Goal: Transaction & Acquisition: Purchase product/service

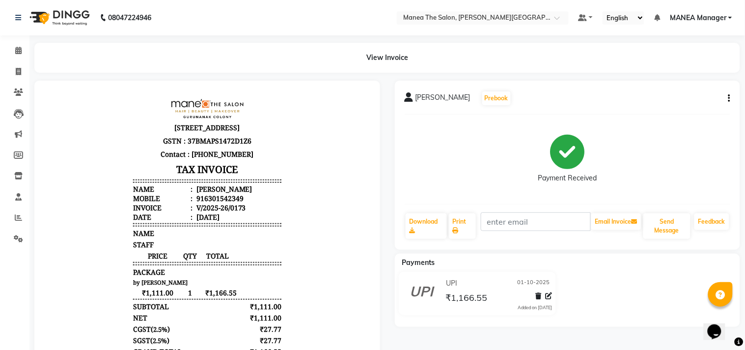
select select "8903"
select select "service"
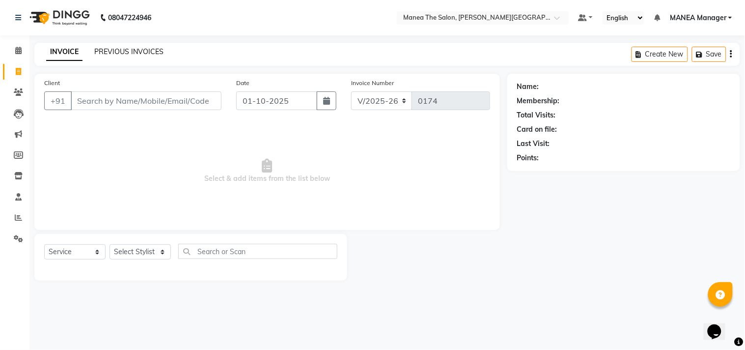
click at [110, 51] on link "PREVIOUS INVOICES" at bounding box center [128, 51] width 69 height 9
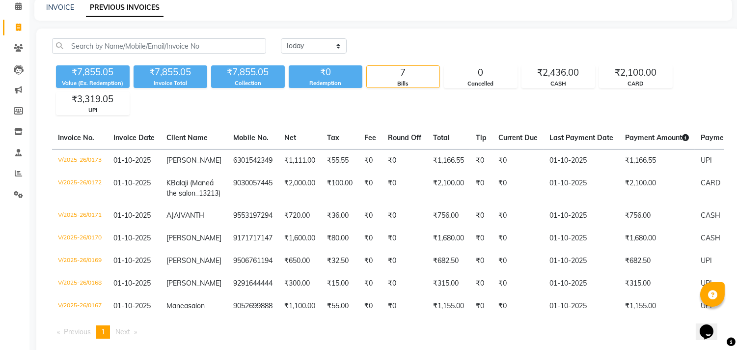
scroll to position [55, 0]
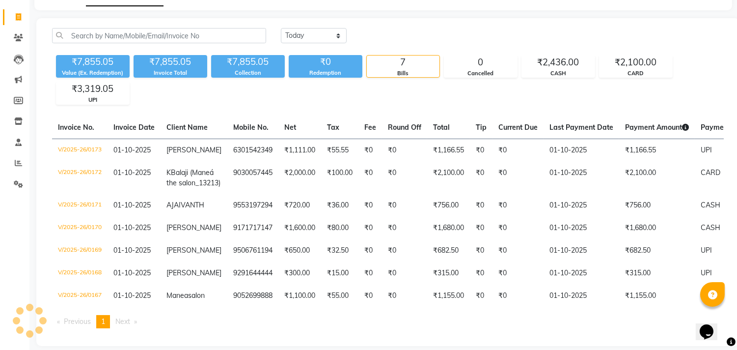
click at [0, 237] on div "Calendar Invoice Clients Leads Marketing Members Inventory Staff Reports Settin…" at bounding box center [66, 159] width 133 height 372
click at [210, 89] on div "₹7,855.05 Value (Ex. Redemption) ₹7,855.05 Invoice Total ₹7,855.05 Collection ₹…" at bounding box center [388, 78] width 672 height 54
click at [335, 32] on select "Today Yesterday Custom Range" at bounding box center [314, 35] width 66 height 15
select select "range"
click at [281, 28] on select "Today Yesterday Custom Range" at bounding box center [314, 35] width 66 height 15
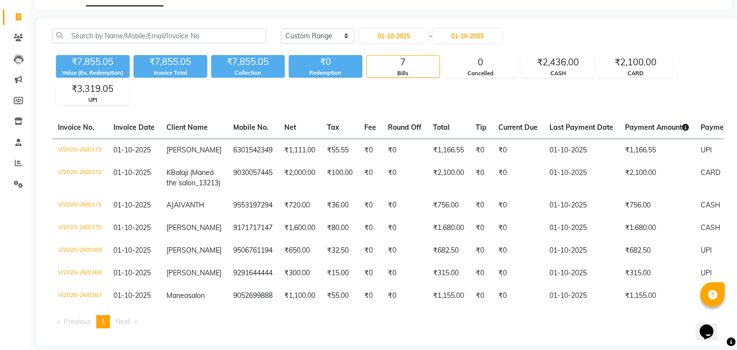
click at [432, 35] on span "-" at bounding box center [430, 36] width 3 height 10
click at [432, 33] on span "-" at bounding box center [430, 36] width 3 height 10
click at [432, 35] on span "-" at bounding box center [430, 36] width 3 height 10
drag, startPoint x: 436, startPoint y: 44, endPoint x: 496, endPoint y: 28, distance: 62.5
click at [454, 36] on div "Today Yesterday Custom Range 01-10-2025 - 01-10-2025" at bounding box center [502, 39] width 458 height 23
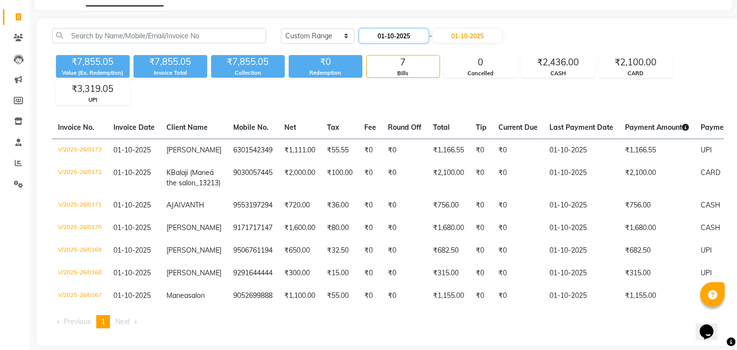
click at [428, 36] on input "01-10-2025" at bounding box center [393, 36] width 69 height 14
select select "10"
select select "2025"
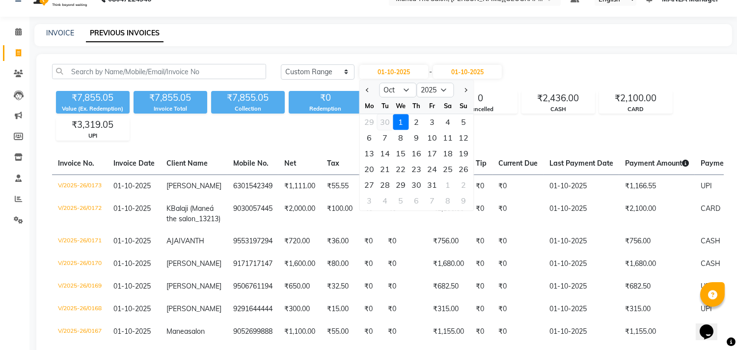
scroll to position [0, 0]
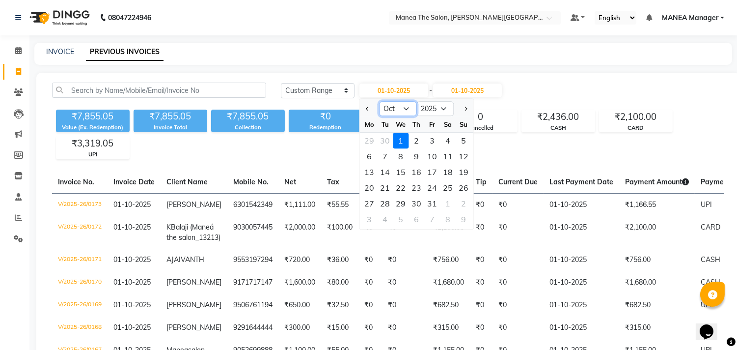
click at [408, 109] on select "Jan Feb Mar Apr May Jun Jul Aug Sep Oct Nov Dec" at bounding box center [397, 108] width 37 height 15
select select "9"
click at [379, 101] on select "Jan Feb Mar Apr May Jun Jul Aug Sep Oct Nov Dec" at bounding box center [397, 108] width 37 height 15
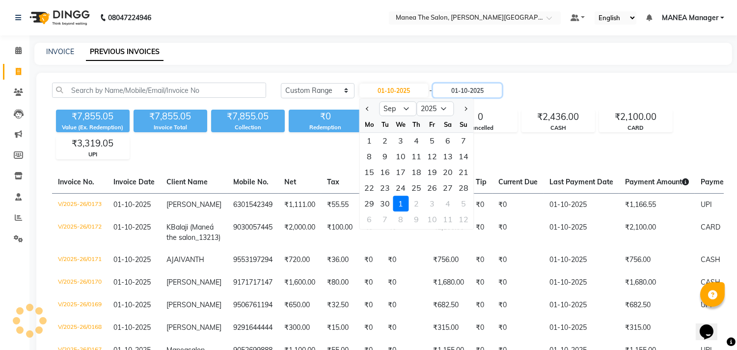
drag, startPoint x: 485, startPoint y: 97, endPoint x: 485, endPoint y: 113, distance: 16.7
click at [485, 102] on div "Today Yesterday Custom Range 01-10-2025 Jan Feb Mar Apr May Jun Jul Aug Sep Oct…" at bounding box center [502, 93] width 458 height 23
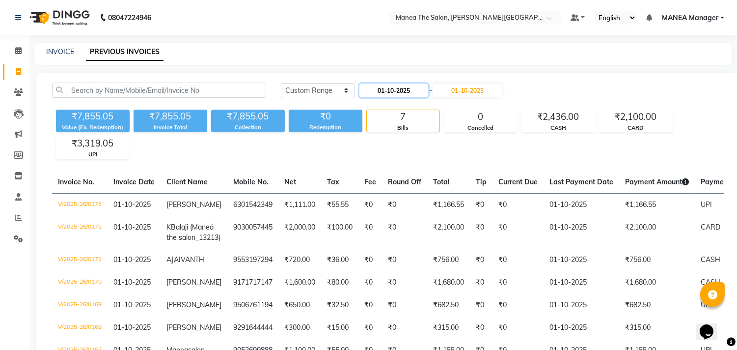
click at [414, 90] on input "01-10-2025" at bounding box center [393, 90] width 69 height 14
select select "10"
select select "2025"
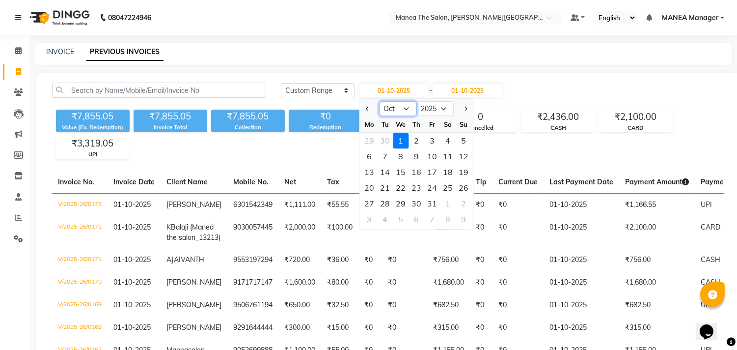
click at [406, 105] on select "Jan Feb Mar Apr May Jun Jul Aug Sep Oct Nov Dec" at bounding box center [397, 108] width 37 height 15
select select "9"
click at [379, 101] on select "Jan Feb Mar Apr May Jun Jul Aug Sep Oct Nov Dec" at bounding box center [397, 108] width 37 height 15
click at [365, 138] on div "1" at bounding box center [369, 141] width 16 height 16
type input "01-09-2025"
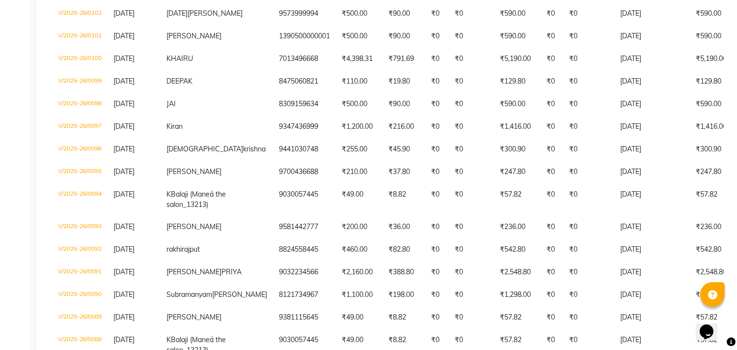
scroll to position [1789, 0]
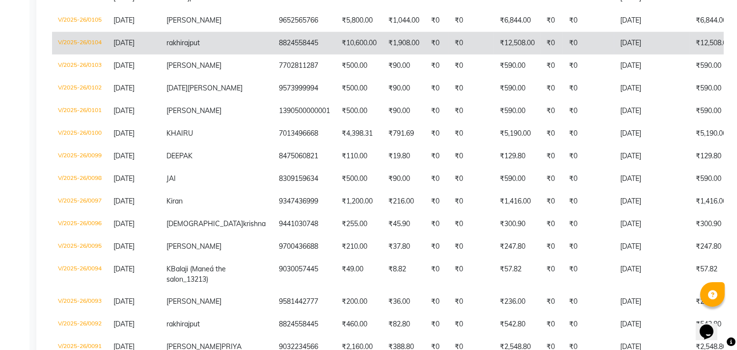
click at [276, 55] on td "8824558445" at bounding box center [304, 43] width 63 height 23
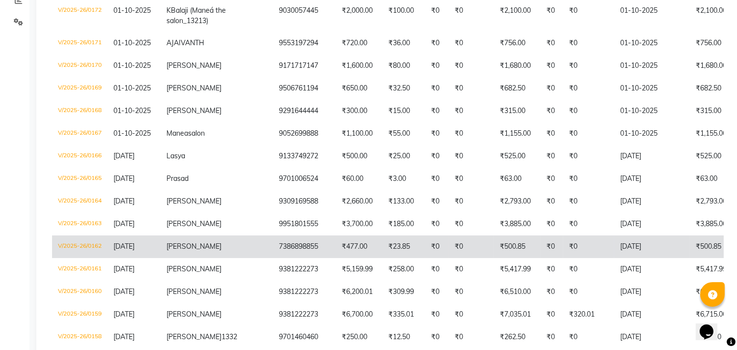
scroll to position [218, 0]
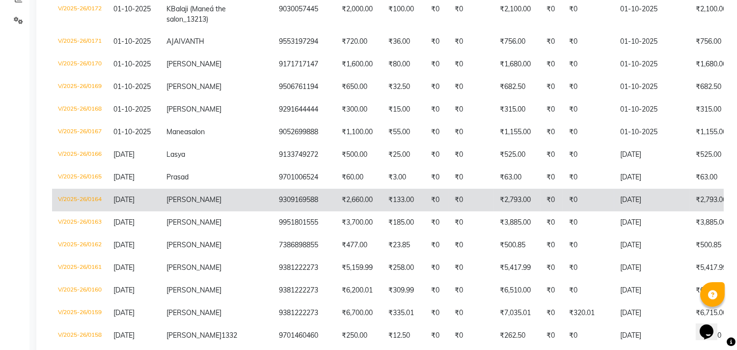
click at [133, 204] on span "29-09-2025" at bounding box center [123, 199] width 21 height 9
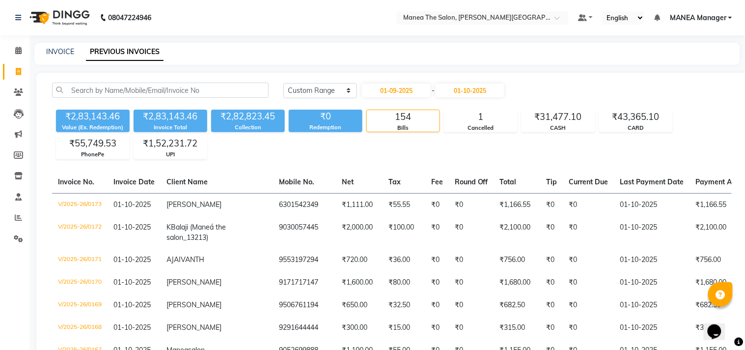
select select "8903"
select select "service"
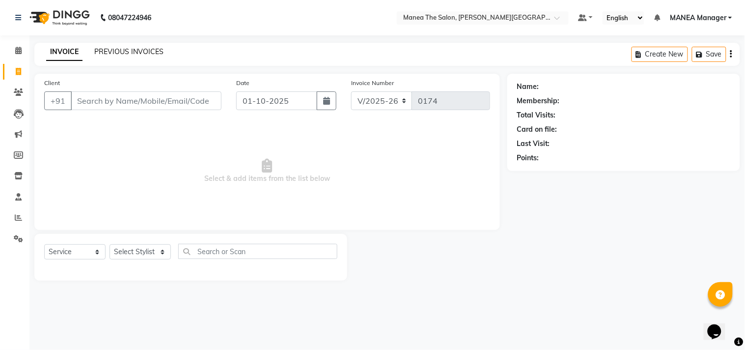
click at [126, 50] on link "PREVIOUS INVOICES" at bounding box center [128, 51] width 69 height 9
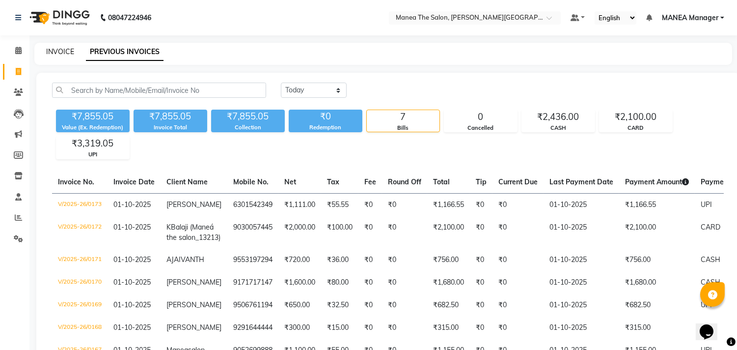
click at [64, 51] on link "INVOICE" at bounding box center [60, 51] width 28 height 9
select select "service"
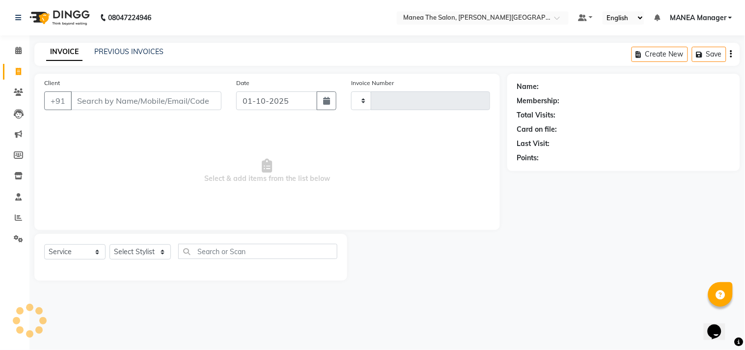
type input "0174"
select select "8903"
click at [165, 253] on select "Select Stylist IMRAN MANEA Manager NAGAMANI NAJMI NAZIYA NO STYLIST SNEHA SUBHA…" at bounding box center [139, 251] width 61 height 15
select select "90110"
click at [109, 245] on select "Select Stylist IMRAN MANEA Manager NAGAMANI NAJMI NAZIYA NO STYLIST SNEHA SUBHA…" at bounding box center [139, 251] width 61 height 15
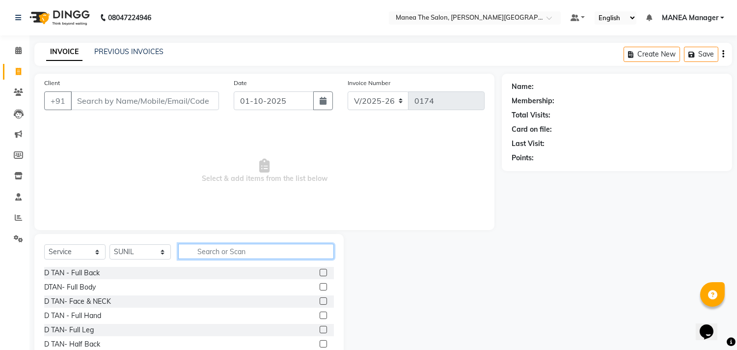
click at [219, 257] on input "text" at bounding box center [256, 251] width 156 height 15
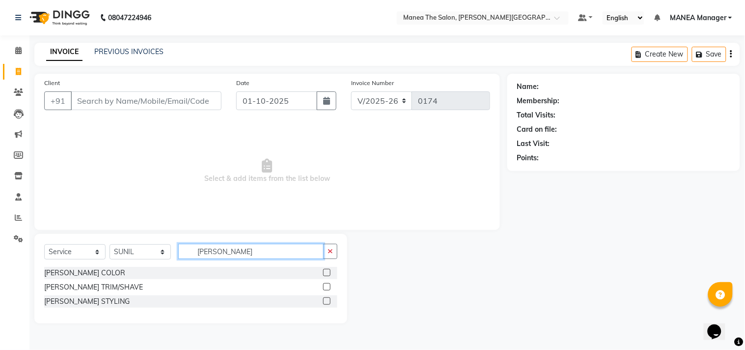
type input "BEARD"
click at [327, 281] on div at bounding box center [330, 287] width 14 height 12
click at [325, 288] on label at bounding box center [326, 286] width 7 height 7
click at [325, 288] on input "checkbox" at bounding box center [326, 287] width 6 height 6
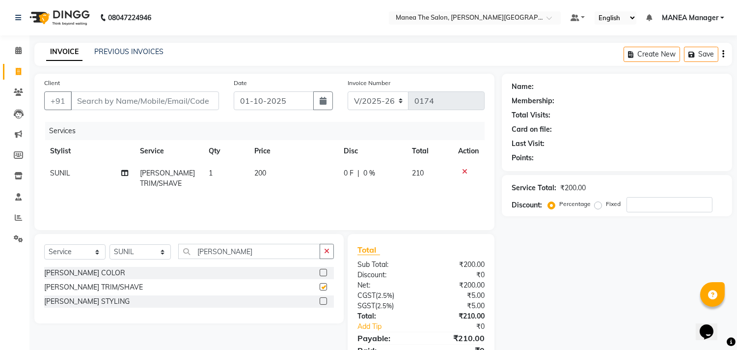
checkbox input "false"
click at [177, 92] on input "Client" at bounding box center [145, 100] width 148 height 19
type input "6"
type input "0"
type input "6302515297"
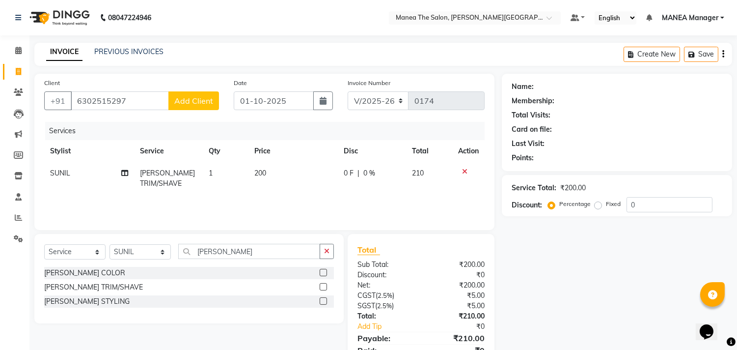
click at [205, 107] on button "Add Client" at bounding box center [193, 100] width 51 height 19
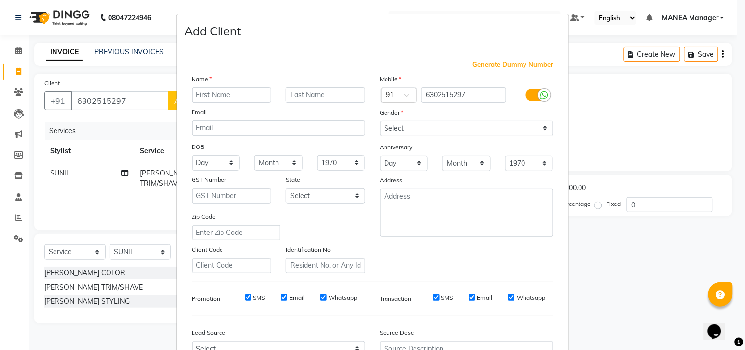
click at [221, 102] on div "Name Email DOB Day 01 02 03 04 05 06 07 08 09 10 11 12 13 14 15 16 17 18 19 20 …" at bounding box center [279, 173] width 188 height 199
click at [232, 92] on input "text" at bounding box center [232, 94] width 80 height 15
type input "[PERSON_NAME]"
click at [420, 123] on select "Select Male Female Other Prefer Not To Say" at bounding box center [466, 128] width 173 height 15
select select "male"
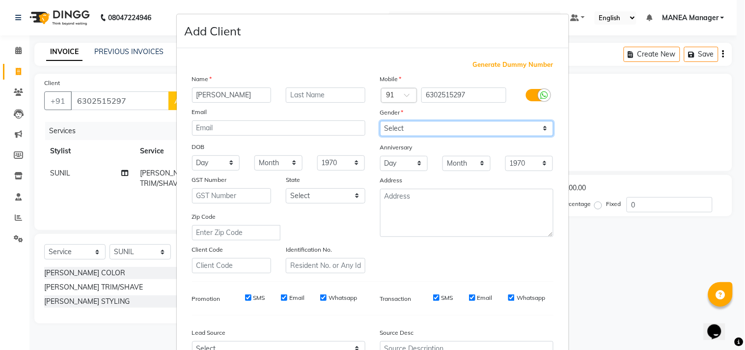
click at [380, 121] on select "Select Male Female Other Prefer Not To Say" at bounding box center [466, 128] width 173 height 15
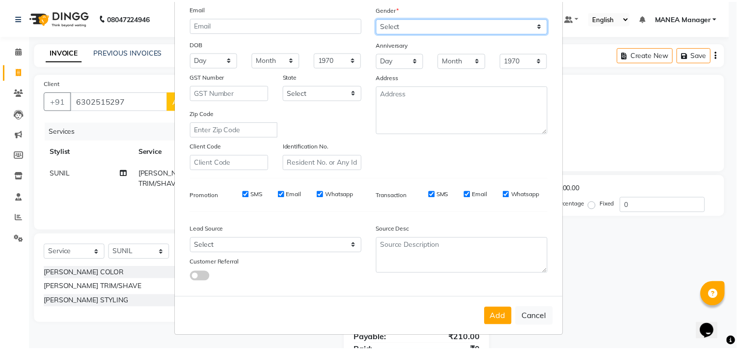
scroll to position [104, 0]
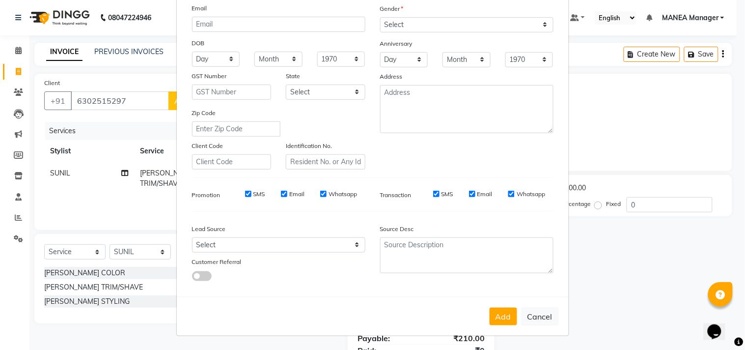
click at [494, 311] on button "Add" at bounding box center [503, 316] width 27 height 18
select select
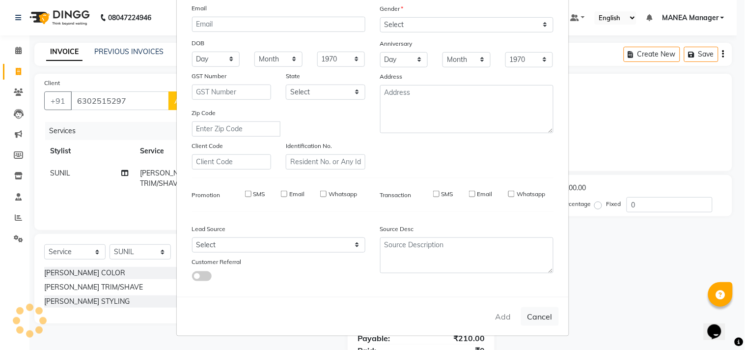
select select
checkbox input "false"
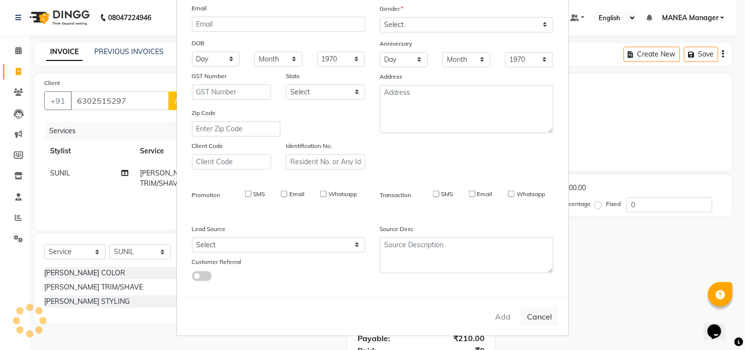
checkbox input "false"
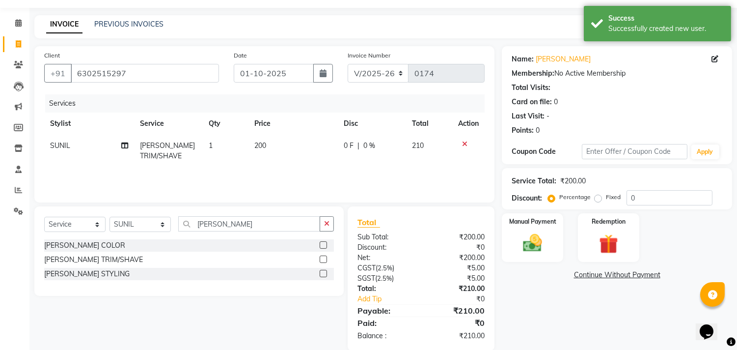
scroll to position [43, 0]
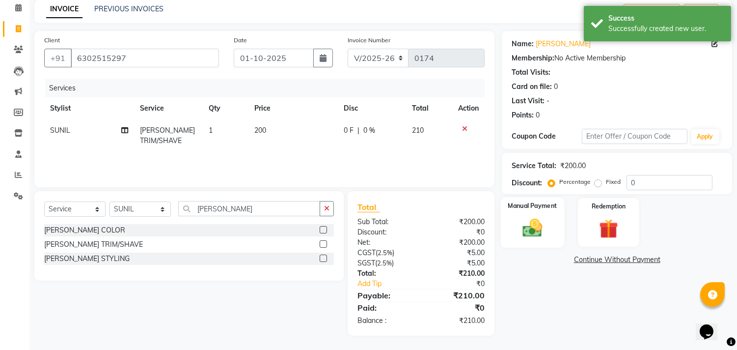
click at [533, 232] on img at bounding box center [533, 228] width 32 height 23
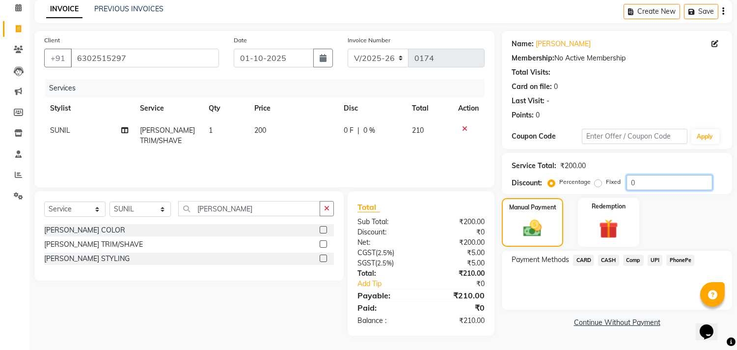
click at [642, 179] on input "0" at bounding box center [670, 182] width 86 height 15
type input "20"
click at [514, 306] on div "Payment Methods CARD CASH Comp UPI PhonePe" at bounding box center [617, 279] width 230 height 59
click at [556, 273] on div "Payment Methods CARD CASH Comp UPI PhonePe" at bounding box center [617, 279] width 230 height 59
click at [682, 183] on input "20" at bounding box center [670, 182] width 86 height 15
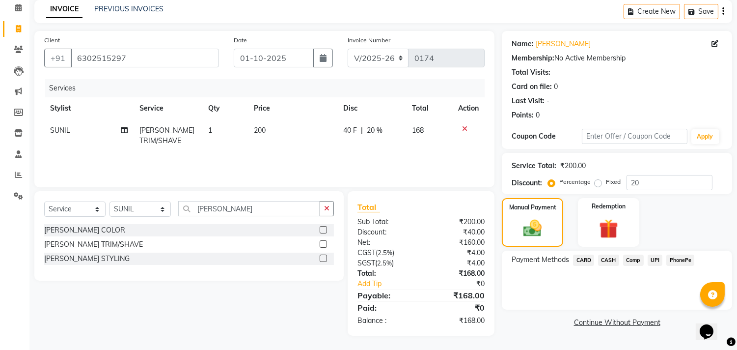
click at [679, 210] on div "Manual Payment Redemption" at bounding box center [616, 222] width 245 height 49
click at [659, 261] on span "UPI" at bounding box center [655, 259] width 15 height 11
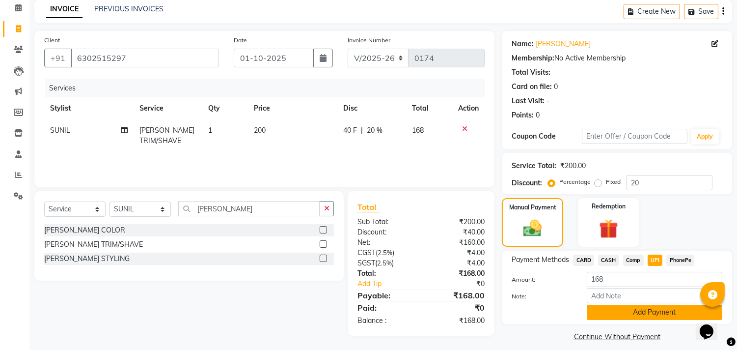
click at [644, 313] on button "Add Payment" at bounding box center [655, 311] width 136 height 15
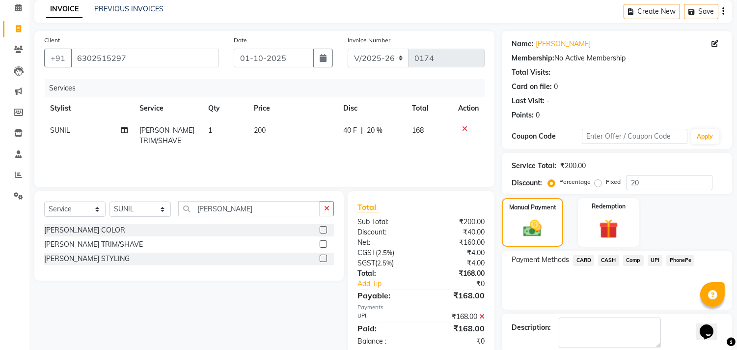
scroll to position [92, 0]
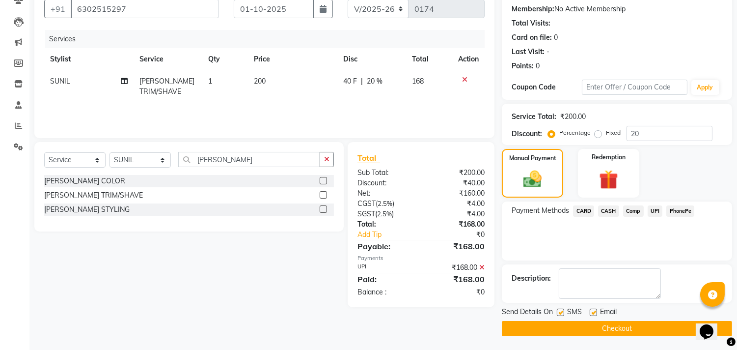
click at [594, 325] on button "Checkout" at bounding box center [617, 328] width 230 height 15
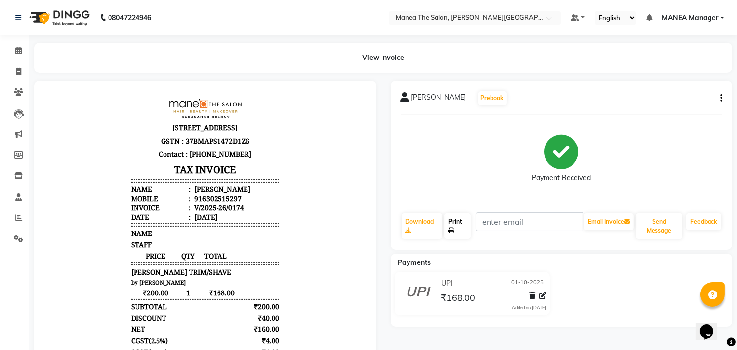
click at [455, 224] on link "Print" at bounding box center [457, 226] width 27 height 26
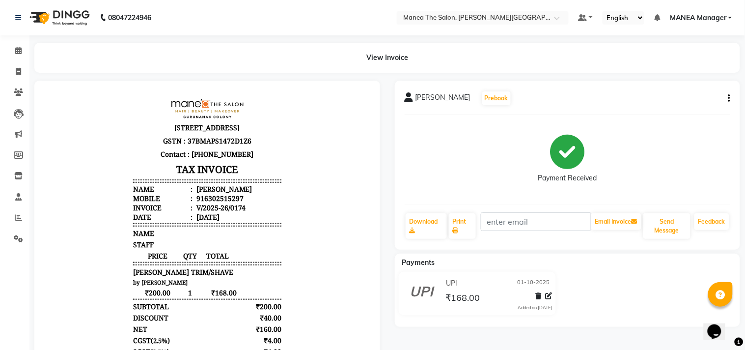
select select "8903"
select select "service"
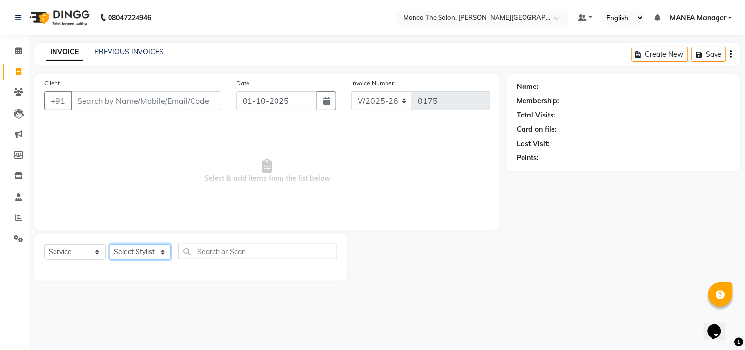
click at [168, 252] on select "Select Stylist IMRAN MANEA Manager NAGAMANI NAJMI NAZIYA NO STYLIST SNEHA SUBHA…" at bounding box center [139, 251] width 61 height 15
select select "90110"
click at [109, 245] on select "Select Stylist IMRAN MANEA Manager NAGAMANI NAJMI NAZIYA NO STYLIST SNEHA SUBHA…" at bounding box center [139, 251] width 61 height 15
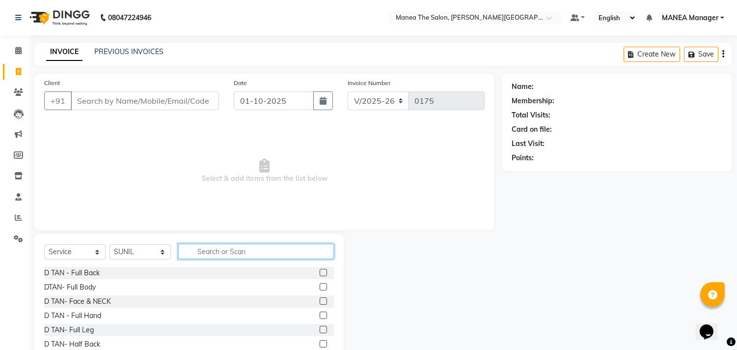
click at [217, 253] on input "text" at bounding box center [256, 251] width 156 height 15
type input "H"
type input "SPA"
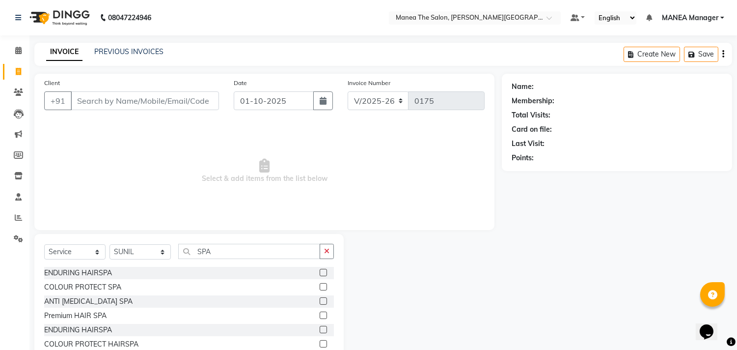
click at [320, 271] on label at bounding box center [323, 272] width 7 height 7
click at [320, 271] on input "checkbox" at bounding box center [323, 273] width 6 height 6
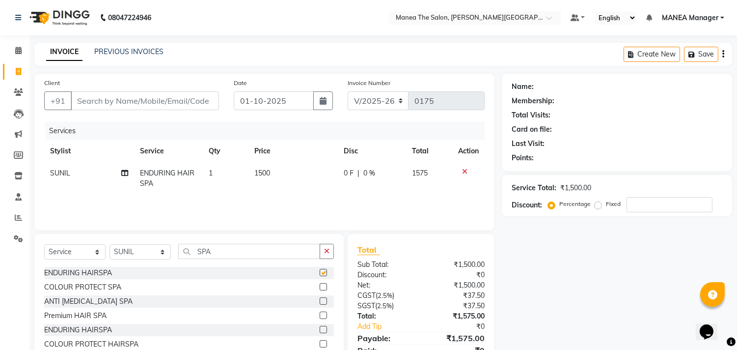
checkbox input "false"
click at [279, 161] on th "Price" at bounding box center [292, 151] width 89 height 22
drag, startPoint x: 279, startPoint y: 161, endPoint x: 281, endPoint y: 166, distance: 5.3
click at [279, 164] on table "Stylist Service Qty Price Disc Total Action SUNIL ENDURING HAIRSPA 1 1500 0 F |…" at bounding box center [264, 167] width 440 height 55
click at [282, 167] on td "1500" at bounding box center [292, 178] width 89 height 32
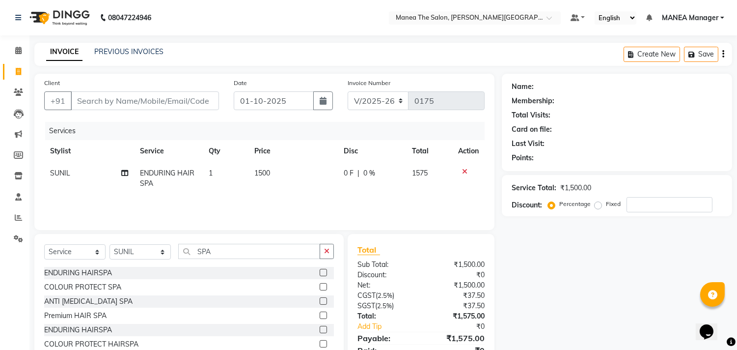
select select "90110"
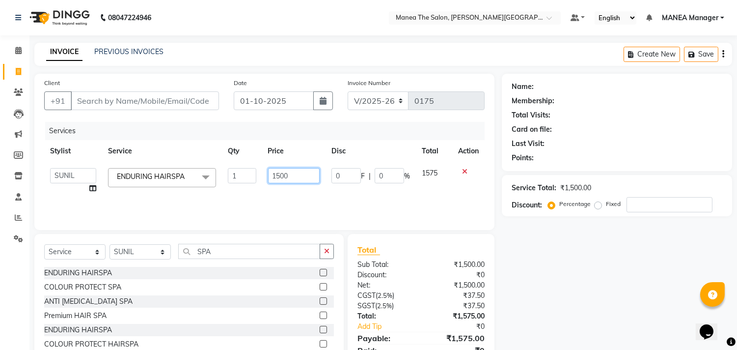
click at [288, 175] on input "1500" at bounding box center [294, 175] width 52 height 15
type input "1"
type input "2000"
click at [294, 189] on td "2000" at bounding box center [293, 180] width 63 height 37
select select "90110"
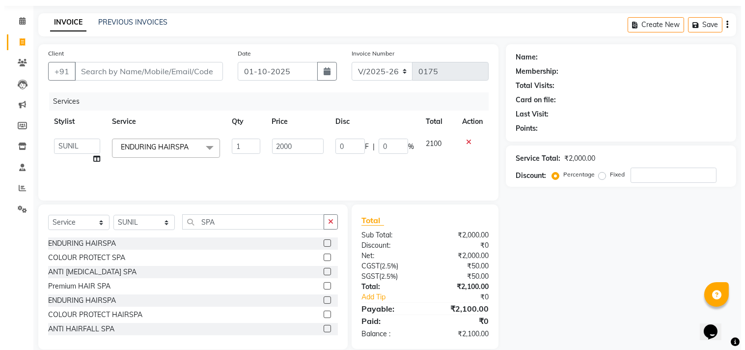
scroll to position [43, 0]
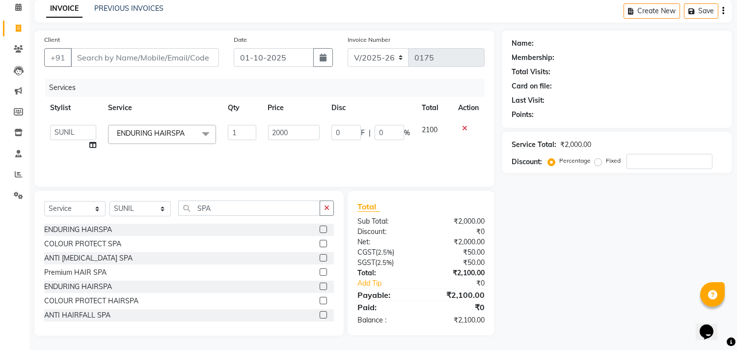
click at [597, 193] on div "Name: Membership: Total Visits: Card on file: Last Visit: Points: Service Total…" at bounding box center [621, 182] width 238 height 305
click at [155, 61] on input "Client" at bounding box center [145, 57] width 148 height 19
type input "9"
type input "0"
type input "9177029186"
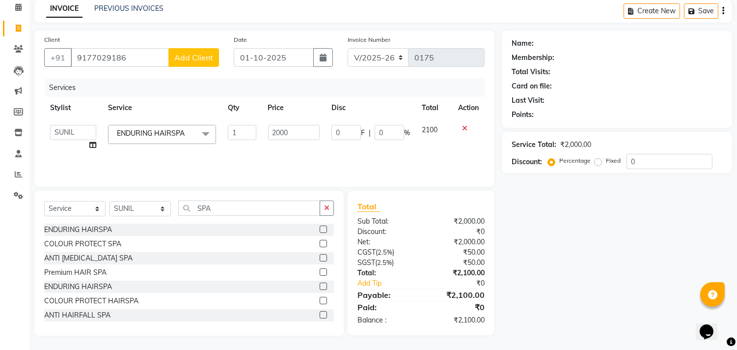
click at [187, 62] on button "Add Client" at bounding box center [193, 57] width 51 height 19
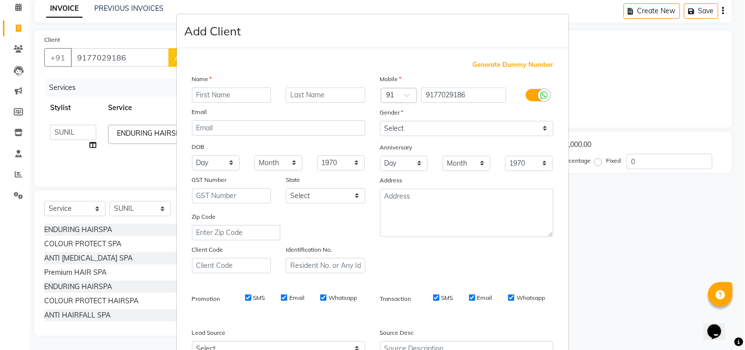
click at [212, 94] on input "text" at bounding box center [232, 94] width 80 height 15
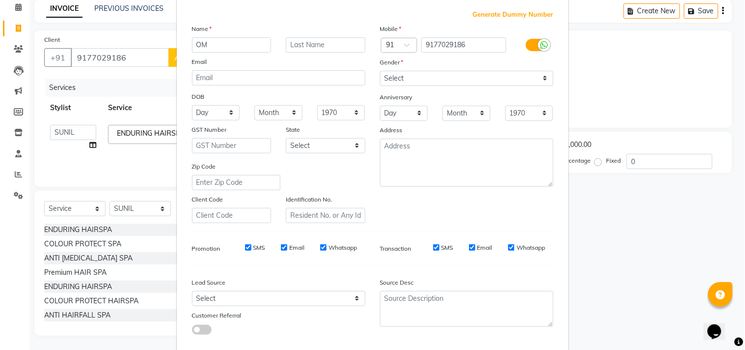
scroll to position [0, 0]
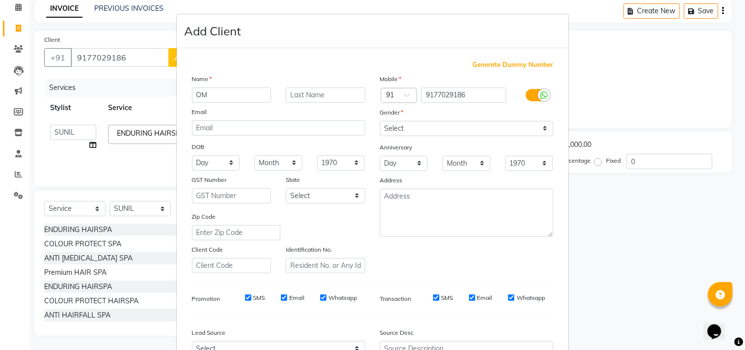
type input "OM"
click at [499, 124] on select "Select Male Female Other Prefer Not To Say" at bounding box center [466, 128] width 173 height 15
select select "male"
click at [380, 121] on select "Select Male Female Other Prefer Not To Say" at bounding box center [466, 128] width 173 height 15
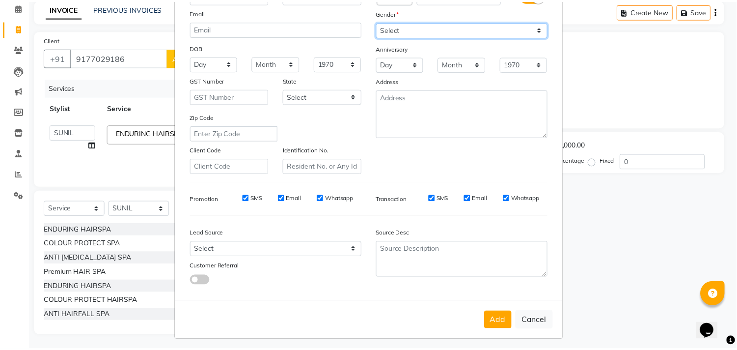
scroll to position [104, 0]
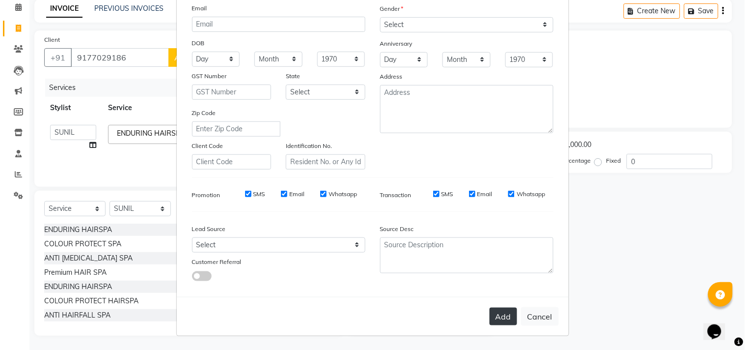
click at [509, 315] on button "Add" at bounding box center [503, 316] width 27 height 18
select select
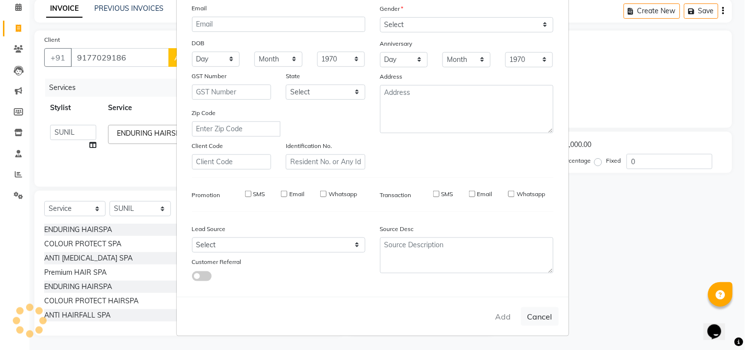
select select
checkbox input "false"
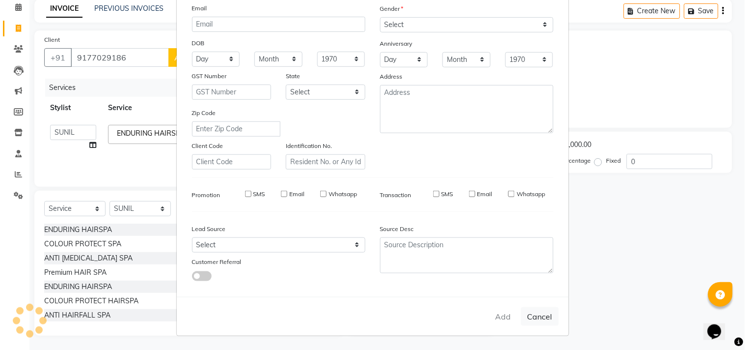
checkbox input "false"
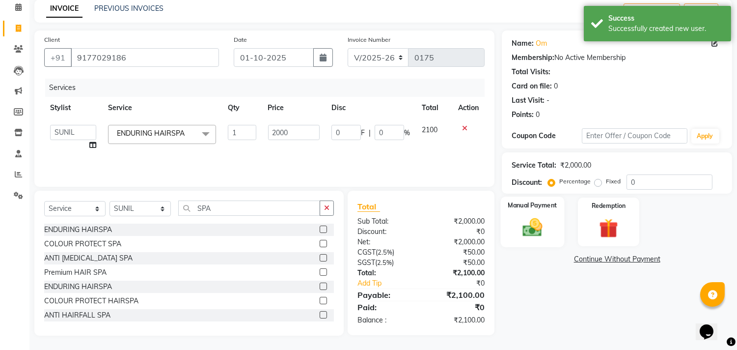
click at [546, 227] on img at bounding box center [533, 227] width 32 height 23
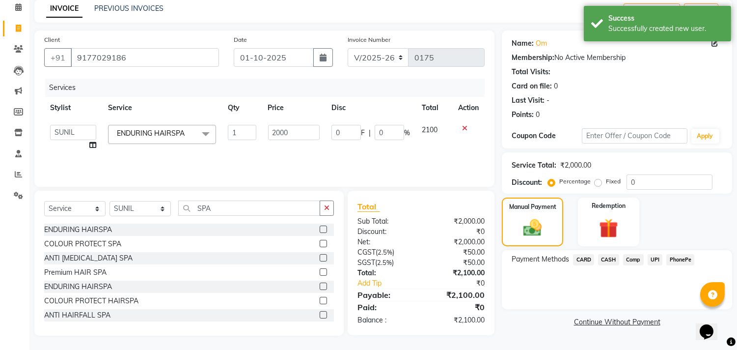
click at [648, 256] on span "UPI" at bounding box center [655, 259] width 15 height 11
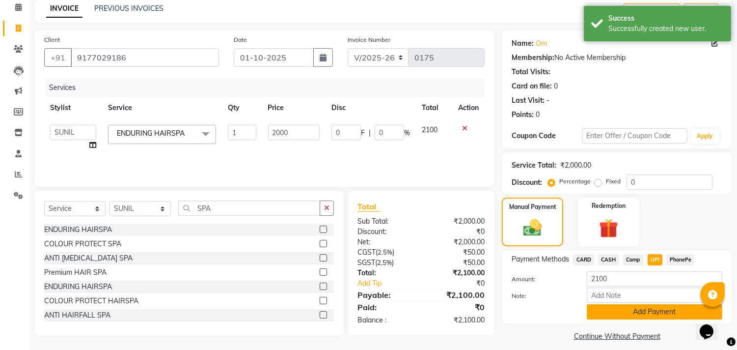
click at [642, 316] on button "Add Payment" at bounding box center [655, 311] width 136 height 15
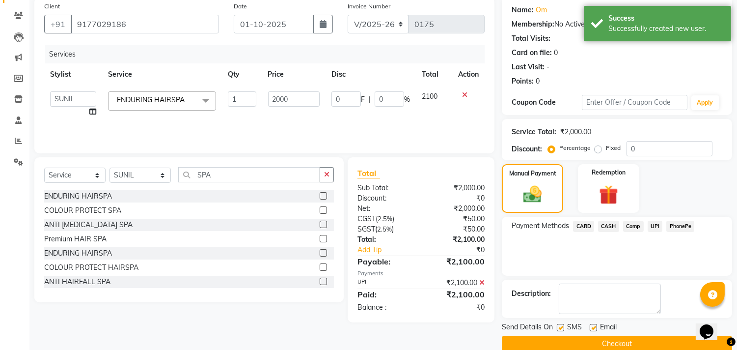
scroll to position [92, 0]
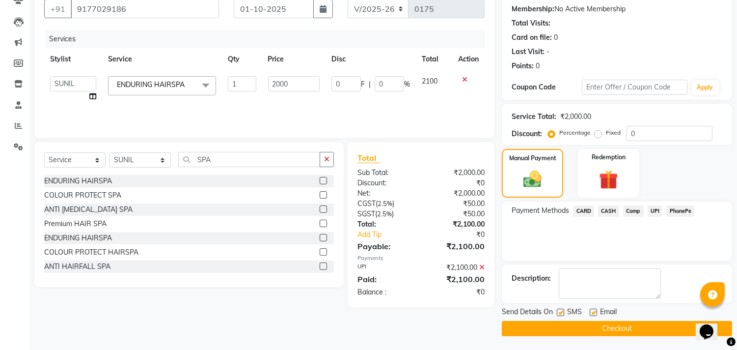
click at [625, 327] on button "Checkout" at bounding box center [617, 328] width 230 height 15
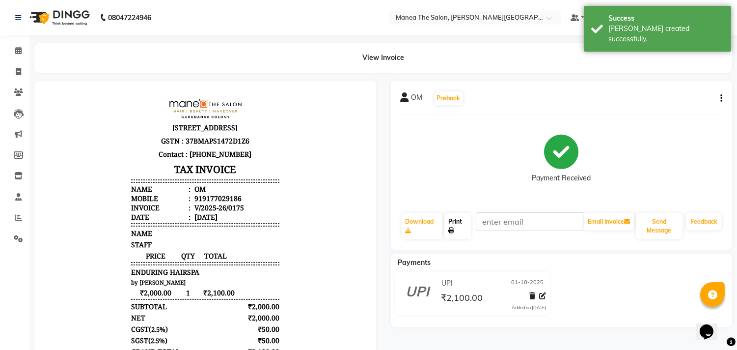
click at [469, 236] on link "Print" at bounding box center [457, 226] width 27 height 26
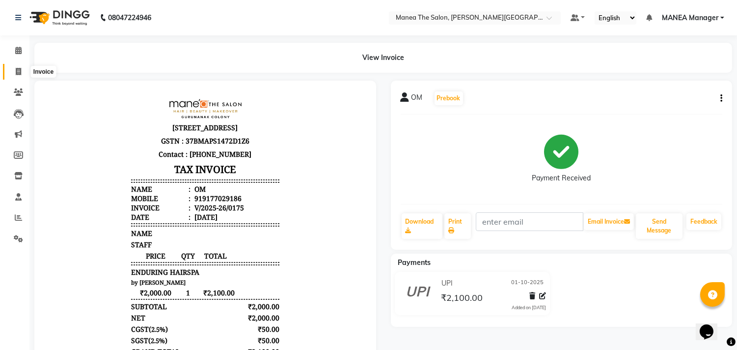
click at [19, 75] on icon at bounding box center [18, 71] width 5 height 7
select select "service"
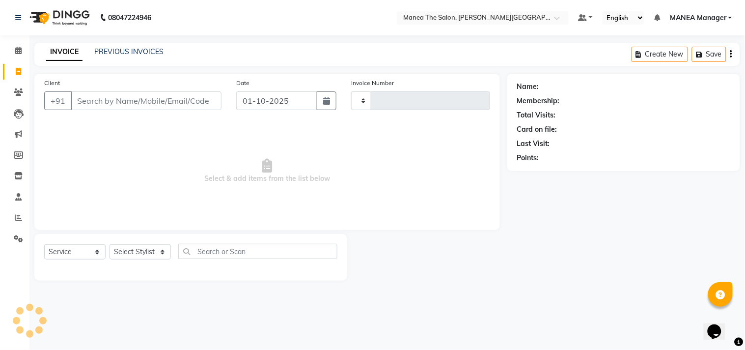
type input "0176"
select select "8903"
click at [152, 252] on select "Select Stylist IMRAN MANEA Manager NAGAMANI NAJMI NAZIYA NO STYLIST SNEHA SUBHA…" at bounding box center [139, 251] width 61 height 15
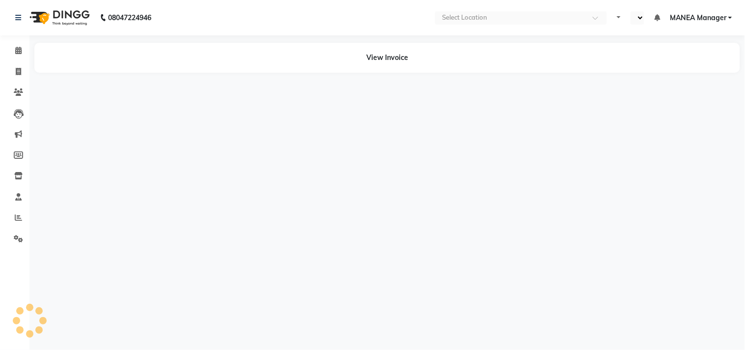
select select "en"
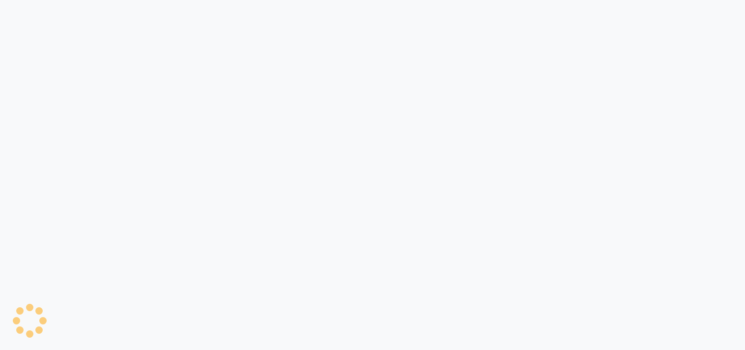
select select "8903"
select select "service"
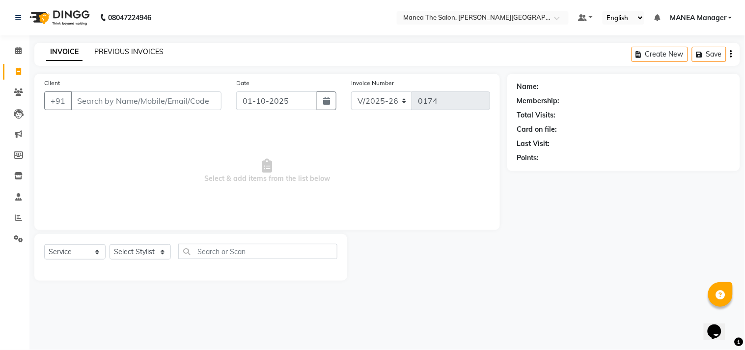
click at [107, 48] on link "PREVIOUS INVOICES" at bounding box center [128, 51] width 69 height 9
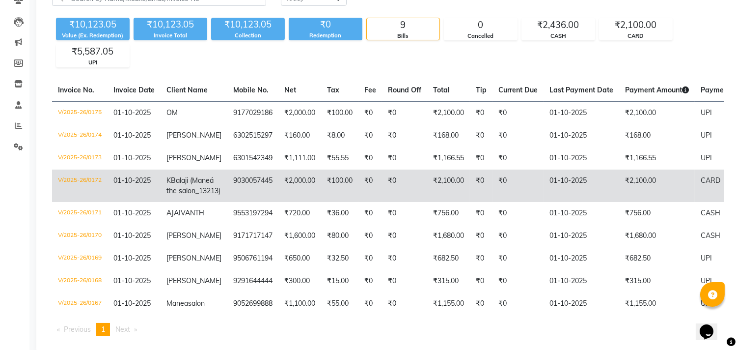
scroll to position [73, 0]
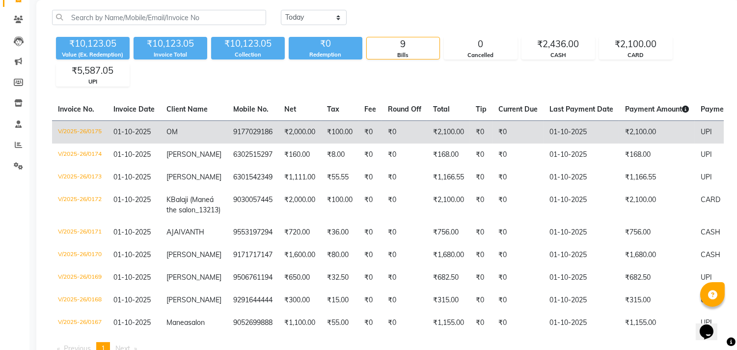
click at [125, 131] on span "01-10-2025" at bounding box center [131, 131] width 37 height 9
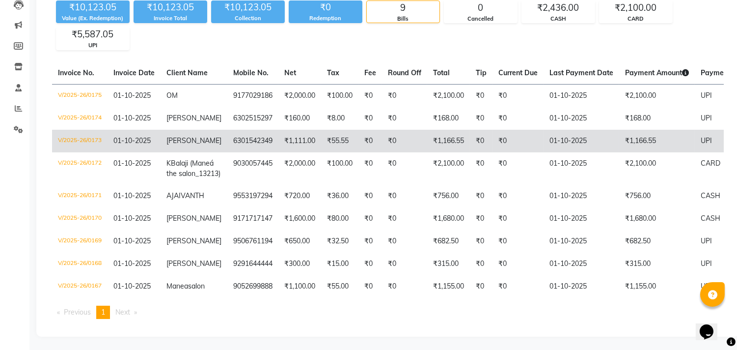
scroll to position [128, 0]
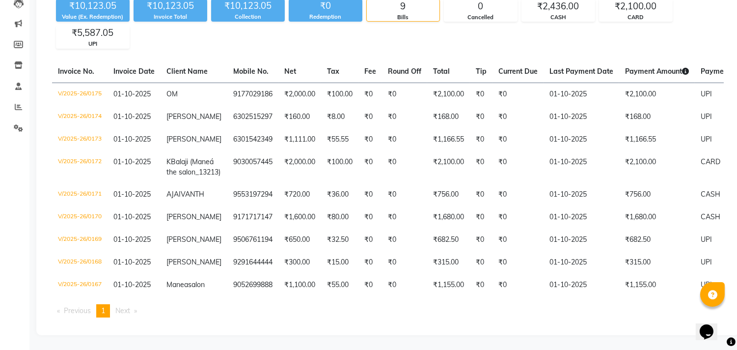
click at [568, 316] on ul "Previous page 1 / 1 You're on page 1 Next page" at bounding box center [388, 310] width 672 height 13
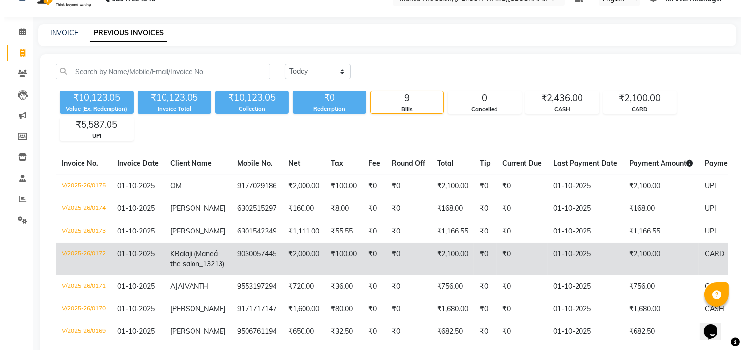
scroll to position [0, 0]
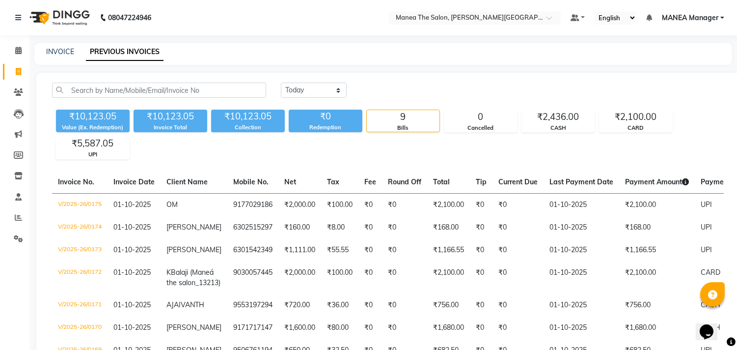
click at [74, 49] on div "INVOICE PREVIOUS INVOICES" at bounding box center [377, 52] width 686 height 10
click at [70, 51] on link "INVOICE" at bounding box center [60, 51] width 28 height 9
select select "service"
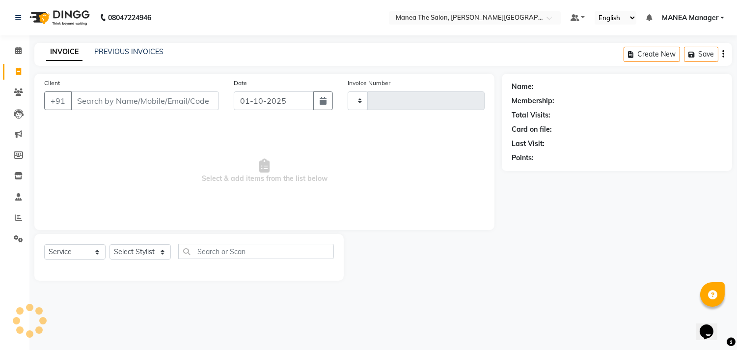
type input "0176"
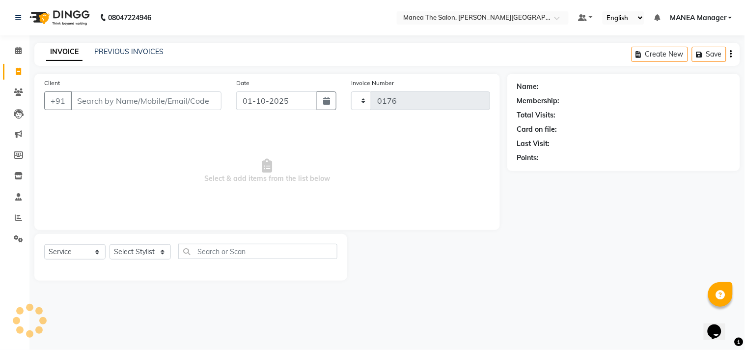
select select "8903"
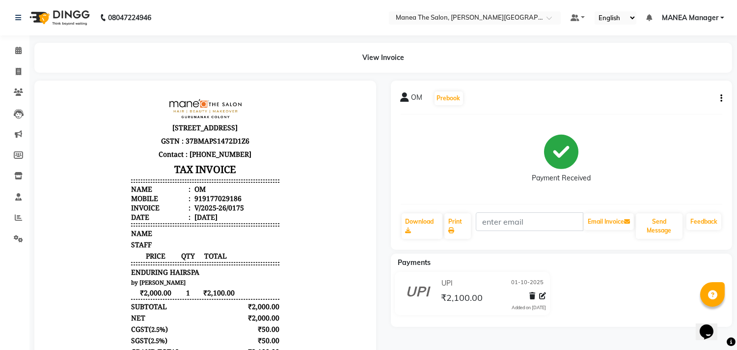
click at [717, 100] on button "button" at bounding box center [719, 98] width 6 height 10
click at [665, 107] on div "Edit Invoice" at bounding box center [672, 111] width 67 height 12
select select "service"
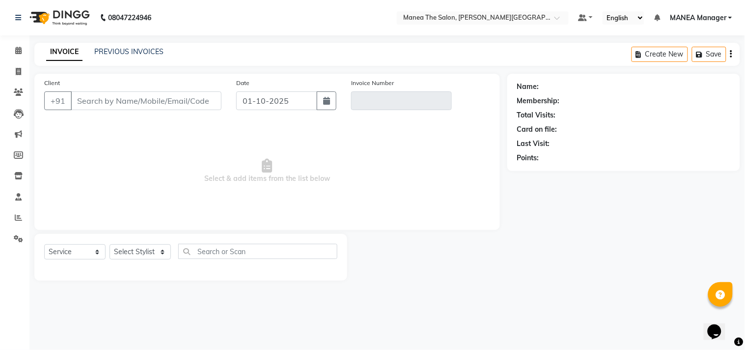
type input "9177029186"
type input "V/2025-26/0175"
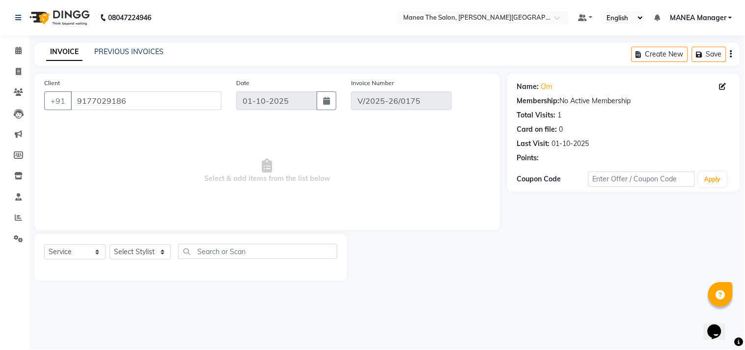
select select "select"
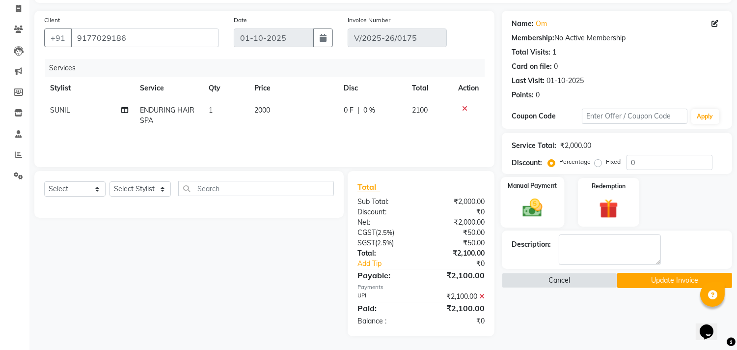
scroll to position [64, 0]
click at [483, 294] on icon at bounding box center [481, 295] width 5 height 7
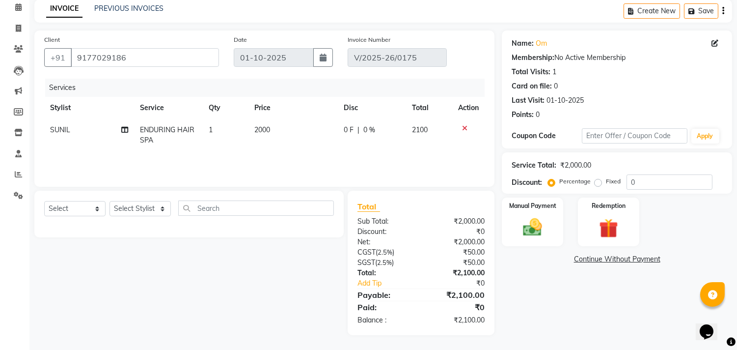
scroll to position [43, 0]
click at [523, 218] on img at bounding box center [533, 228] width 32 height 23
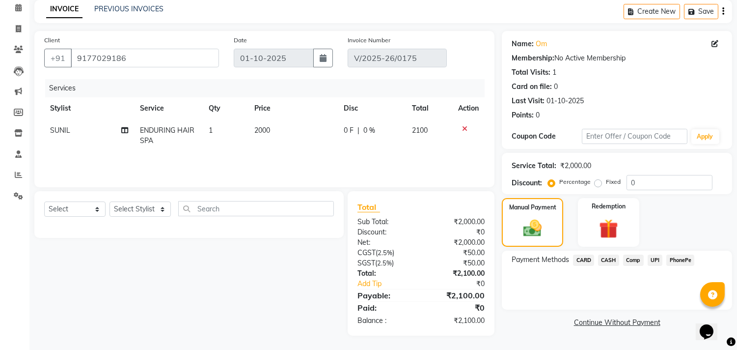
click at [609, 254] on span "CASH" at bounding box center [608, 259] width 21 height 11
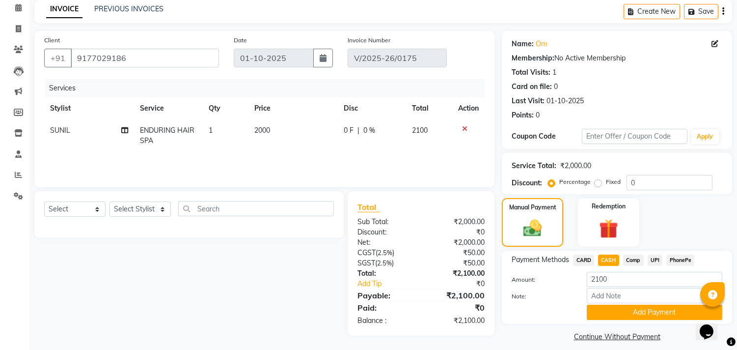
scroll to position [51, 0]
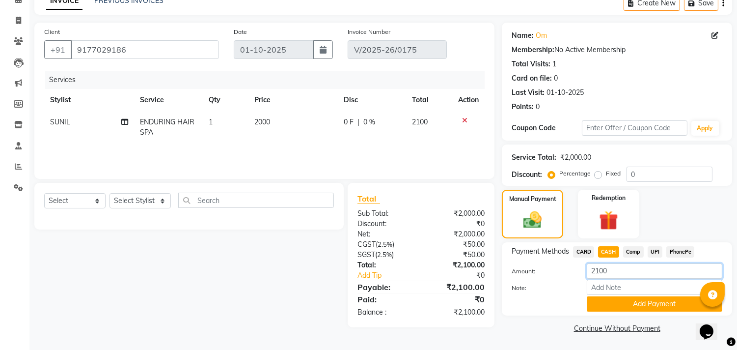
click at [618, 273] on input "2100" at bounding box center [655, 270] width 136 height 15
type input "2000"
click at [631, 301] on button "Add Payment" at bounding box center [655, 303] width 136 height 15
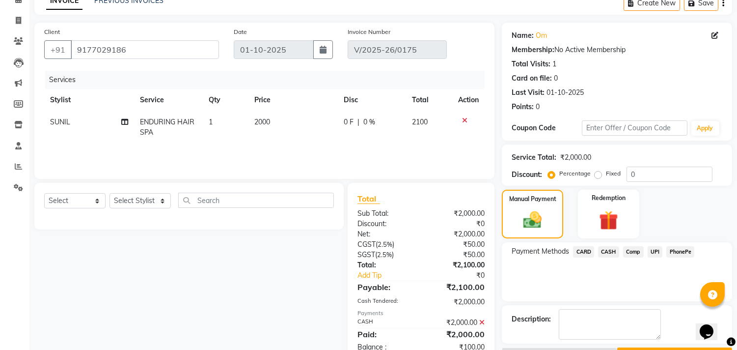
click at [656, 252] on span "UPI" at bounding box center [655, 251] width 15 height 11
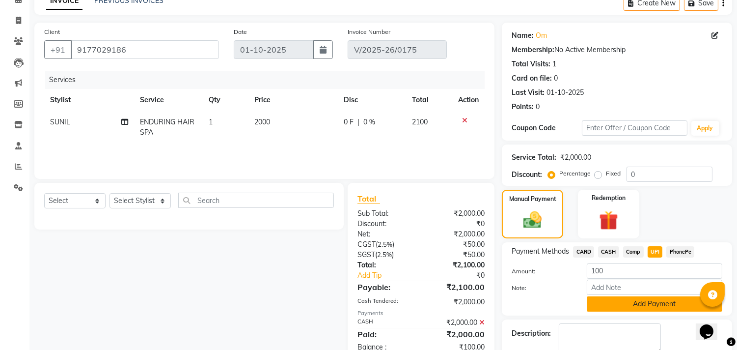
click at [631, 301] on button "Add Payment" at bounding box center [655, 303] width 136 height 15
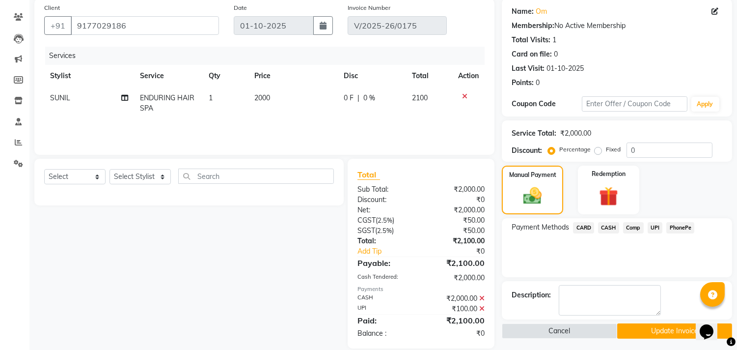
scroll to position [88, 0]
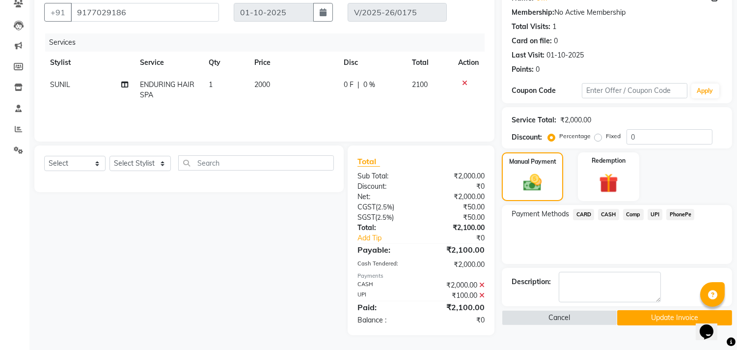
click at [643, 316] on button "Update Invoice" at bounding box center [674, 317] width 115 height 15
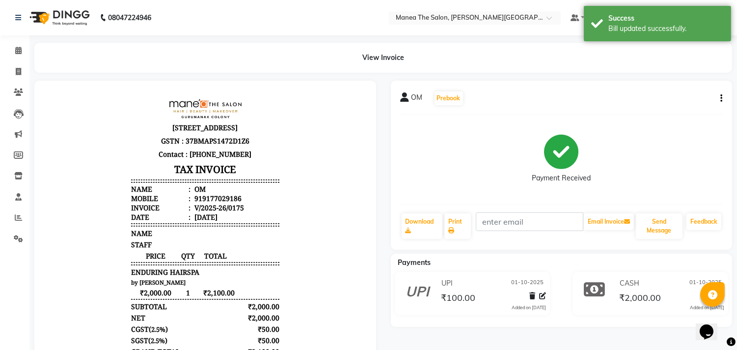
click at [450, 150] on div "Payment Received" at bounding box center [562, 159] width 322 height 74
click at [661, 85] on div "OM Prebook Payment Received Download Print Email Invoice Send Message Feedback" at bounding box center [562, 165] width 342 height 169
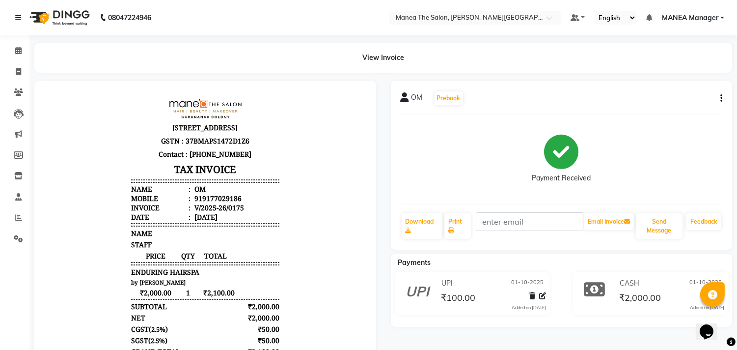
drag, startPoint x: 278, startPoint y: 66, endPoint x: 290, endPoint y: 12, distance: 55.8
click at [278, 66] on div "View Invoice" at bounding box center [383, 58] width 698 height 30
drag, startPoint x: 277, startPoint y: 58, endPoint x: 194, endPoint y: 15, distance: 93.3
click at [277, 56] on div "View Invoice" at bounding box center [383, 58] width 698 height 30
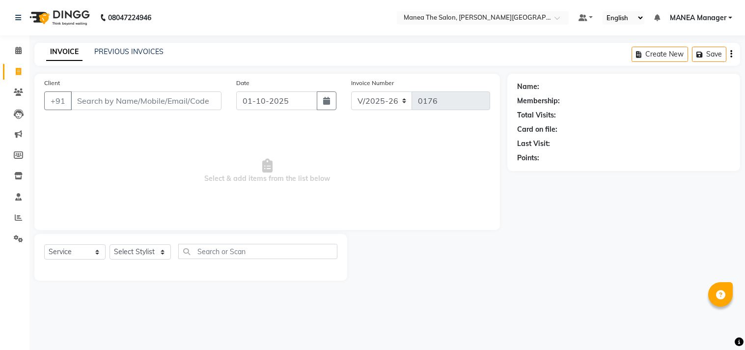
select select "8903"
select select "service"
click at [164, 254] on select "Select Stylist IMRAN MANEA Manager NAGAMANI NAJMI NAZIYA NO STYLIST SNEHA SUBHA…" at bounding box center [139, 251] width 61 height 15
click at [109, 245] on select "Select Stylist IMRAN MANEA Manager NAGAMANI NAJMI NAZIYA NO STYLIST SNEHA SUBHA…" at bounding box center [139, 251] width 61 height 15
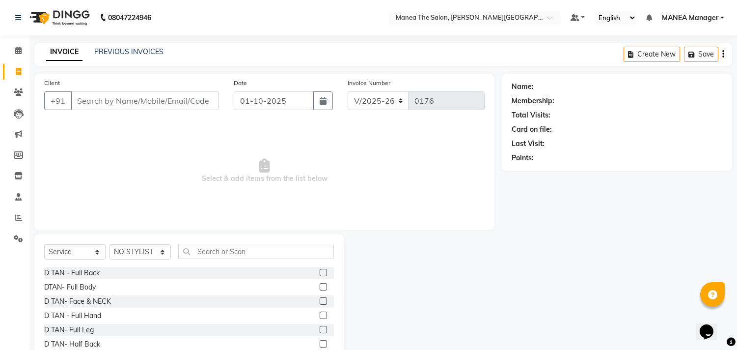
click at [223, 242] on div "Select Service Product Membership Package Voucher Prepaid Gift Card Select Styl…" at bounding box center [188, 306] width 309 height 145
click at [157, 252] on select "Select Stylist IMRAN MANEA Manager NAGAMANI NAJMI NAZIYA NO STYLIST SNEHA SUBHA…" at bounding box center [139, 251] width 61 height 15
select select "90106"
click at [109, 245] on select "Select Stylist IMRAN MANEA Manager NAGAMANI NAJMI NAZIYA NO STYLIST SNEHA SUBHA…" at bounding box center [139, 251] width 61 height 15
click at [218, 252] on input "text" at bounding box center [256, 251] width 156 height 15
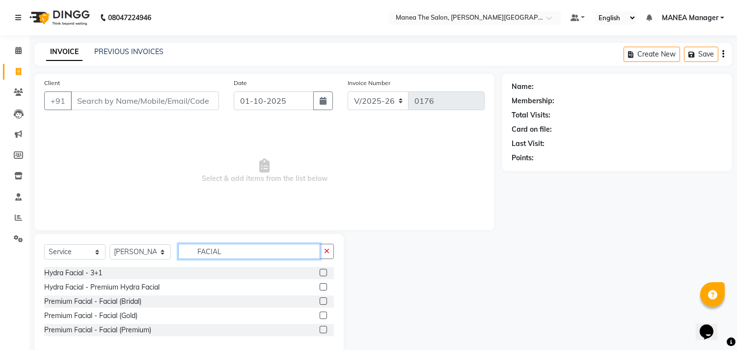
type input "FACIAL"
click at [320, 327] on label at bounding box center [323, 329] width 7 height 7
click at [320, 327] on input "checkbox" at bounding box center [323, 330] width 6 height 6
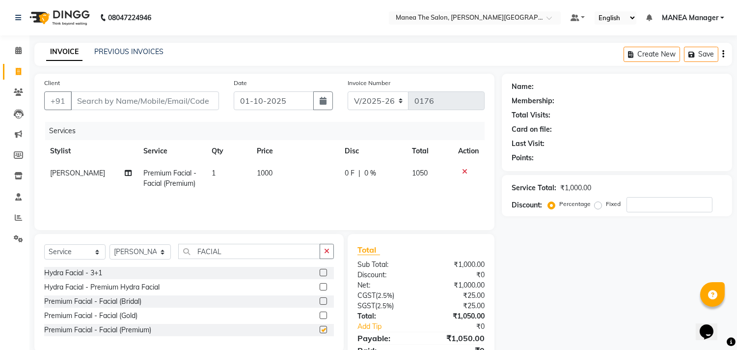
checkbox input "false"
click at [273, 168] on td "1000" at bounding box center [295, 178] width 88 height 32
select select "90106"
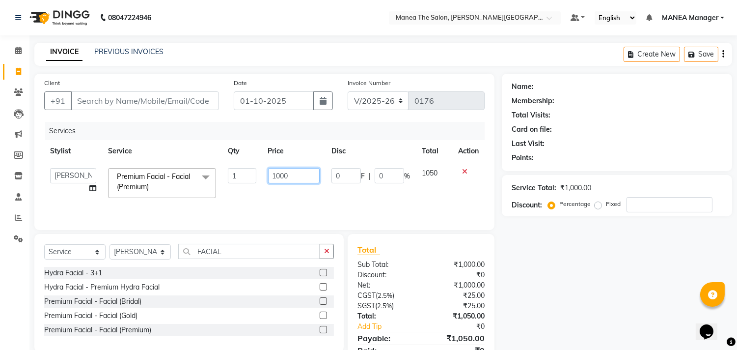
click at [293, 174] on input "1000" at bounding box center [294, 175] width 52 height 15
type input "1"
type input "5000"
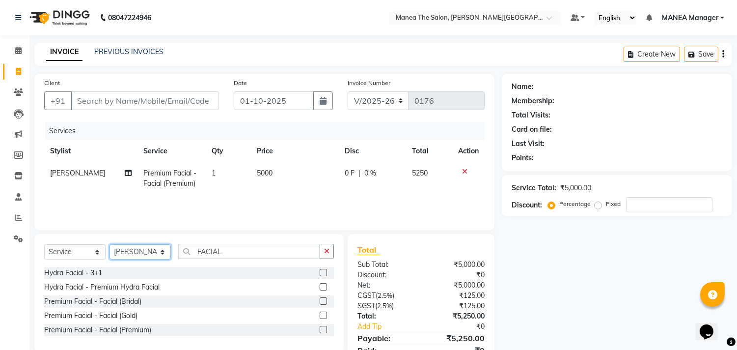
click at [163, 253] on select "Select Stylist IMRAN MANEA Manager NAGAMANI NAJMI NAZIYA NO STYLIST SNEHA SUBHA…" at bounding box center [139, 251] width 61 height 15
select select "90113"
click at [109, 245] on select "Select Stylist IMRAN MANEA Manager NAGAMANI NAJMI NAZIYA NO STYLIST SNEHA SUBHA…" at bounding box center [139, 251] width 61 height 15
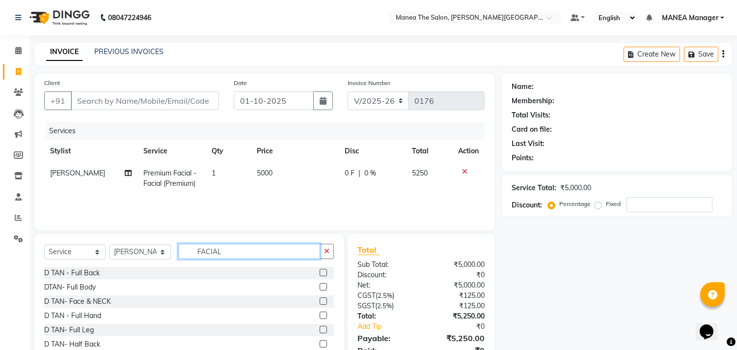
click at [241, 248] on input "FACIAL" at bounding box center [249, 251] width 142 height 15
type input "F"
type input "CUT"
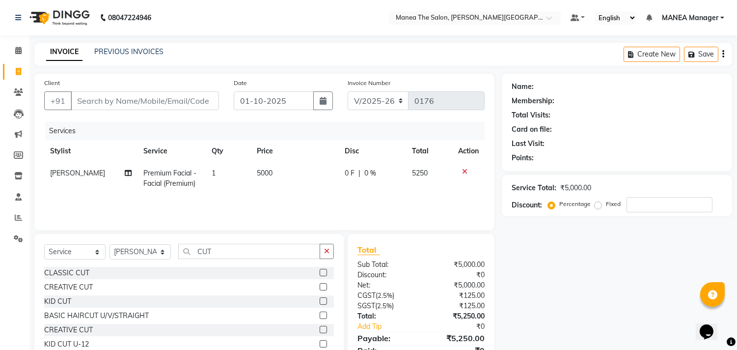
click at [323, 284] on label at bounding box center [323, 286] width 7 height 7
click at [323, 284] on input "checkbox" at bounding box center [323, 287] width 6 height 6
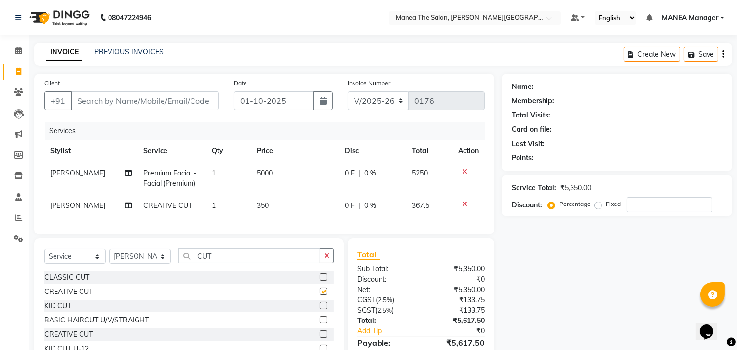
checkbox input "false"
click at [275, 202] on td "350" at bounding box center [295, 205] width 88 height 22
select select "90113"
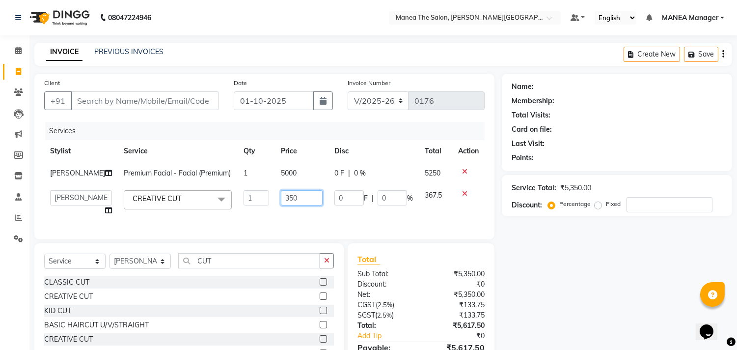
click at [285, 205] on input "350" at bounding box center [302, 197] width 42 height 15
type input "3"
type input "800"
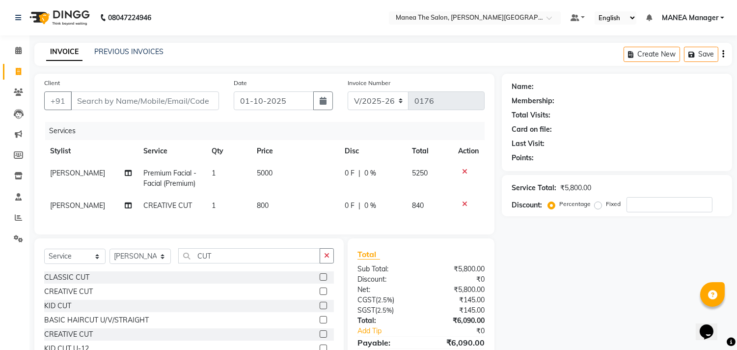
click at [555, 262] on div "Name: Membership: Total Visits: Card on file: Last Visit: Points: Service Total…" at bounding box center [621, 228] width 238 height 309
click at [633, 203] on input "number" at bounding box center [670, 204] width 86 height 15
click at [559, 204] on label "Percentage" at bounding box center [574, 203] width 31 height 9
click at [555, 204] on input "Percentage" at bounding box center [553, 203] width 7 height 7
click at [635, 202] on input "number" at bounding box center [670, 204] width 86 height 15
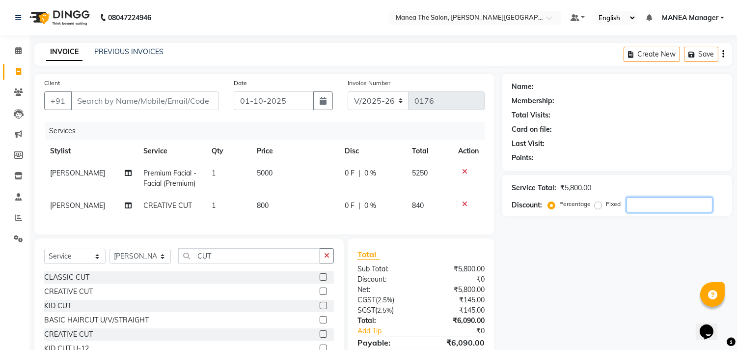
click at [645, 199] on input "number" at bounding box center [670, 204] width 86 height 15
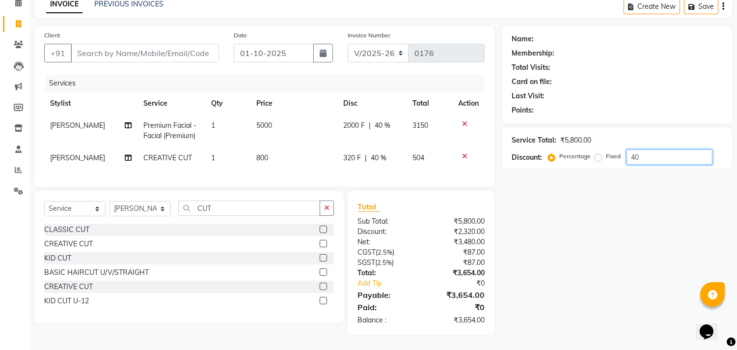
scroll to position [55, 0]
type input "40"
click at [267, 147] on td "800" at bounding box center [293, 158] width 87 height 22
select select "90113"
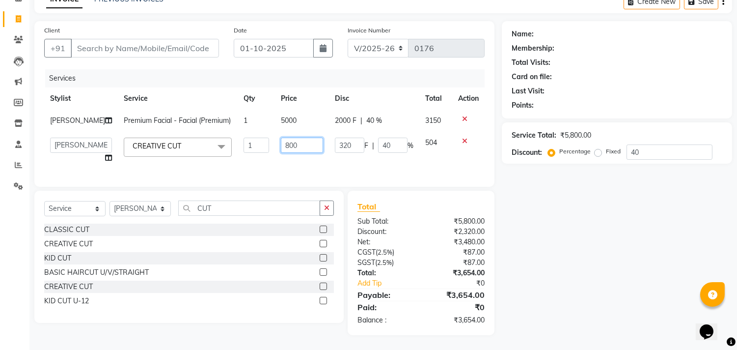
click at [301, 153] on input "800" at bounding box center [302, 144] width 42 height 15
type input "8"
type input "700"
click at [290, 151] on input "700" at bounding box center [302, 144] width 42 height 15
click at [615, 253] on div "Name: Membership: Total Visits: Card on file: Last Visit: Points: Service Total…" at bounding box center [621, 178] width 238 height 314
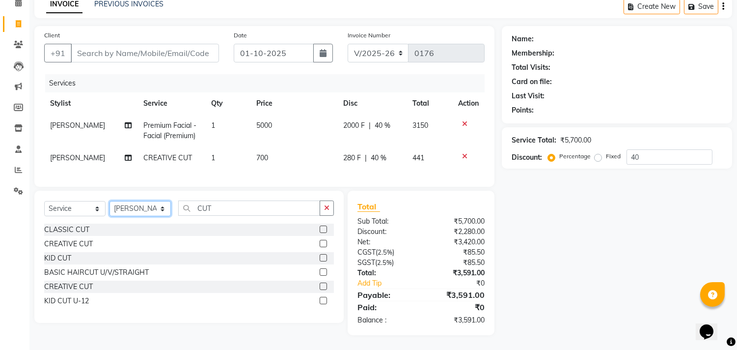
click at [162, 209] on select "Select Stylist IMRAN MANEA Manager NAGAMANI NAJMI NAZIYA NO STYLIST SNEHA SUBHA…" at bounding box center [139, 208] width 61 height 15
select select "90106"
click at [109, 202] on select "Select Stylist IMRAN MANEA Manager NAGAMANI NAJMI NAZIYA NO STYLIST SNEHA SUBHA…" at bounding box center [139, 208] width 61 height 15
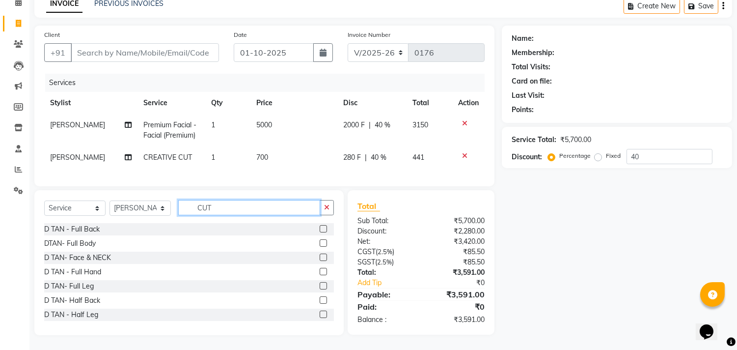
click at [223, 207] on input "CUT" at bounding box center [249, 207] width 142 height 15
type input "C"
type input "D"
type input "HAN"
click at [320, 226] on label at bounding box center [323, 228] width 7 height 7
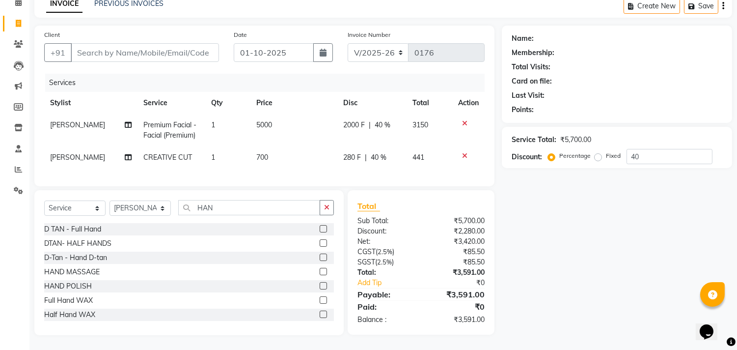
click at [320, 226] on input "checkbox" at bounding box center [323, 229] width 6 height 6
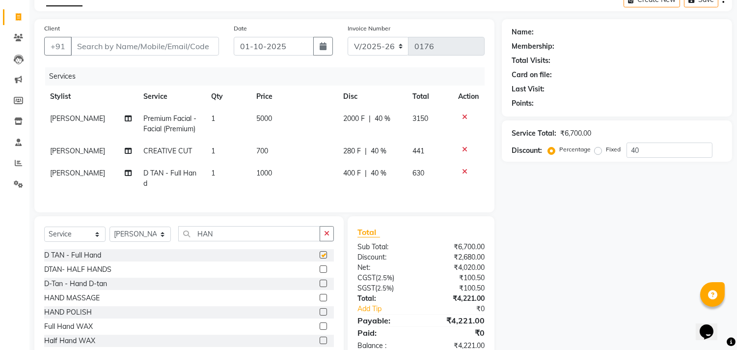
checkbox input "false"
click at [272, 174] on td "1000" at bounding box center [293, 178] width 87 height 32
select select "90106"
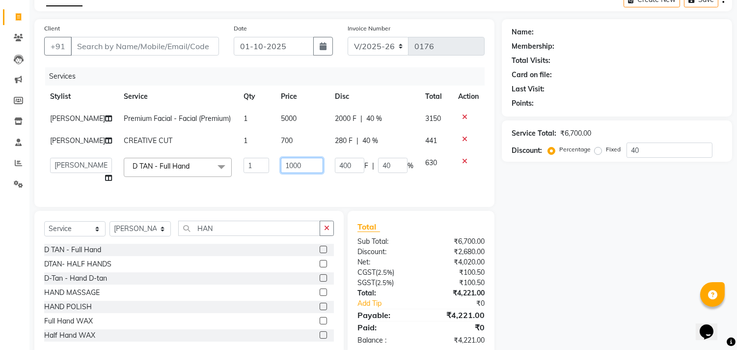
click at [295, 173] on input "1000" at bounding box center [302, 165] width 42 height 15
type input "1"
type input "800"
click at [607, 218] on div "Name: Membership: Total Visits: Card on file: Last Visit: Points: Service Total…" at bounding box center [621, 187] width 238 height 336
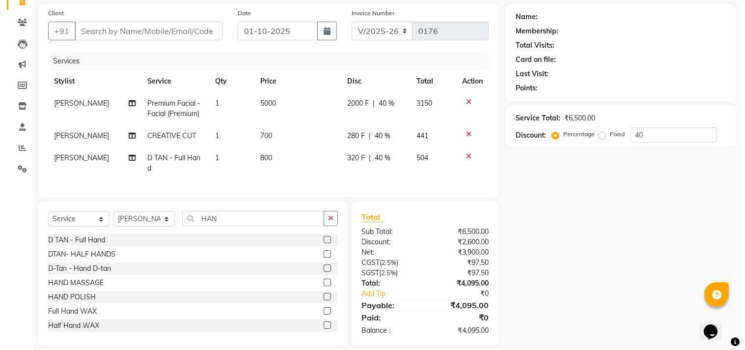
scroll to position [89, 0]
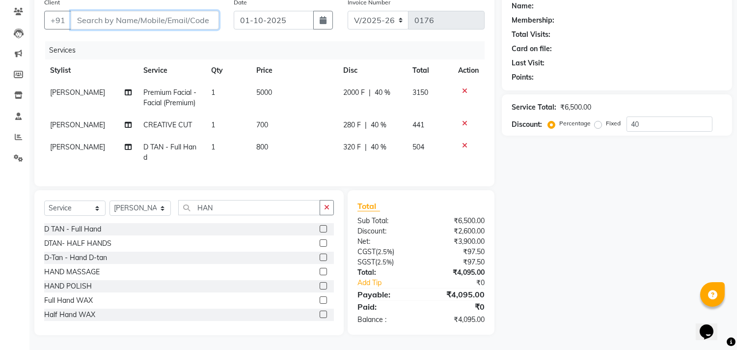
click at [115, 11] on input "Client" at bounding box center [145, 20] width 148 height 19
click at [100, 11] on input "Client" at bounding box center [145, 20] width 148 height 19
type input "7"
type input "0"
type input "7036685441"
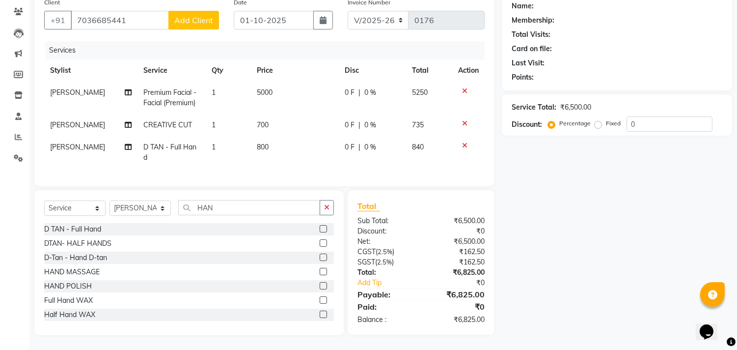
click at [197, 15] on span "Add Client" at bounding box center [193, 20] width 39 height 10
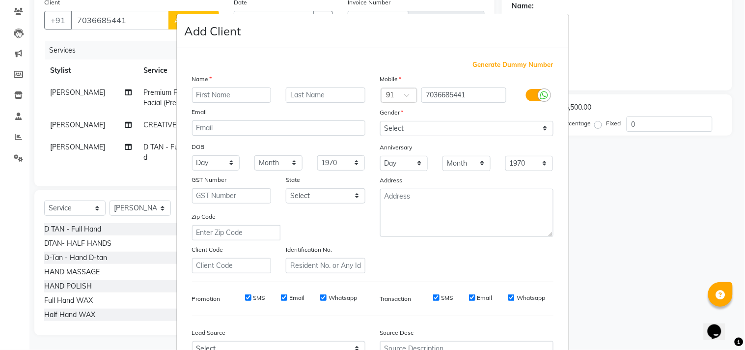
click at [125, 10] on ngb-modal-window "Add Client Generate Dummy Number Name Email DOB Day 01 02 03 04 05 06 07 08 09 …" at bounding box center [372, 175] width 745 height 350
click at [126, 10] on ngb-modal-window "Add Client Generate Dummy Number Name Email DOB Day 01 02 03 04 05 06 07 08 09 …" at bounding box center [372, 175] width 745 height 350
click at [207, 97] on input "text" at bounding box center [232, 94] width 80 height 15
type input "[PERSON_NAME]"
click at [540, 130] on select "Select Male Female Other Prefer Not To Say" at bounding box center [466, 128] width 173 height 15
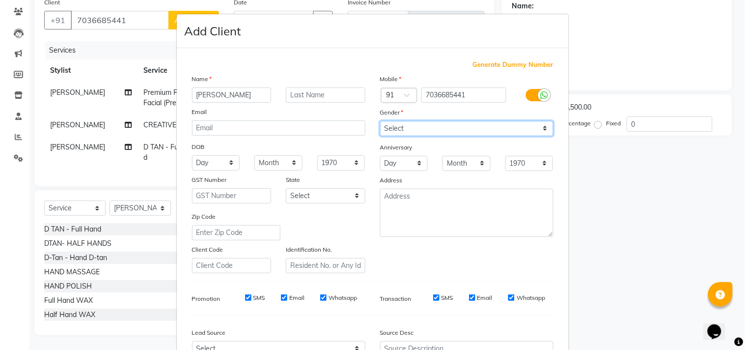
select select "female"
click at [380, 121] on select "Select Male Female Other Prefer Not To Say" at bounding box center [466, 128] width 173 height 15
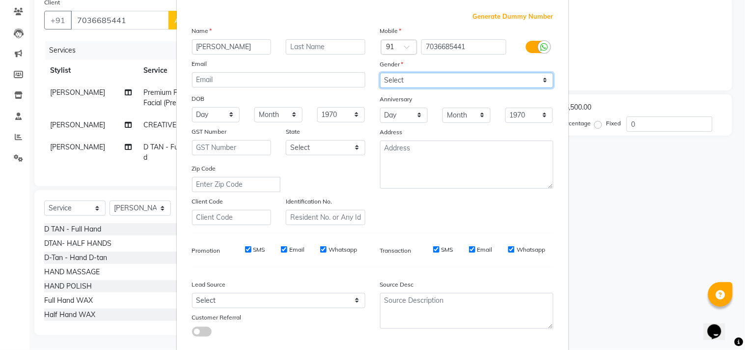
scroll to position [104, 0]
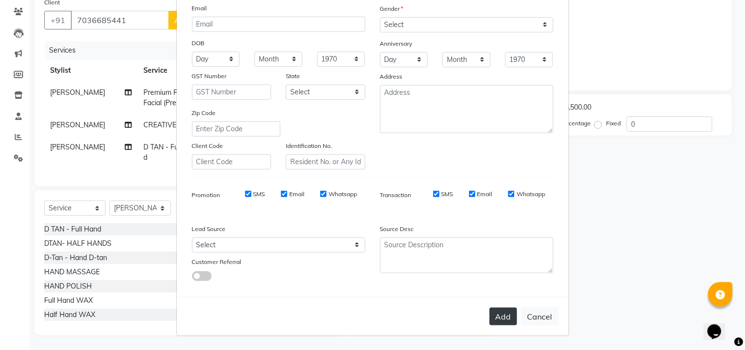
click at [499, 309] on button "Add" at bounding box center [503, 316] width 27 height 18
select select
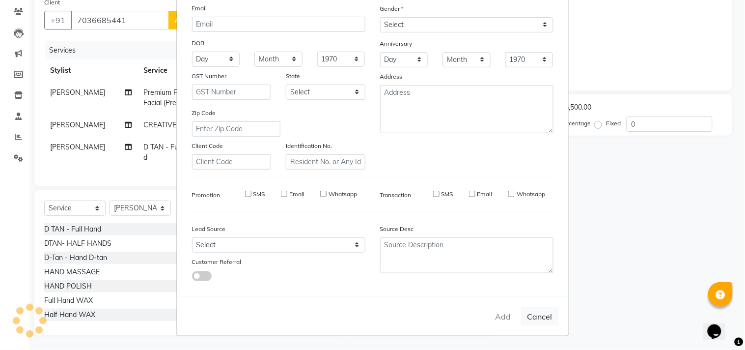
select select
checkbox input "false"
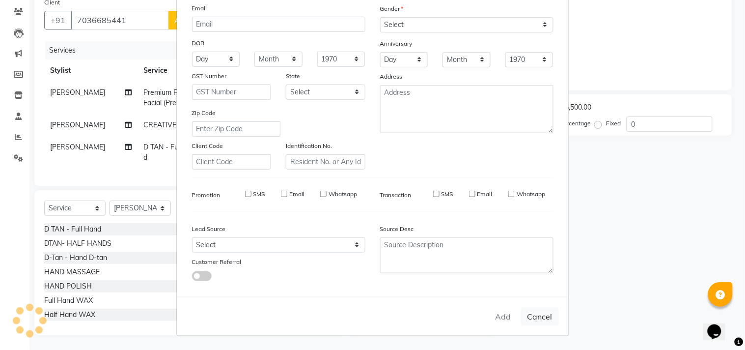
checkbox input "false"
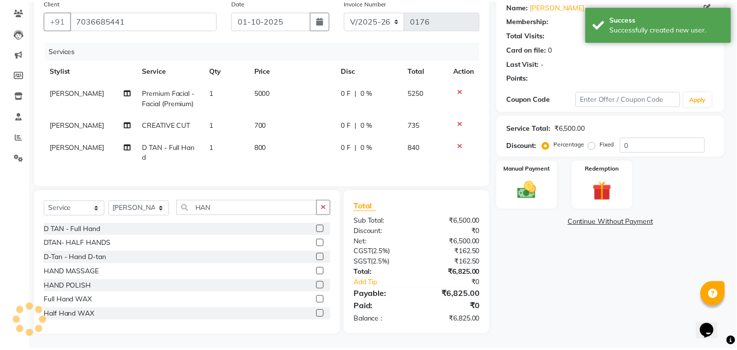
scroll to position [79, 0]
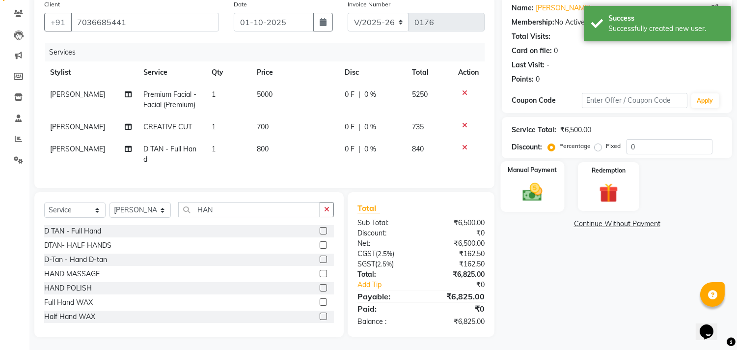
click at [532, 198] on img at bounding box center [533, 192] width 32 height 23
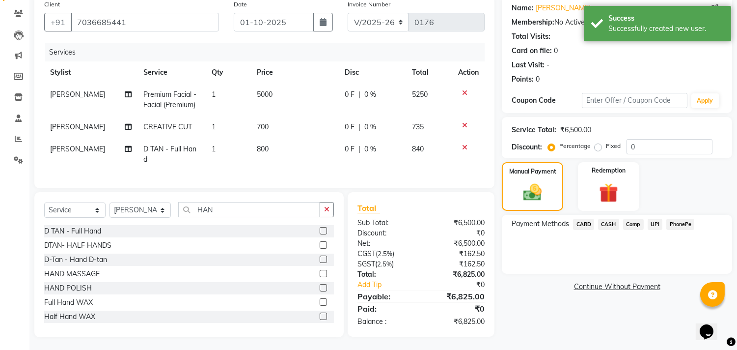
click at [654, 223] on span "UPI" at bounding box center [655, 223] width 15 height 11
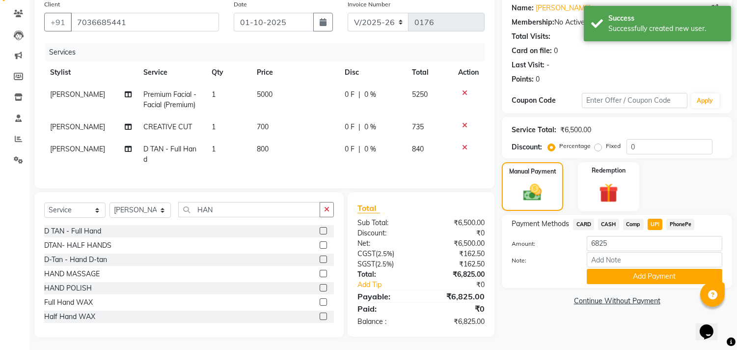
click at [659, 276] on button "Add Payment" at bounding box center [655, 276] width 136 height 15
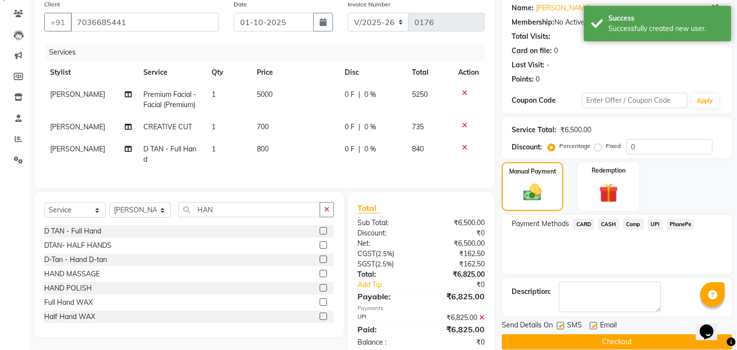
click at [625, 345] on button "Checkout" at bounding box center [617, 341] width 230 height 15
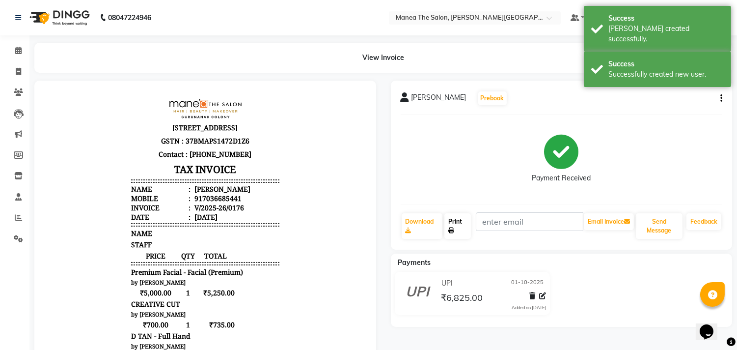
click at [455, 223] on link "Print" at bounding box center [457, 226] width 27 height 26
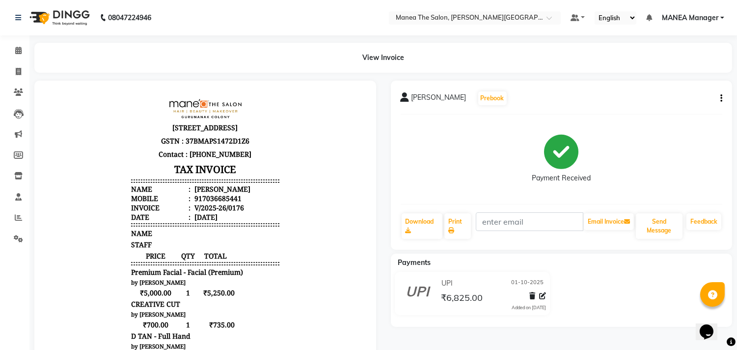
click at [723, 98] on div "PADMA PRIYA Prebook Payment Received Download Print Email Invoice Send Message …" at bounding box center [562, 165] width 342 height 169
click at [718, 95] on button "button" at bounding box center [719, 98] width 6 height 10
click at [677, 111] on div "Edit Invoice" at bounding box center [672, 111] width 67 height 12
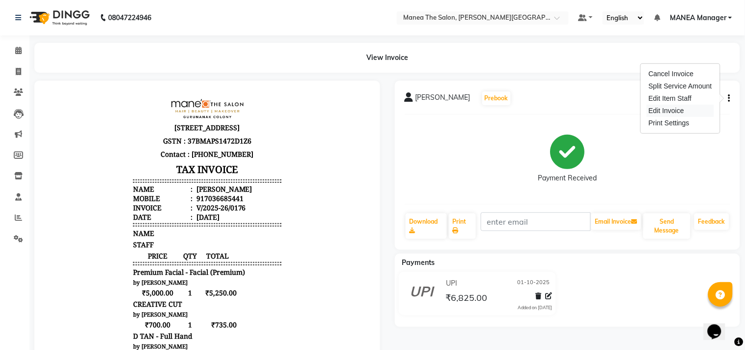
select select "service"
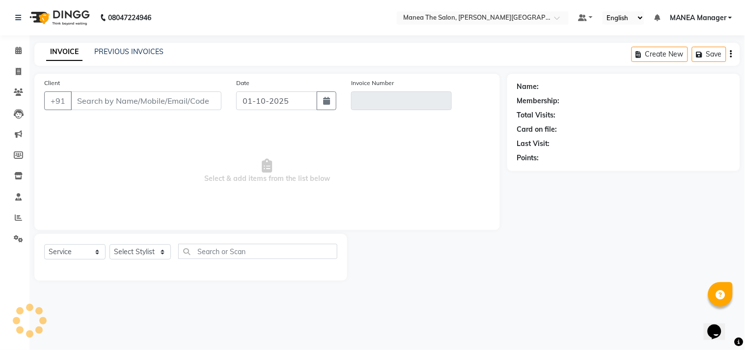
type input "7036685441"
type input "V/2025-26/0176"
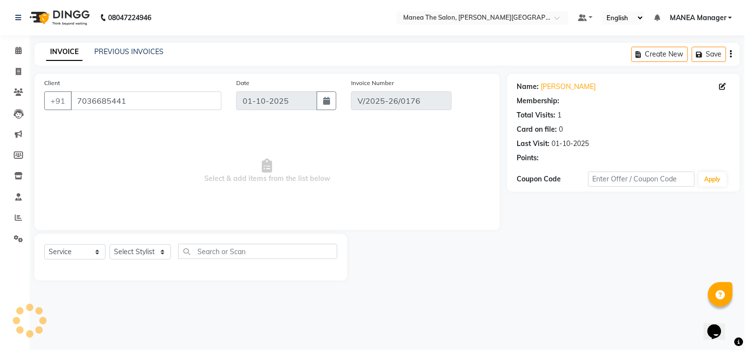
select select "select"
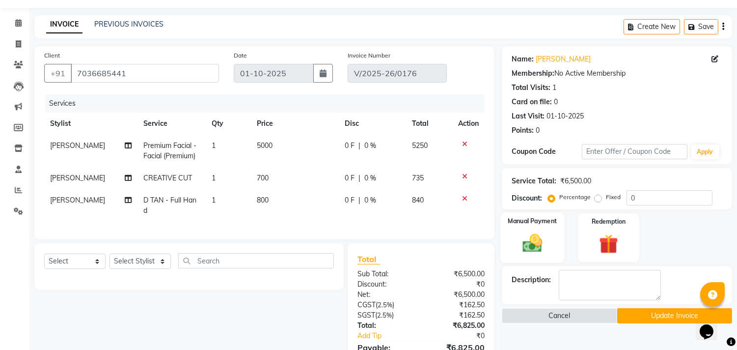
scroll to position [55, 0]
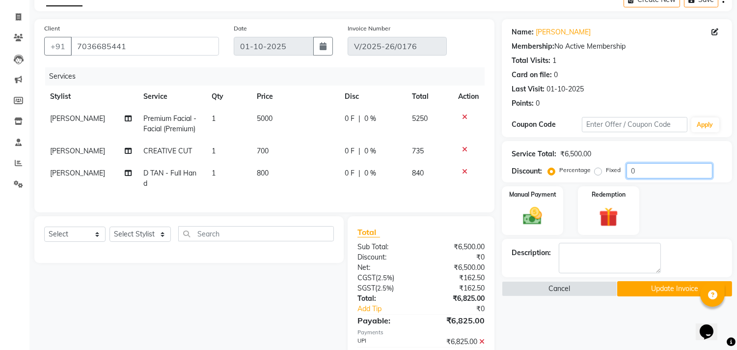
click at [639, 169] on input "0" at bounding box center [670, 170] width 86 height 15
type input "40"
click at [518, 307] on div "Name: Padma Priya Membership: No Active Membership Total Visits: 1 Card on file…" at bounding box center [621, 204] width 238 height 370
click at [675, 285] on button "Update Invoice" at bounding box center [674, 288] width 115 height 15
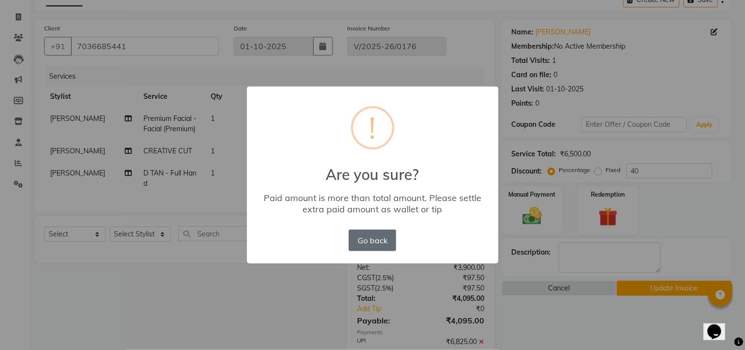
click at [367, 239] on button "Go back" at bounding box center [372, 240] width 47 height 22
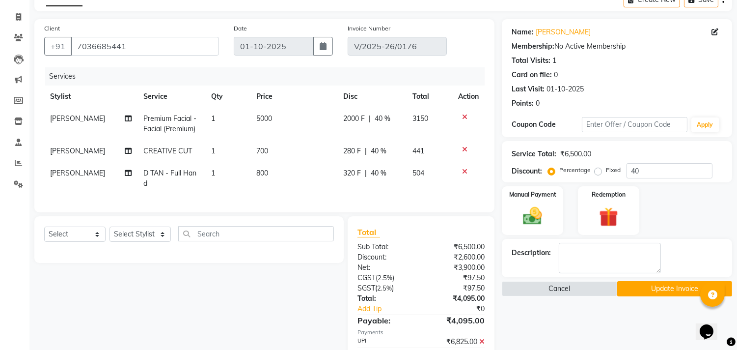
click at [680, 287] on button "Update Invoice" at bounding box center [674, 288] width 115 height 15
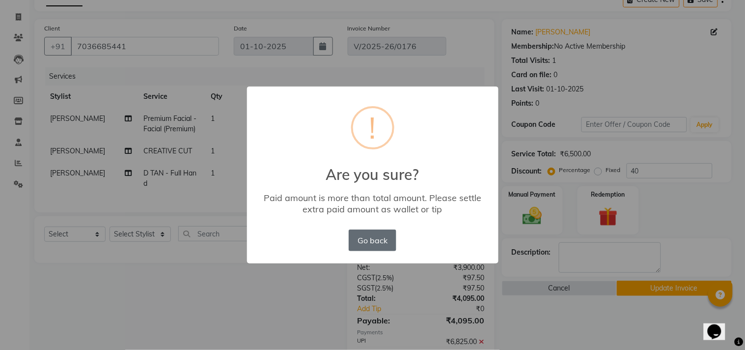
click at [379, 241] on button "Go back" at bounding box center [372, 240] width 47 height 22
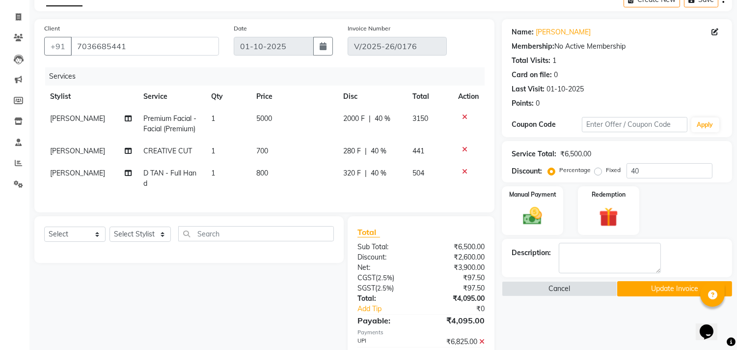
click at [655, 290] on button "Update Invoice" at bounding box center [674, 288] width 115 height 15
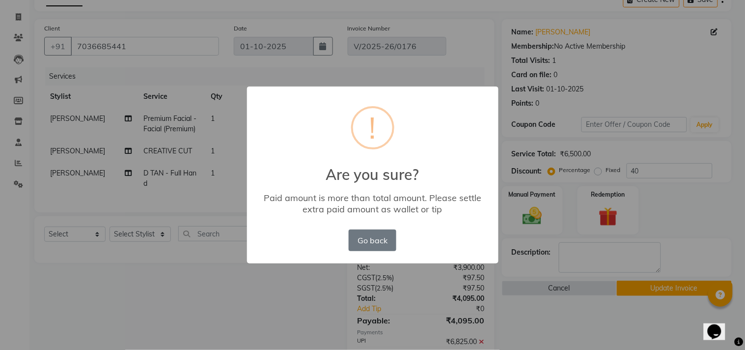
click at [714, 218] on div "× ! Are you sure? Paid amount is more than total amount. Please settle extra pa…" at bounding box center [372, 175] width 745 height 350
click at [713, 218] on div "× ! Are you sure? Paid amount is more than total amount. Please settle extra pa…" at bounding box center [372, 175] width 745 height 350
click at [372, 236] on button "Go back" at bounding box center [372, 240] width 47 height 22
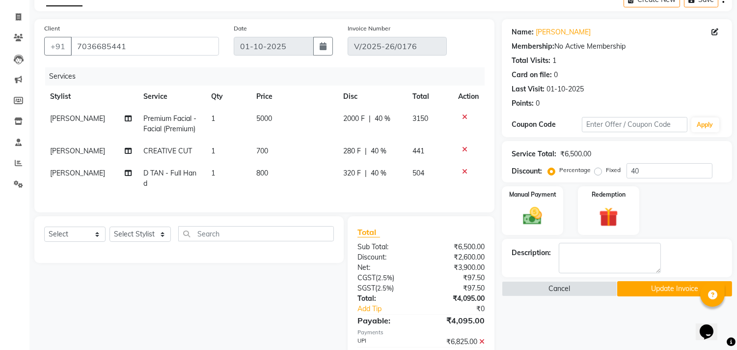
click at [658, 286] on button "Update Invoice" at bounding box center [674, 288] width 115 height 15
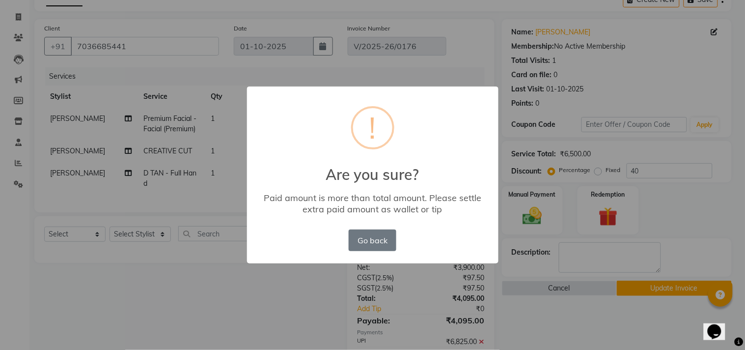
click at [437, 202] on div "Paid amount is more than total amount. Please settle extra paid amount as walle…" at bounding box center [372, 203] width 223 height 23
click at [365, 125] on div "!" at bounding box center [372, 127] width 43 height 43
drag, startPoint x: 370, startPoint y: 129, endPoint x: 377, endPoint y: 148, distance: 20.7
click at [376, 146] on div "!" at bounding box center [372, 127] width 43 height 43
click at [376, 199] on div "Paid amount is more than total amount. Please settle extra paid amount as walle…" at bounding box center [372, 203] width 223 height 23
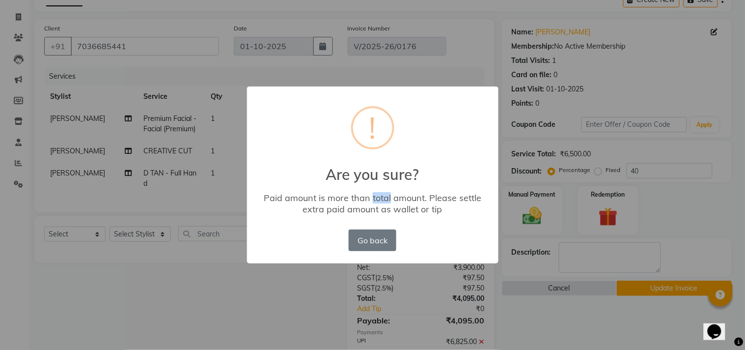
click at [376, 202] on div "Paid amount is more than total amount. Please settle extra paid amount as walle…" at bounding box center [372, 203] width 223 height 23
click at [428, 208] on div "Paid amount is more than total amount. Please settle extra paid amount as walle…" at bounding box center [372, 203] width 223 height 23
click at [397, 210] on div "Paid amount is more than total amount. Please settle extra paid amount as walle…" at bounding box center [372, 203] width 223 height 23
click at [419, 207] on div "Paid amount is more than total amount. Please settle extra paid amount as walle…" at bounding box center [372, 203] width 223 height 23
click at [711, 215] on div "× ! Are you sure? Paid amount is more than total amount. Please settle extra pa…" at bounding box center [372, 175] width 745 height 350
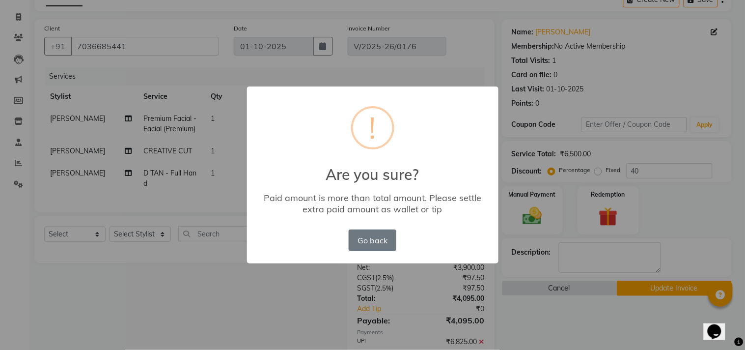
click at [576, 326] on div "× ! Are you sure? Paid amount is more than total amount. Please settle extra pa…" at bounding box center [372, 175] width 745 height 350
click at [374, 234] on button "Go back" at bounding box center [372, 240] width 47 height 22
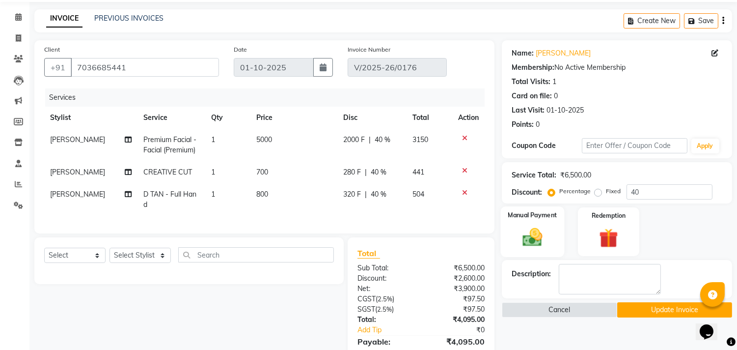
scroll to position [109, 0]
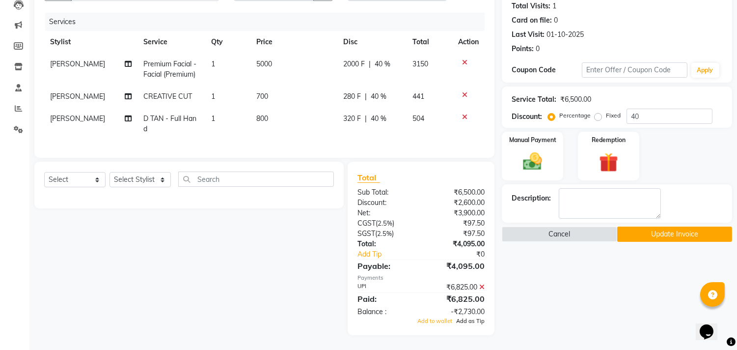
click at [470, 324] on span "Add as Tip" at bounding box center [470, 320] width 28 height 7
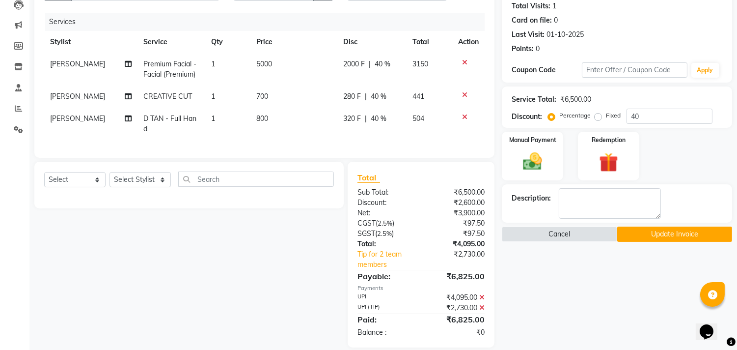
click at [661, 232] on button "Update Invoice" at bounding box center [674, 233] width 115 height 15
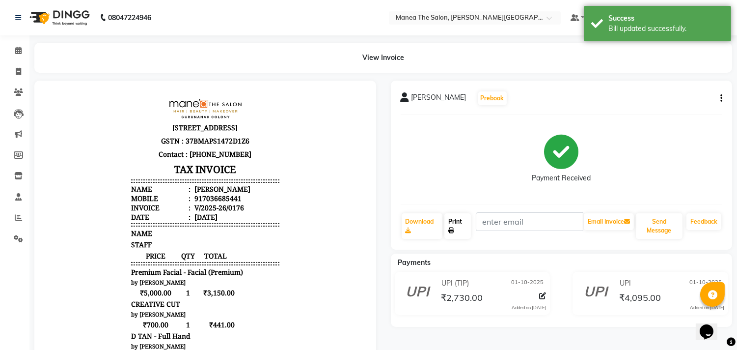
click at [453, 229] on icon at bounding box center [451, 230] width 6 height 6
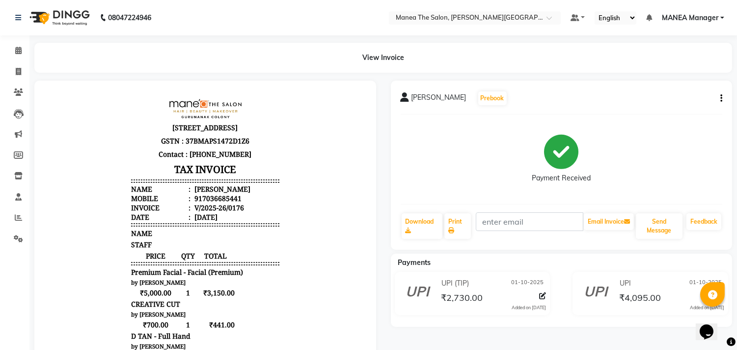
select select "service"
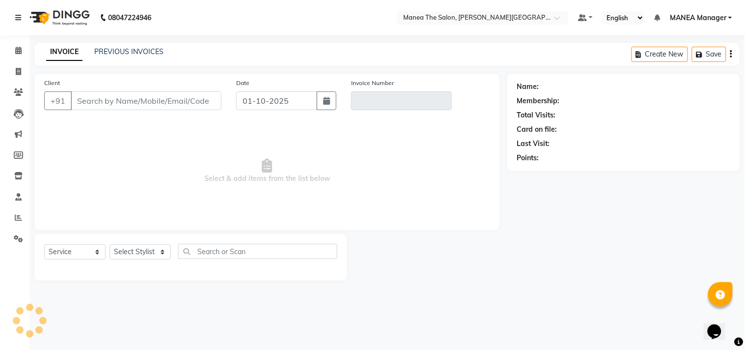
type input "7036685441"
type input "V/2025-26/0176"
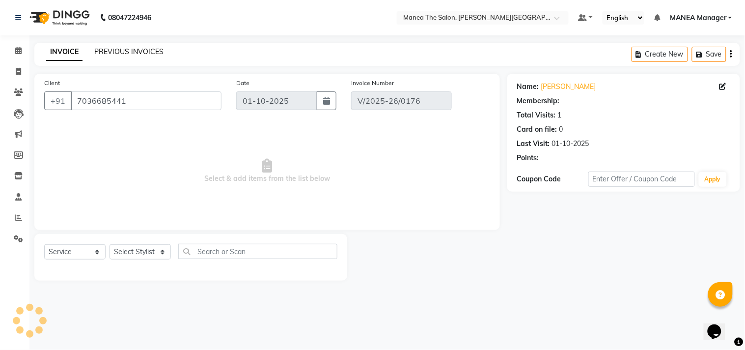
click at [146, 53] on link "PREVIOUS INVOICES" at bounding box center [128, 51] width 69 height 9
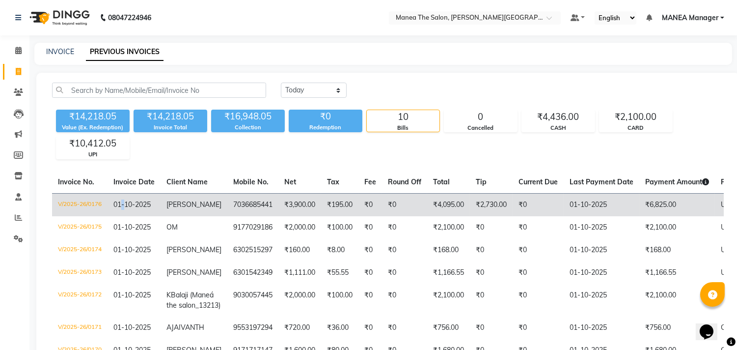
click at [125, 201] on td "01-10-2025" at bounding box center [134, 204] width 53 height 23
click at [182, 209] on span "[PERSON_NAME]" at bounding box center [193, 204] width 55 height 9
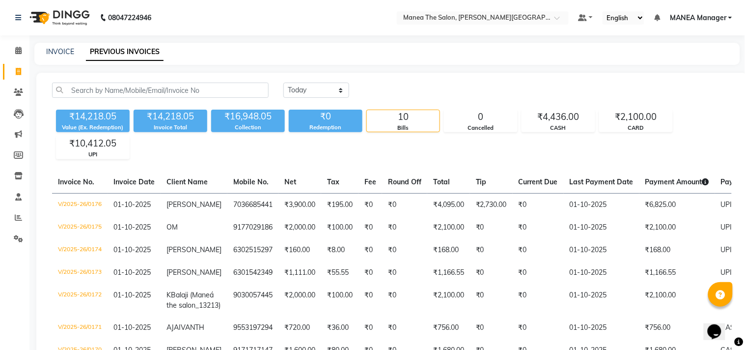
select select "service"
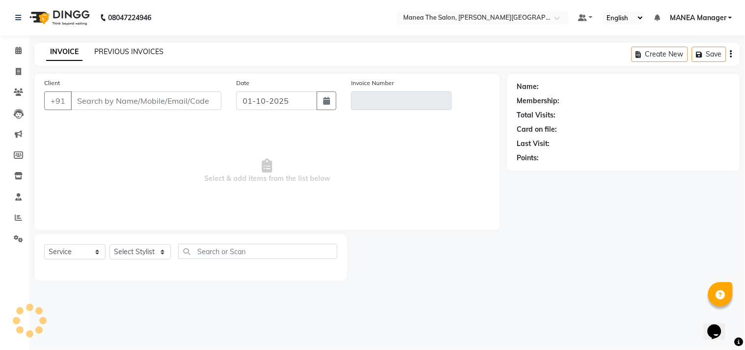
click at [137, 48] on link "PREVIOUS INVOICES" at bounding box center [128, 51] width 69 height 9
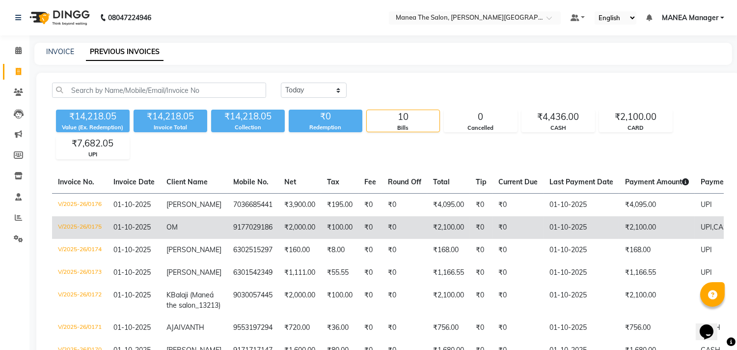
click at [227, 239] on td "9177029186" at bounding box center [252, 227] width 51 height 23
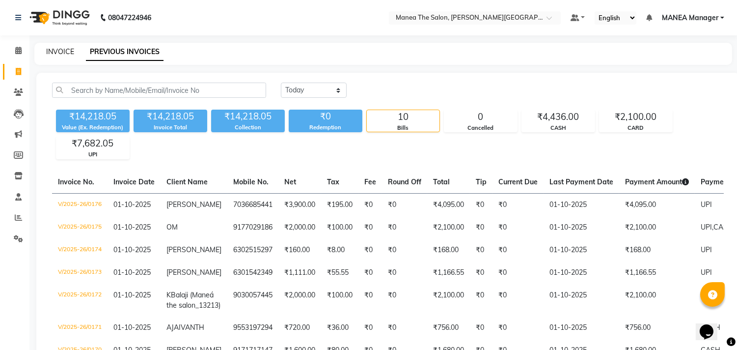
click at [61, 48] on link "INVOICE" at bounding box center [60, 51] width 28 height 9
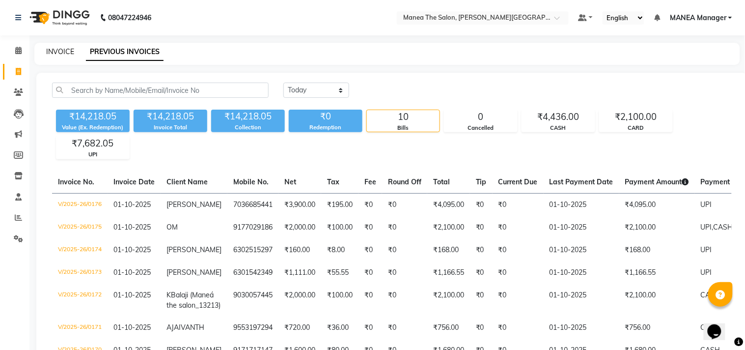
select select "service"
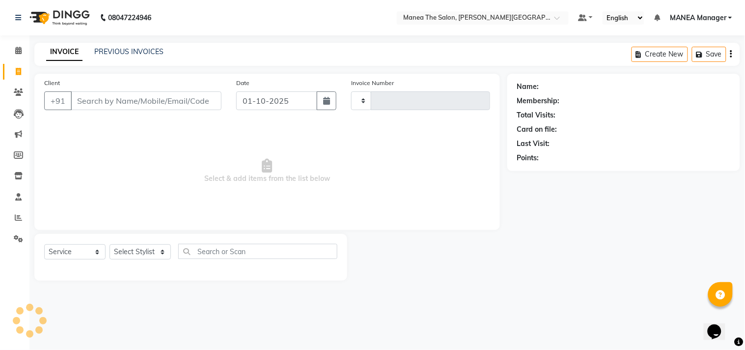
type input "0177"
select select "8903"
drag, startPoint x: 163, startPoint y: 257, endPoint x: 158, endPoint y: 253, distance: 5.6
click at [163, 257] on select "Select Stylist IMRAN MANEA Manager NAGAMANI NAJMI NAZIYA NO STYLIST SNEHA SUBHA…" at bounding box center [139, 251] width 61 height 15
select select "90106"
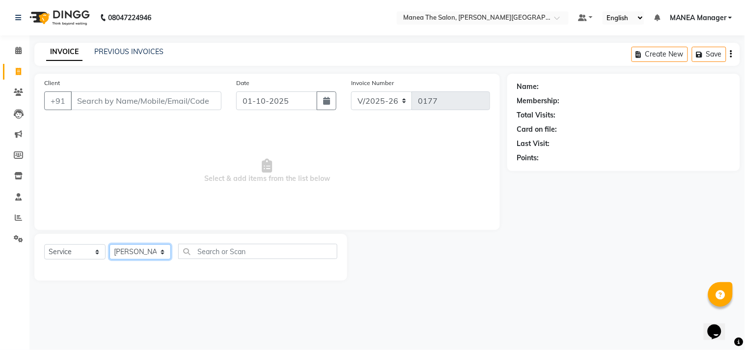
click at [109, 245] on select "Select Stylist IMRAN MANEA Manager NAGAMANI NAJMI NAZIYA NO STYLIST SNEHA SUBHA…" at bounding box center [139, 251] width 61 height 15
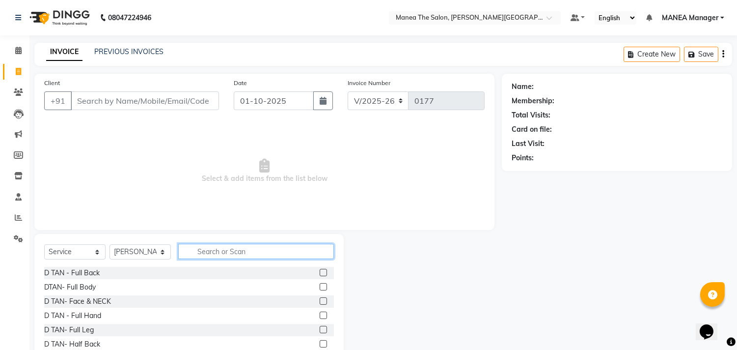
click at [193, 247] on input "text" at bounding box center [256, 251] width 156 height 15
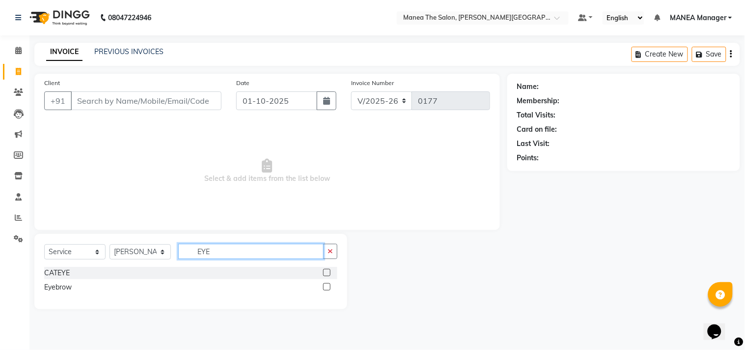
type input "EYE"
click at [325, 284] on label at bounding box center [326, 286] width 7 height 7
click at [325, 284] on input "checkbox" at bounding box center [326, 287] width 6 height 6
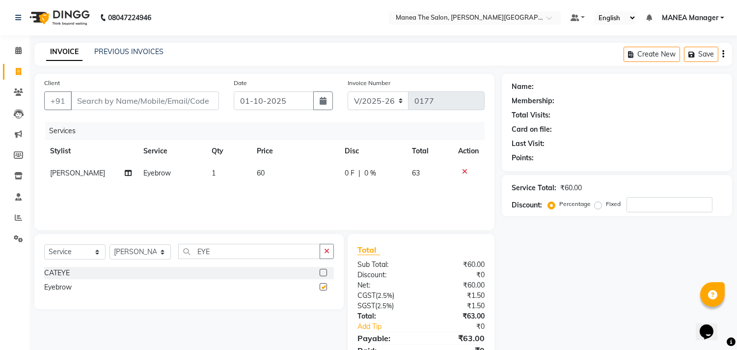
checkbox input "false"
click at [163, 248] on select "Select Stylist IMRAN MANEA Manager NAGAMANI NAJMI NAZIYA NO STYLIST SNEHA SUBHA…" at bounding box center [139, 251] width 61 height 15
select select "90108"
click at [109, 245] on select "Select Stylist IMRAN MANEA Manager NAGAMANI NAJMI NAZIYA NO STYLIST SNEHA SUBHA…" at bounding box center [139, 251] width 61 height 15
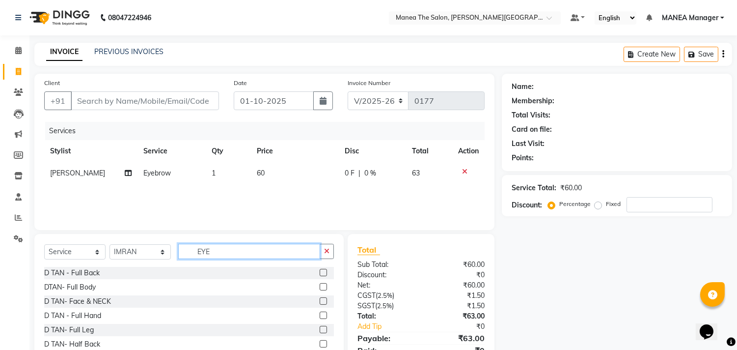
click at [225, 248] on input "EYE" at bounding box center [249, 251] width 142 height 15
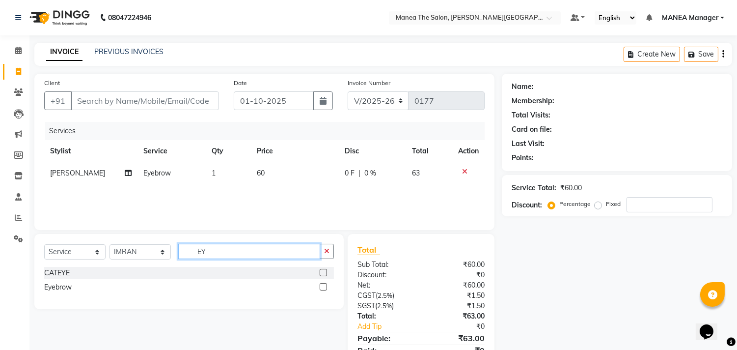
type input "E"
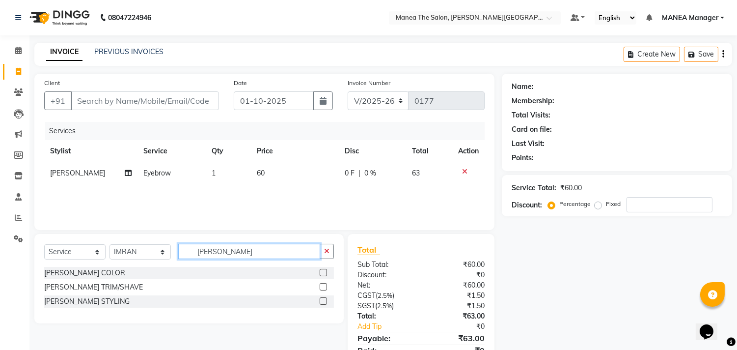
type input "BEARD"
click at [321, 286] on label at bounding box center [323, 286] width 7 height 7
click at [321, 286] on input "checkbox" at bounding box center [323, 287] width 6 height 6
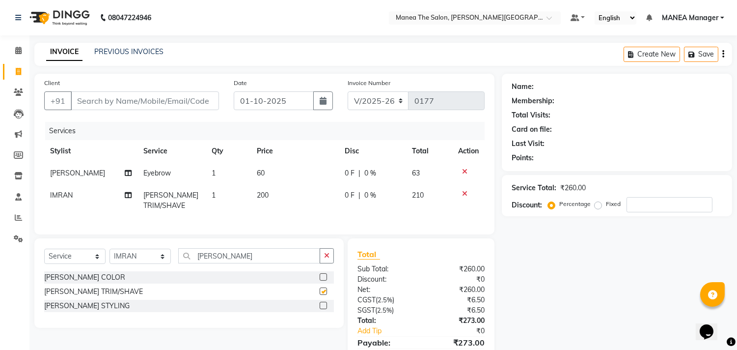
checkbox input "false"
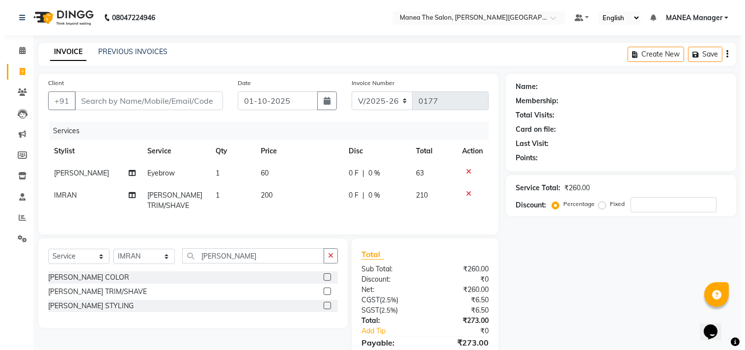
scroll to position [55, 0]
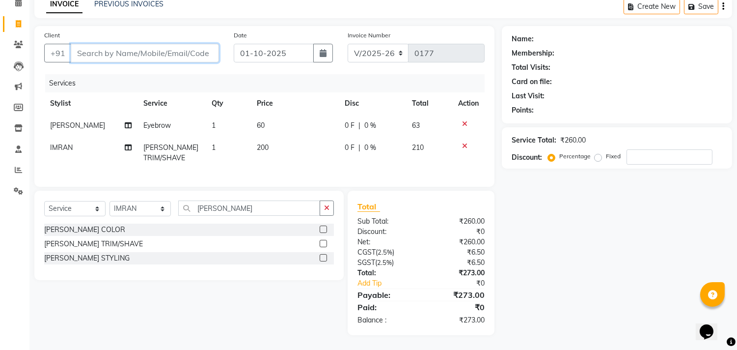
click at [97, 48] on input "Client" at bounding box center [145, 53] width 148 height 19
type input "9"
type input "0"
type input "9701919144"
click at [189, 48] on span "Add Client" at bounding box center [193, 53] width 39 height 10
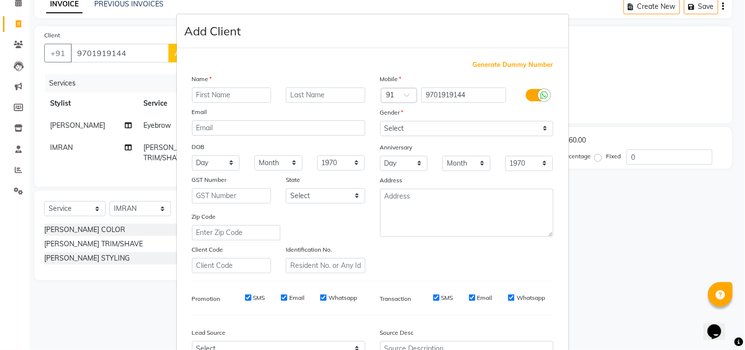
click at [217, 92] on input "text" at bounding box center [232, 94] width 80 height 15
type input "MANASA"
click at [455, 128] on select "Select Male Female Other Prefer Not To Say" at bounding box center [466, 128] width 173 height 15
select select "female"
click at [380, 121] on select "Select Male Female Other Prefer Not To Say" at bounding box center [466, 128] width 173 height 15
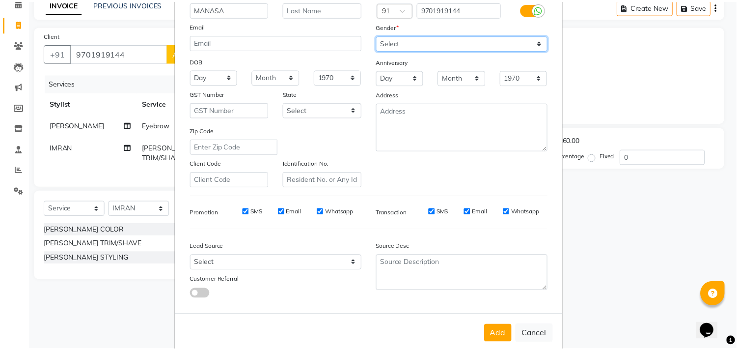
scroll to position [104, 0]
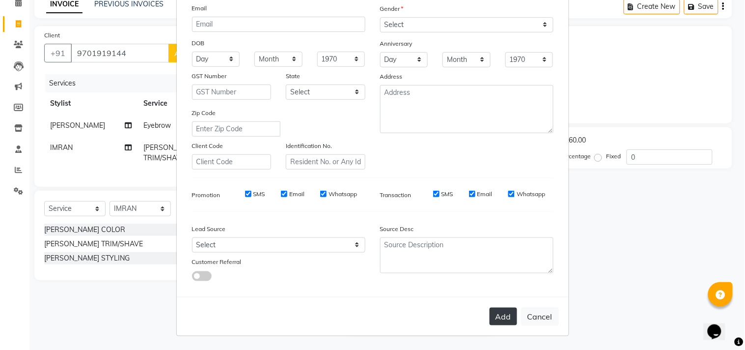
click at [502, 315] on button "Add" at bounding box center [503, 316] width 27 height 18
select select
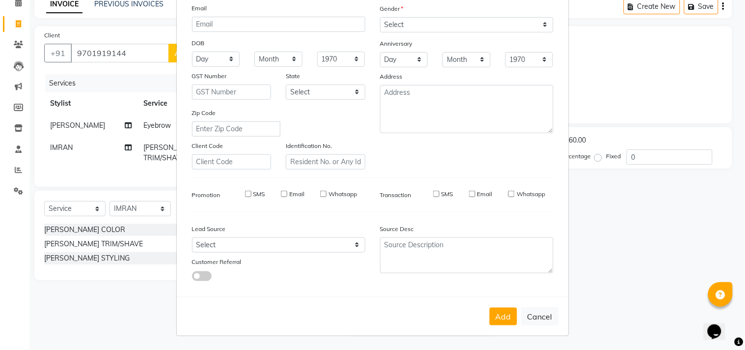
select select
checkbox input "false"
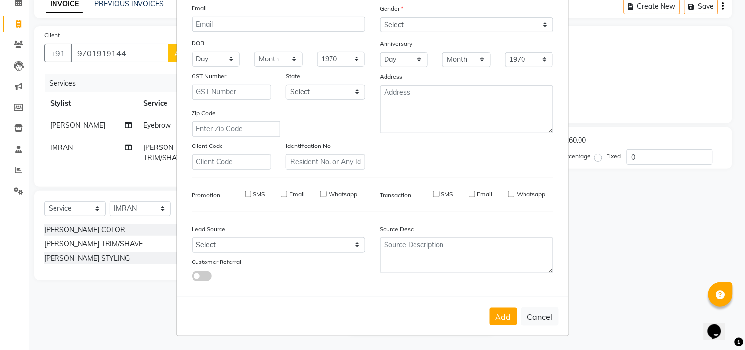
checkbox input "false"
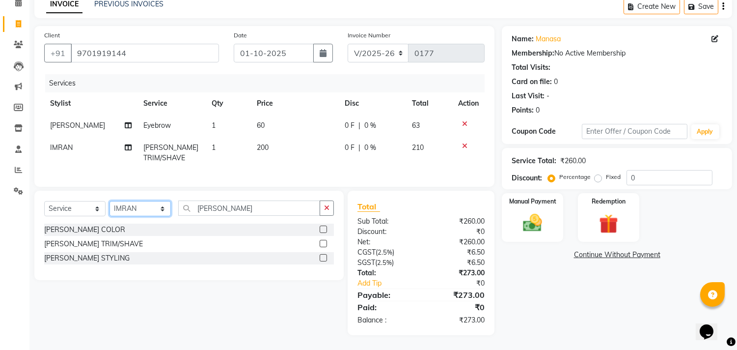
click at [163, 213] on select "Select Stylist IMRAN MANEA Manager NAGAMANI NAJMI NAZIYA NO STYLIST SNEHA SUBHA…" at bounding box center [139, 208] width 61 height 15
click at [133, 209] on select "Select Stylist IMRAN MANEA Manager NAGAMANI NAJMI NAZIYA NO STYLIST SNEHA SUBHA…" at bounding box center [139, 208] width 61 height 15
click at [233, 209] on input "BEARD" at bounding box center [249, 207] width 142 height 15
type input "B"
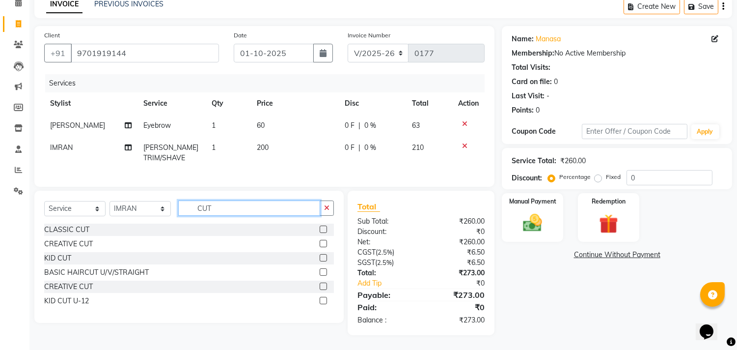
type input "CUT"
click at [325, 231] on label at bounding box center [323, 228] width 7 height 7
click at [325, 231] on input "checkbox" at bounding box center [323, 229] width 6 height 6
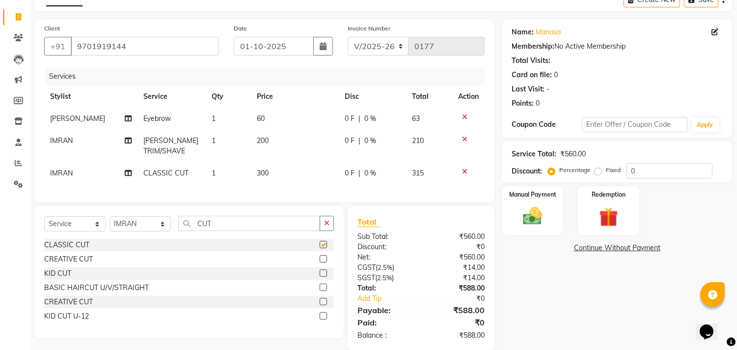
checkbox input "false"
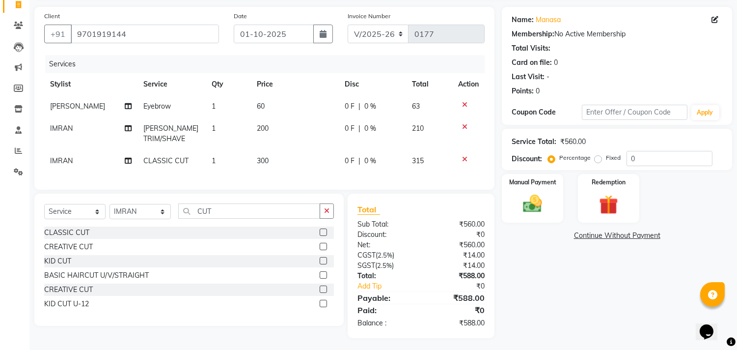
scroll to position [78, 0]
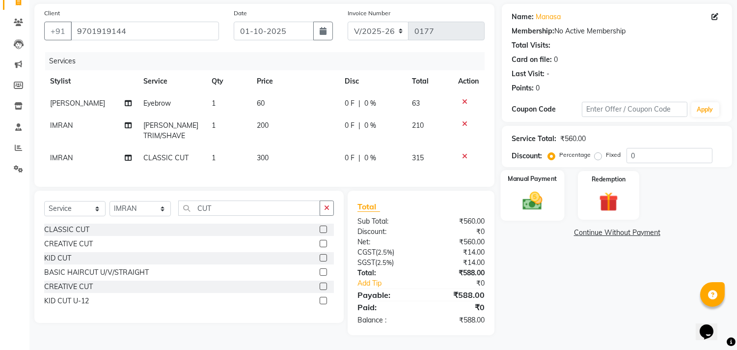
click at [532, 192] on img at bounding box center [533, 201] width 32 height 23
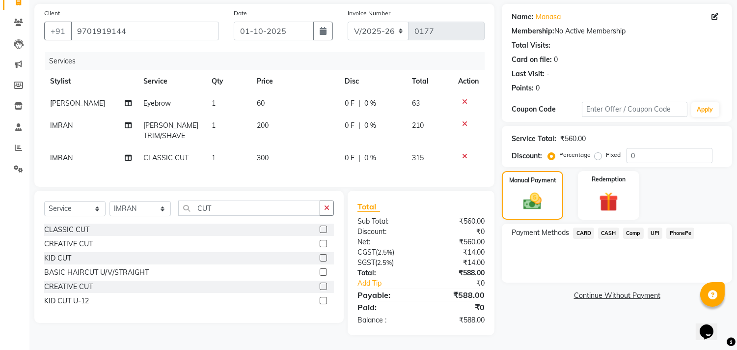
click at [655, 227] on span "UPI" at bounding box center [655, 232] width 15 height 11
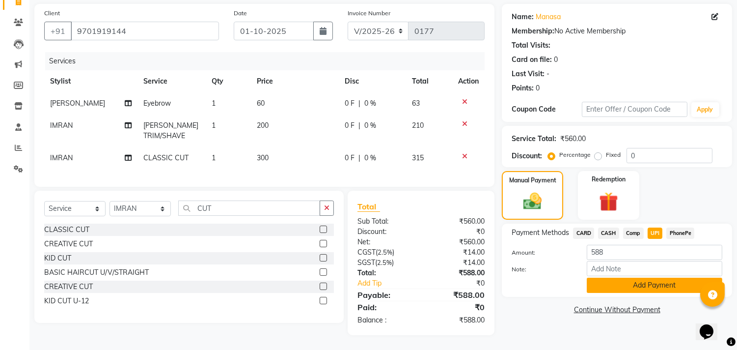
click at [665, 277] on button "Add Payment" at bounding box center [655, 284] width 136 height 15
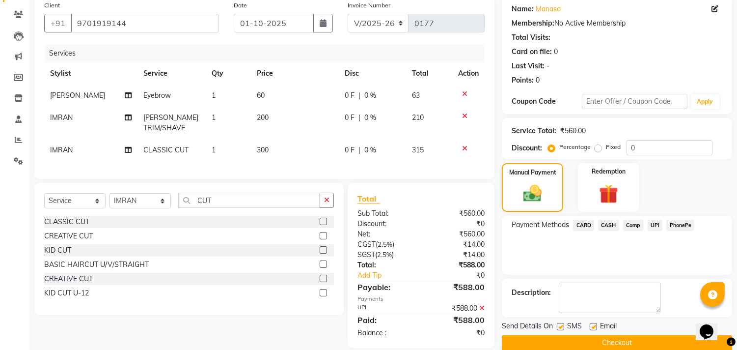
click at [619, 341] on button "Checkout" at bounding box center [617, 342] width 230 height 15
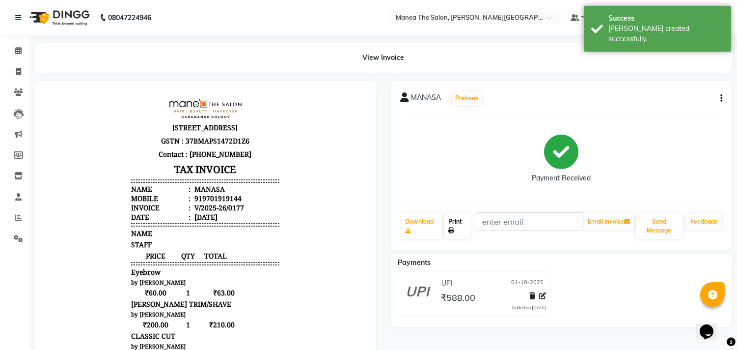
click at [454, 223] on link "Print" at bounding box center [457, 226] width 27 height 26
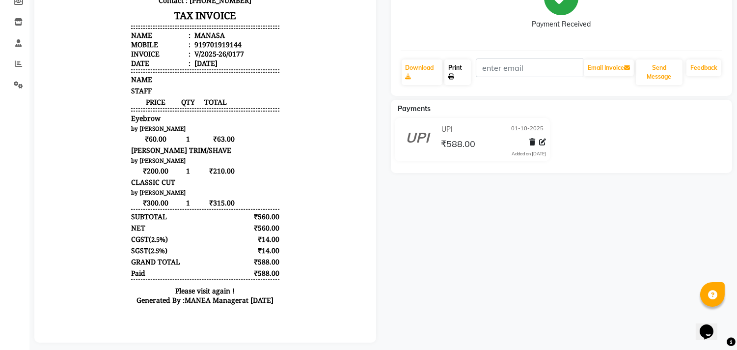
scroll to position [164, 0]
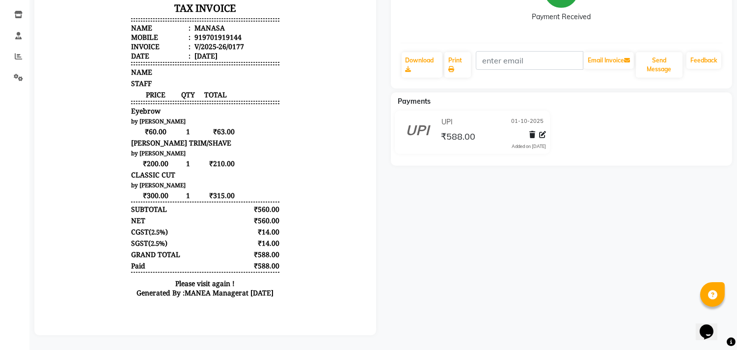
select select "service"
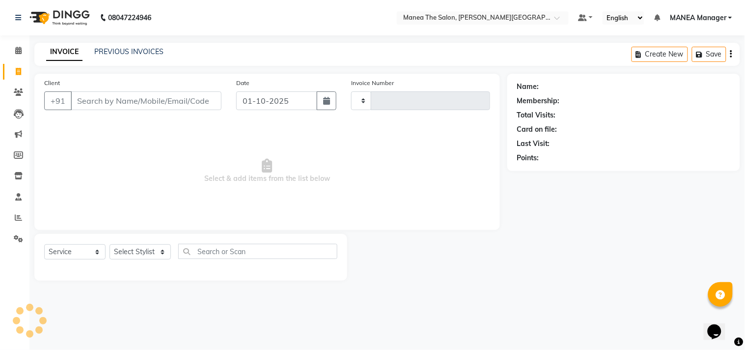
type input "0178"
select select "8903"
click at [136, 47] on div "PREVIOUS INVOICES" at bounding box center [128, 52] width 69 height 10
click at [138, 51] on link "PREVIOUS INVOICES" at bounding box center [128, 51] width 69 height 9
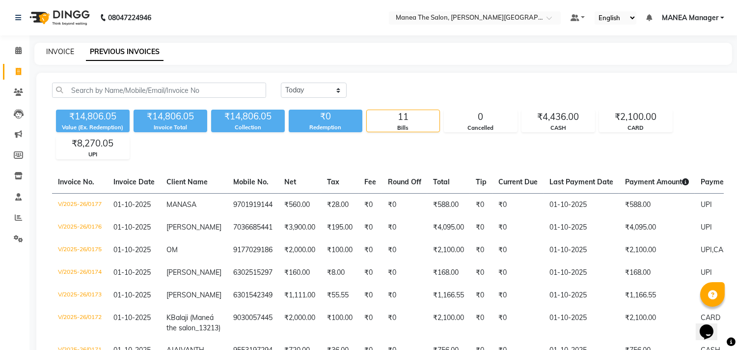
click at [63, 51] on link "INVOICE" at bounding box center [60, 51] width 28 height 9
select select "8903"
select select "service"
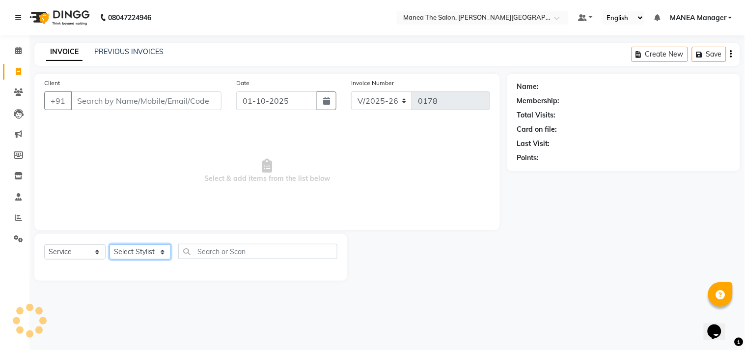
click at [157, 249] on select "Select Stylist" at bounding box center [139, 251] width 61 height 15
click at [164, 251] on select "Select Stylist IMRAN MANEA Manager NAGAMANI NAJMI NAZIYA NO STYLIST SNEHA SUBHA…" at bounding box center [139, 251] width 61 height 15
click at [159, 252] on select "Select Stylist IMRAN MANEA Manager NAGAMANI NAJMI NAZIYA NO STYLIST SNEHA SUBHA…" at bounding box center [139, 251] width 61 height 15
select select "90110"
click at [109, 245] on select "Select Stylist IMRAN MANEA Manager NAGAMANI NAJMI NAZIYA NO STYLIST SNEHA SUBHA…" at bounding box center [139, 251] width 61 height 15
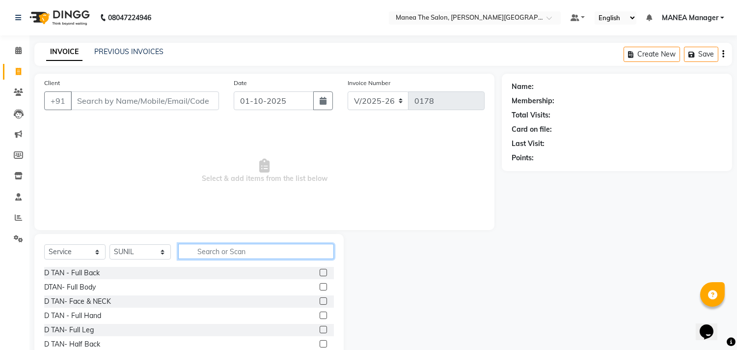
click at [208, 254] on input "text" at bounding box center [256, 251] width 156 height 15
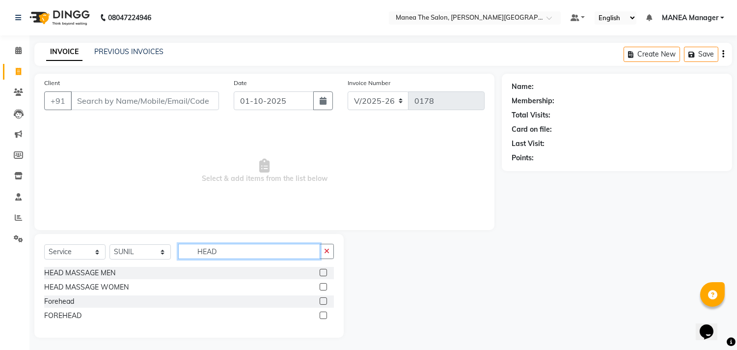
type input "HEAD"
click at [325, 269] on label at bounding box center [323, 272] width 7 height 7
click at [325, 270] on input "checkbox" at bounding box center [323, 273] width 6 height 6
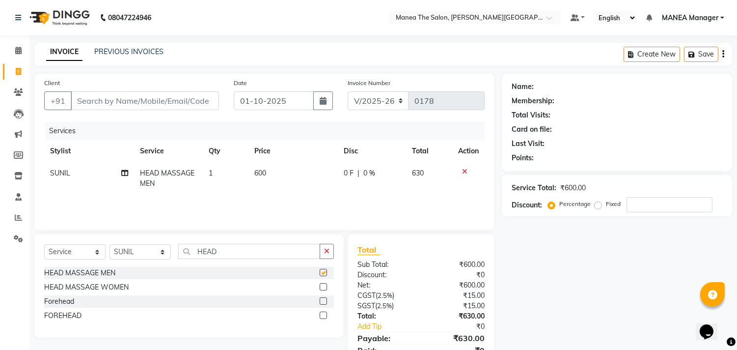
checkbox input "false"
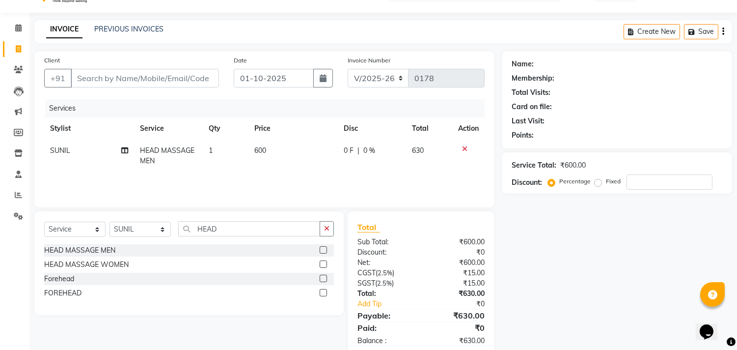
scroll to position [43, 0]
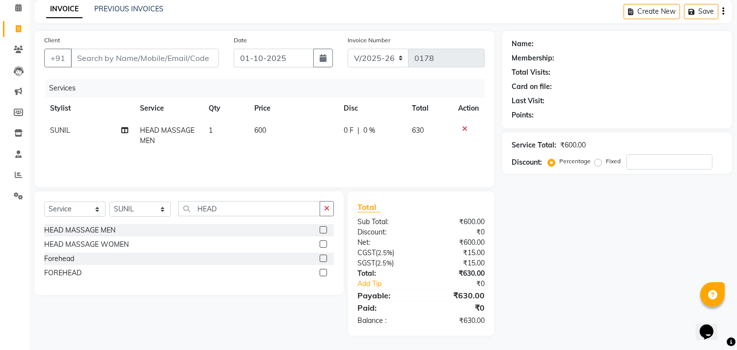
click at [138, 2] on div "INVOICE PREVIOUS INVOICES Create New Save" at bounding box center [383, 11] width 698 height 23
click at [141, 10] on link "PREVIOUS INVOICES" at bounding box center [128, 8] width 69 height 9
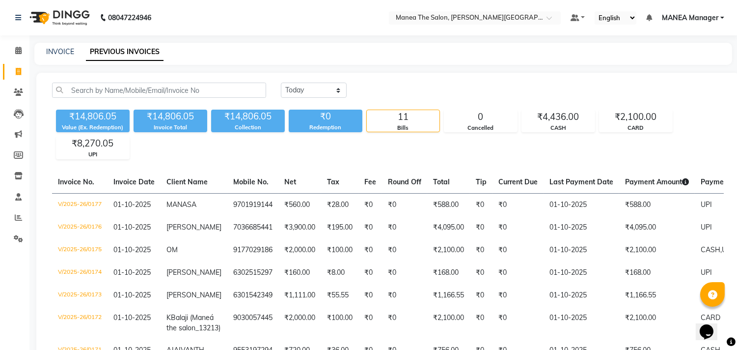
drag, startPoint x: 52, startPoint y: 43, endPoint x: 53, endPoint y: 68, distance: 24.6
click at [53, 44] on div "INVOICE PREVIOUS INVOICES" at bounding box center [383, 54] width 698 height 22
drag, startPoint x: 64, startPoint y: 36, endPoint x: 65, endPoint y: 52, distance: 16.2
click at [65, 52] on div "08047224946 Select Location × Manea The Salon, Gurunanak Colony Default Panel M…" at bounding box center [368, 252] width 737 height 505
click at [65, 52] on link "INVOICE" at bounding box center [60, 51] width 28 height 9
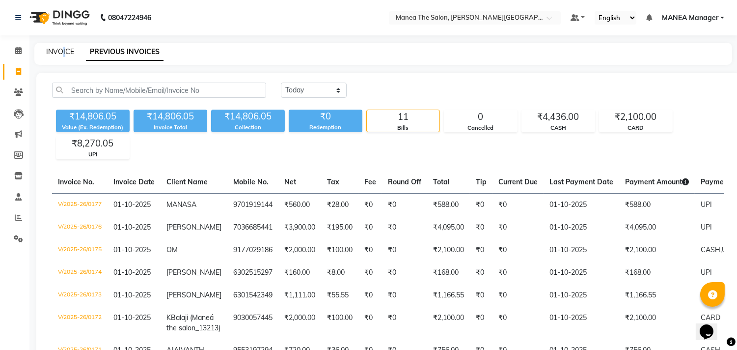
select select "service"
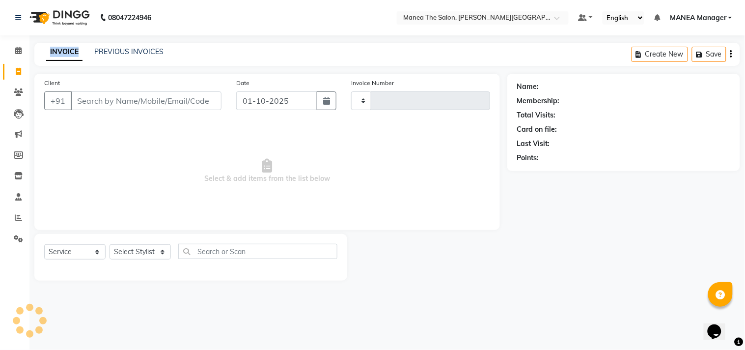
type input "0178"
select select "8903"
click at [65, 52] on link "INVOICE" at bounding box center [64, 52] width 36 height 18
click at [164, 249] on select "Select Stylist IMRAN MANEA Manager NAGAMANI NAJMI NAZIYA NO STYLIST SNEHA SUBHA…" at bounding box center [139, 251] width 61 height 15
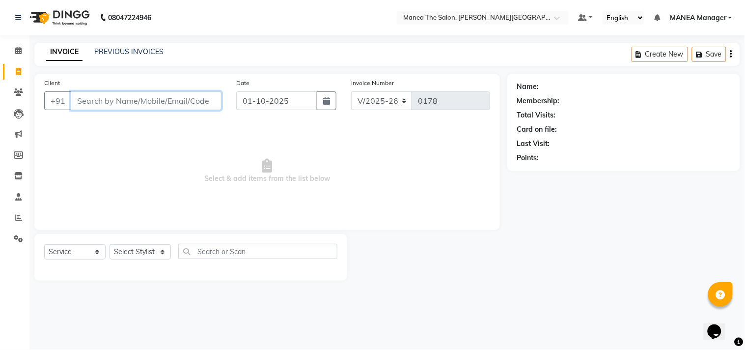
click at [94, 100] on input "Client" at bounding box center [146, 100] width 151 height 19
click at [90, 107] on input "Client" at bounding box center [146, 100] width 151 height 19
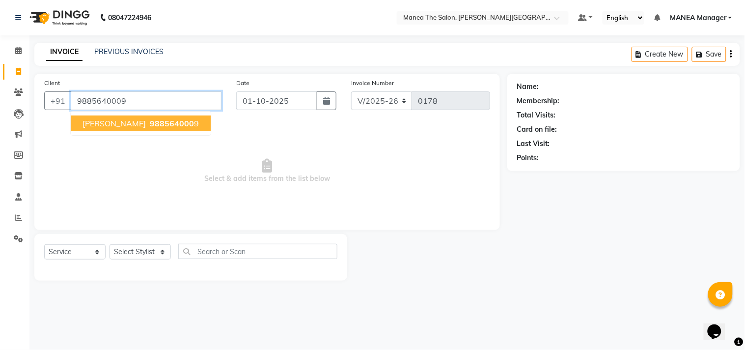
type input "9885640009"
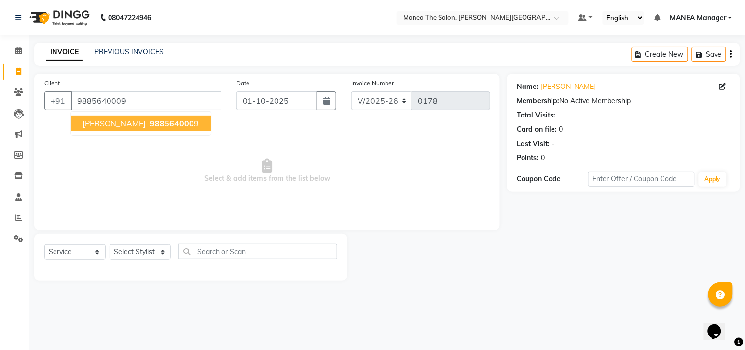
click at [116, 123] on span "Pavan Dandamudi" at bounding box center [113, 123] width 63 height 10
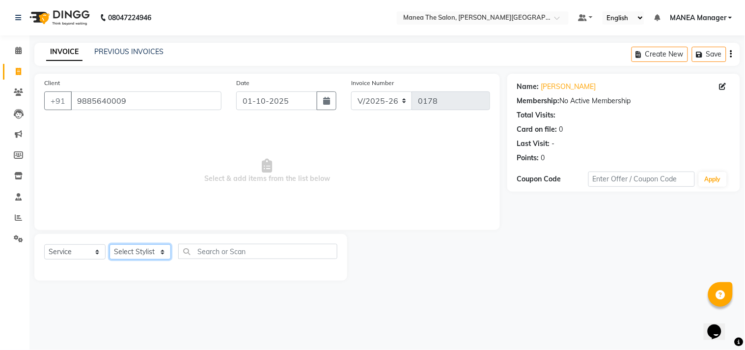
click at [163, 250] on select "Select Stylist IMRAN MANEA Manager NAGAMANI NAJMI NAZIYA NO STYLIST SNEHA SUBHA…" at bounding box center [139, 251] width 61 height 15
select select "90110"
click at [109, 245] on select "Select Stylist IMRAN MANEA Manager NAGAMANI NAJMI NAZIYA NO STYLIST SNEHA SUBHA…" at bounding box center [139, 251] width 61 height 15
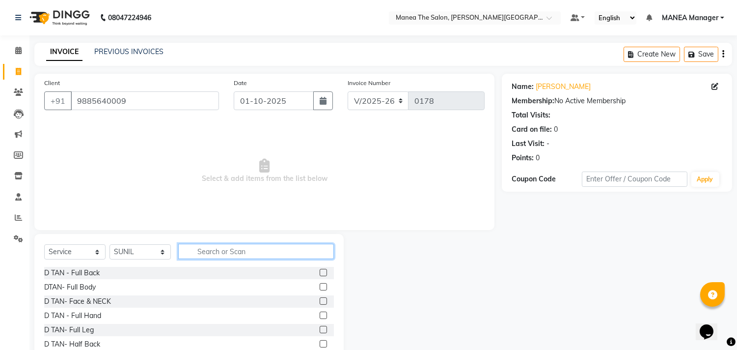
click at [212, 249] on input "text" at bounding box center [256, 251] width 156 height 15
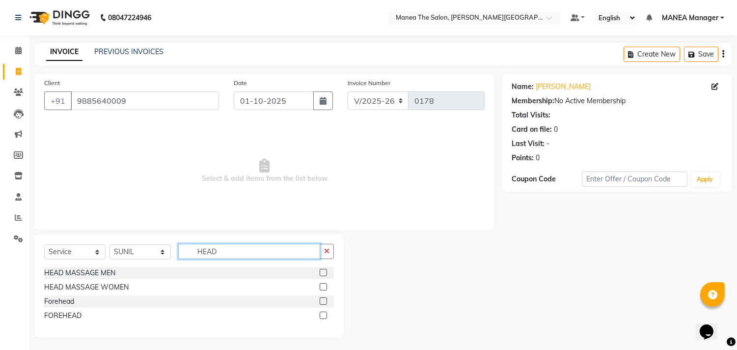
type input "HEAD"
click at [321, 270] on label at bounding box center [323, 272] width 7 height 7
click at [321, 270] on input "checkbox" at bounding box center [323, 273] width 6 height 6
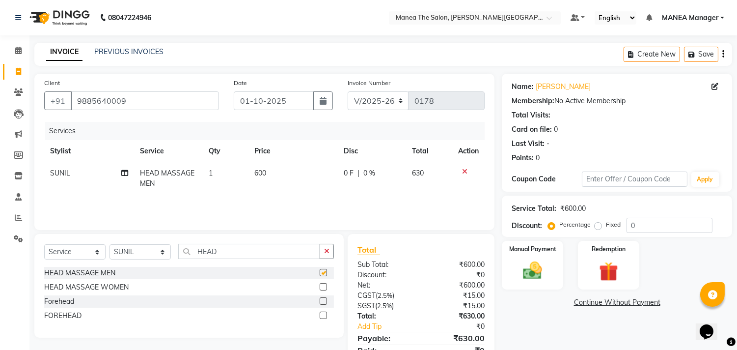
checkbox input "false"
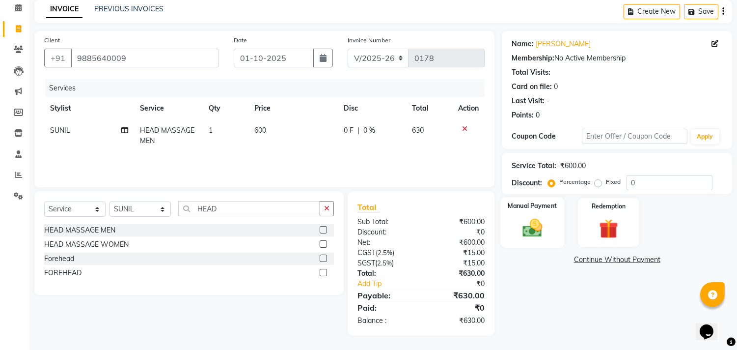
click at [531, 229] on img at bounding box center [533, 228] width 32 height 23
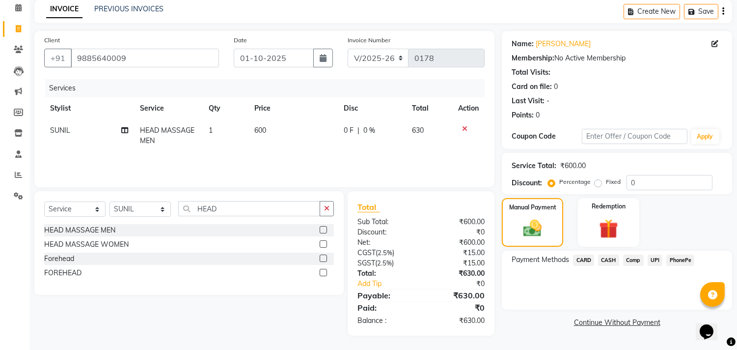
click at [652, 256] on span "UPI" at bounding box center [655, 259] width 15 height 11
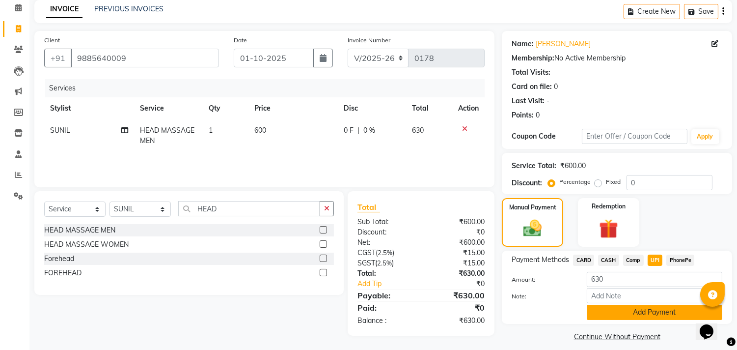
click at [637, 309] on button "Add Payment" at bounding box center [655, 311] width 136 height 15
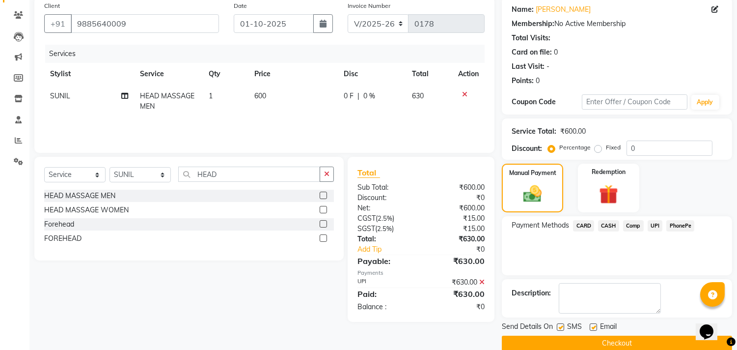
scroll to position [92, 0]
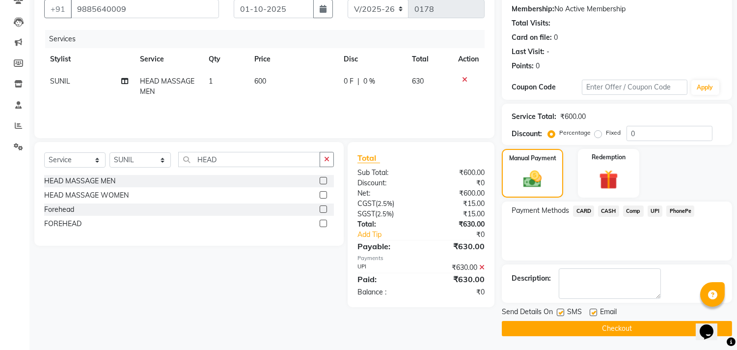
click at [619, 322] on button "Checkout" at bounding box center [617, 328] width 230 height 15
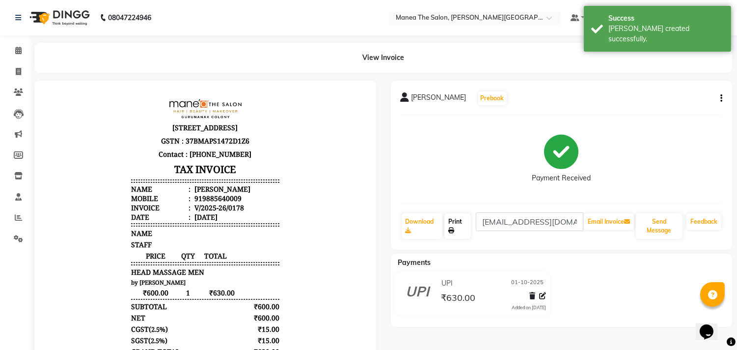
click at [458, 228] on link "Print" at bounding box center [457, 226] width 27 height 26
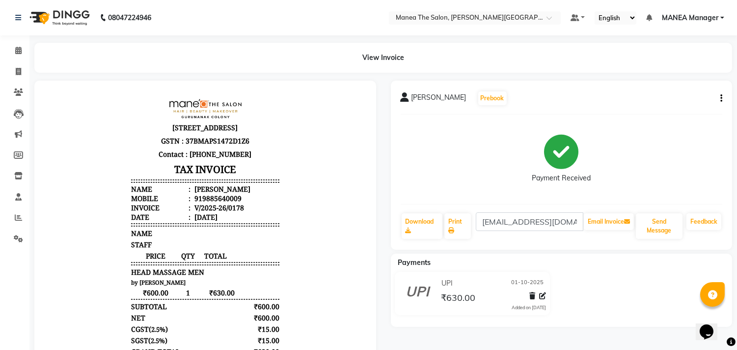
select select "service"
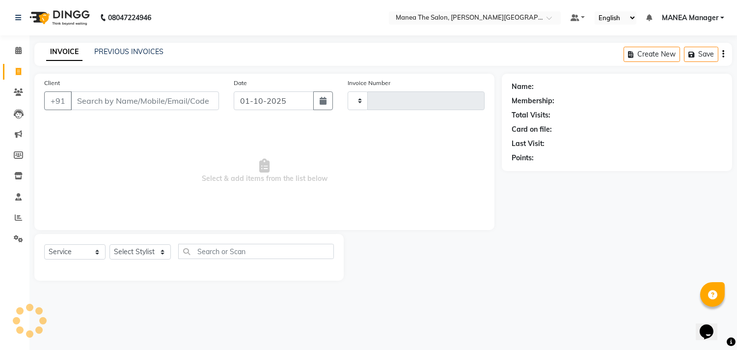
type input "0179"
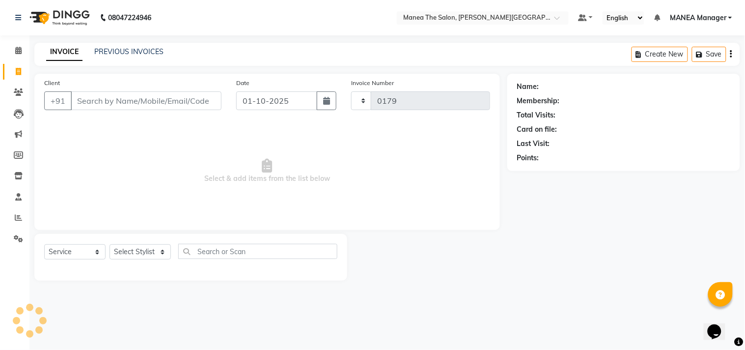
select select "8903"
click at [155, 248] on select "Select Stylist IMRAN MANEA Manager NAGAMANI NAJMI NAZIYA NO STYLIST SNEHA SUBHA…" at bounding box center [139, 251] width 61 height 15
select select "90106"
click at [109, 245] on select "Select Stylist IMRAN MANEA Manager NAGAMANI NAJMI NAZIYA NO STYLIST SNEHA SUBHA…" at bounding box center [139, 251] width 61 height 15
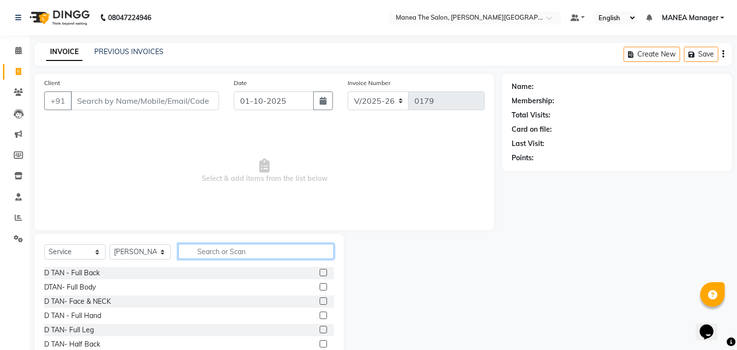
click at [242, 248] on input "text" at bounding box center [256, 251] width 156 height 15
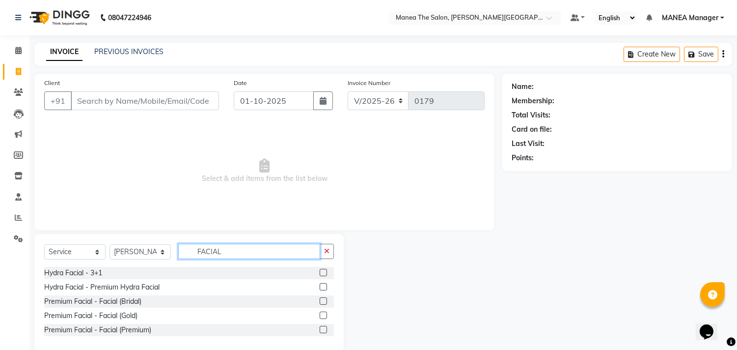
type input "FACIAL"
click at [323, 320] on div at bounding box center [323, 316] width 6 height 10
click at [321, 329] on label at bounding box center [323, 329] width 7 height 7
click at [321, 329] on input "checkbox" at bounding box center [323, 330] width 6 height 6
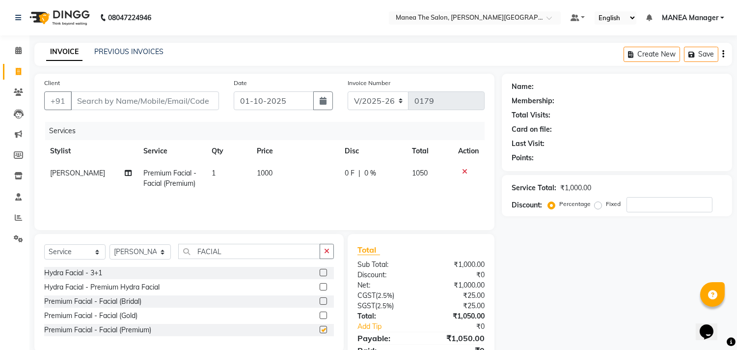
checkbox input "false"
click at [282, 173] on td "1000" at bounding box center [295, 178] width 88 height 32
select select "90106"
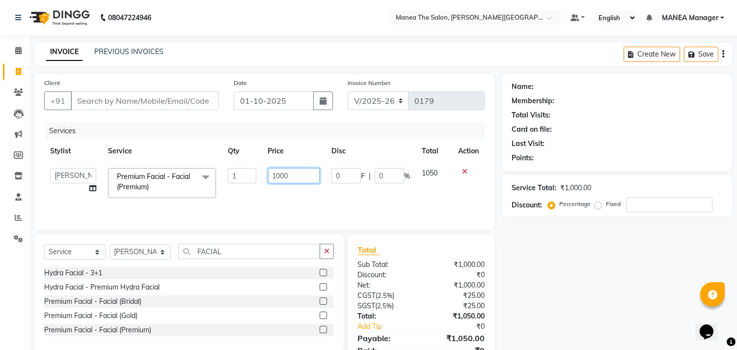
click at [293, 174] on input "1000" at bounding box center [294, 175] width 52 height 15
type input "1"
type input "5000"
click at [558, 281] on div "Name: Membership: Total Visits: Card on file: Last Visit: Points: Service Total…" at bounding box center [621, 226] width 238 height 304
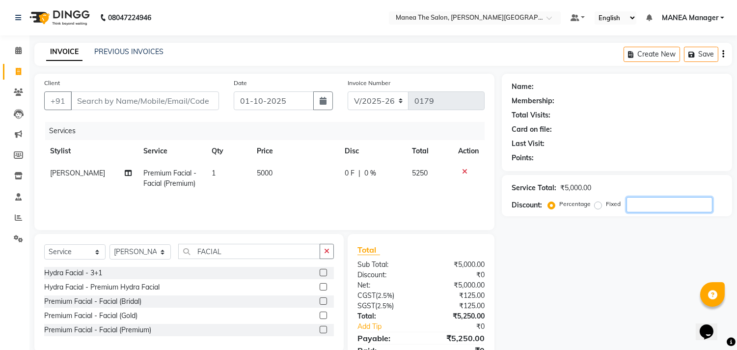
click at [640, 207] on input "number" at bounding box center [670, 204] width 86 height 15
type input "30"
click at [567, 256] on div "Name: Membership: Total Visits: Card on file: Last Visit: Points: Service Total…" at bounding box center [621, 226] width 238 height 304
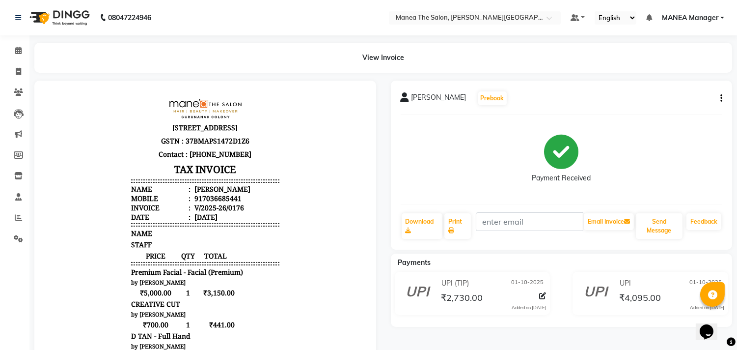
click at [720, 92] on div "[PERSON_NAME] Prebook" at bounding box center [562, 98] width 322 height 16
click at [722, 98] on div "[PERSON_NAME] Prebook Payment Received Download Print Email Invoice Send Messag…" at bounding box center [562, 165] width 342 height 169
click at [718, 97] on button "button" at bounding box center [719, 98] width 6 height 10
click at [677, 106] on div "Edit Invoice" at bounding box center [672, 111] width 67 height 12
select select "service"
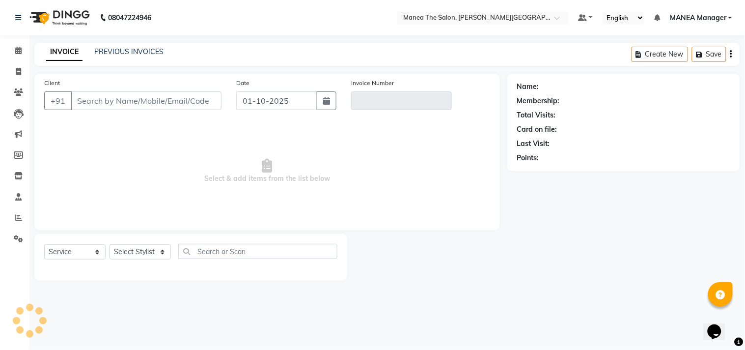
type input "7036685441"
type input "V/2025-26/0176"
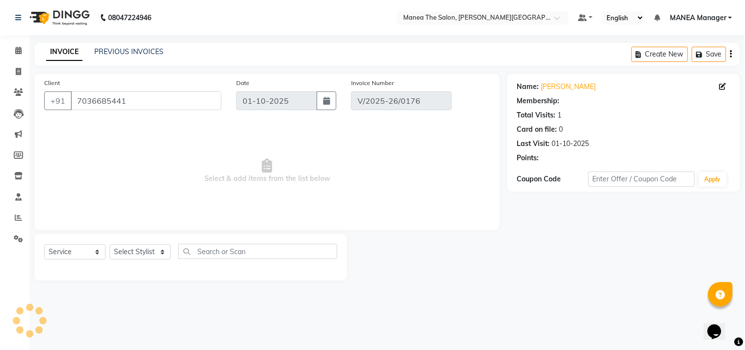
select select "select"
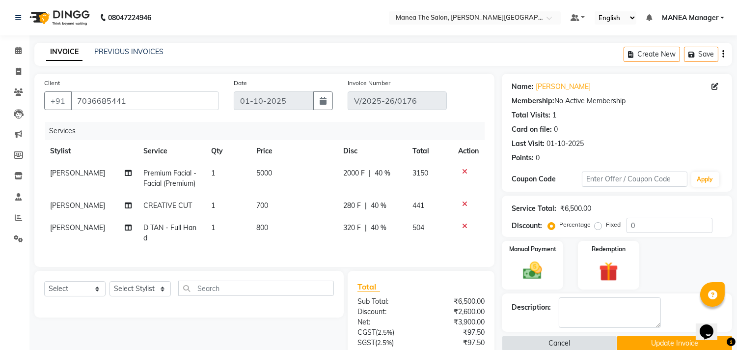
scroll to position [55, 0]
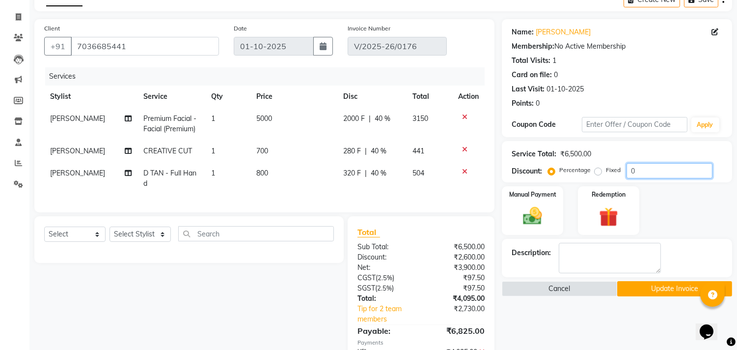
click at [638, 170] on input "0" at bounding box center [670, 170] width 86 height 15
type input "40"
click at [666, 207] on div "Manual Payment Redemption" at bounding box center [616, 210] width 245 height 49
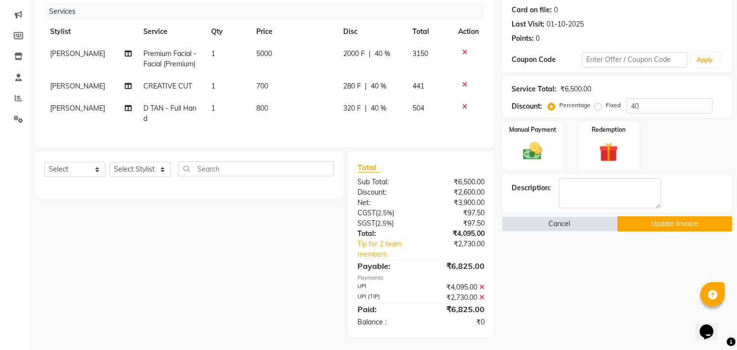
scroll to position [129, 0]
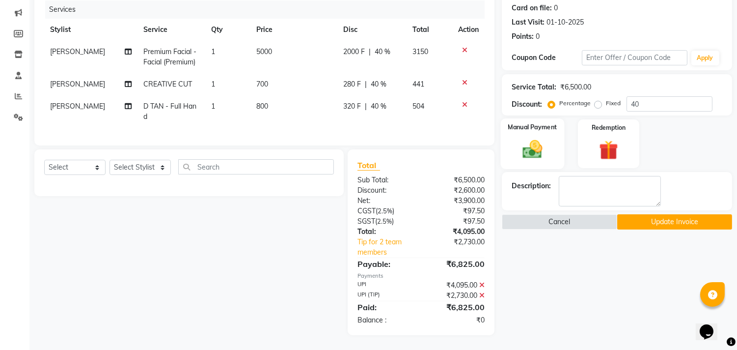
click at [532, 144] on img at bounding box center [533, 149] width 32 height 23
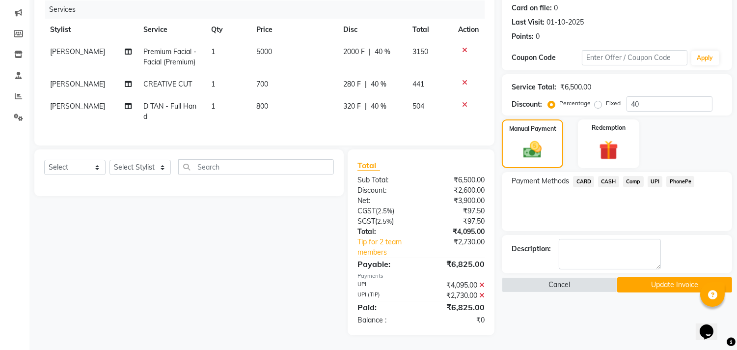
click at [652, 176] on span "UPI" at bounding box center [655, 181] width 15 height 11
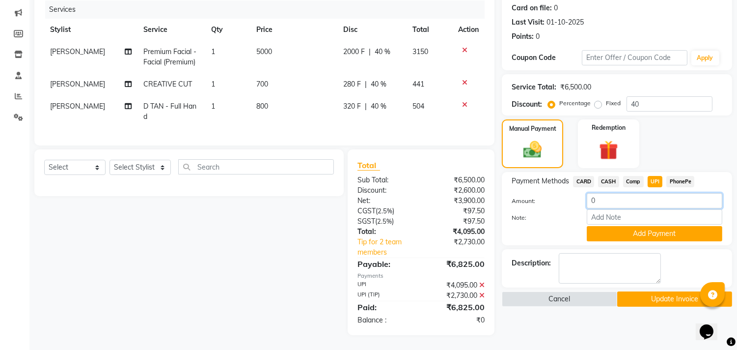
click at [599, 194] on input "0" at bounding box center [655, 200] width 136 height 15
type input "4095"
click at [655, 226] on button "Add Payment" at bounding box center [655, 233] width 136 height 15
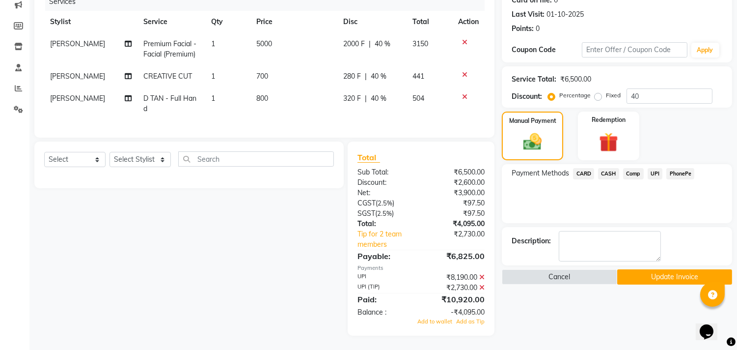
click at [659, 273] on button "Update Invoice" at bounding box center [674, 276] width 115 height 15
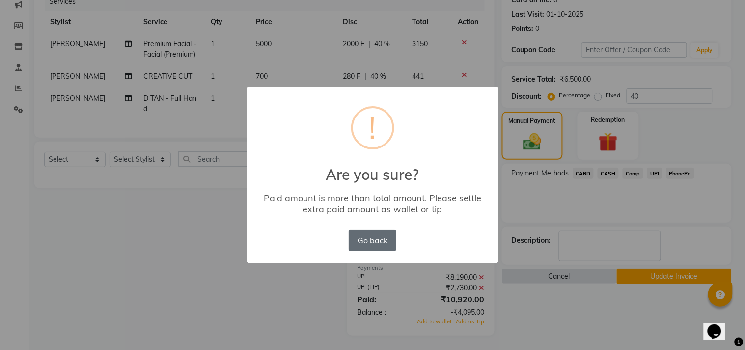
click at [364, 238] on button "Go back" at bounding box center [372, 240] width 47 height 22
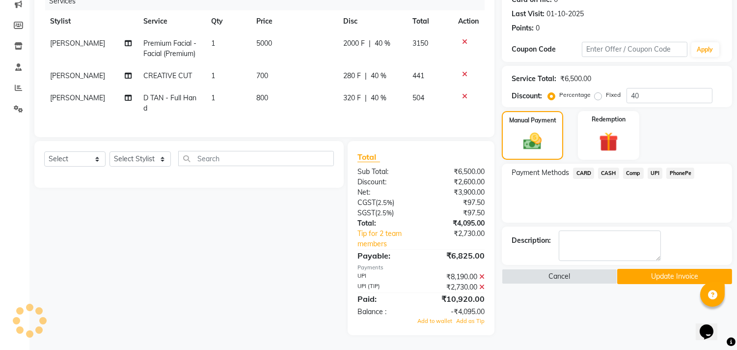
scroll to position [137, 0]
click at [441, 322] on span "Add to wallet" at bounding box center [434, 320] width 35 height 7
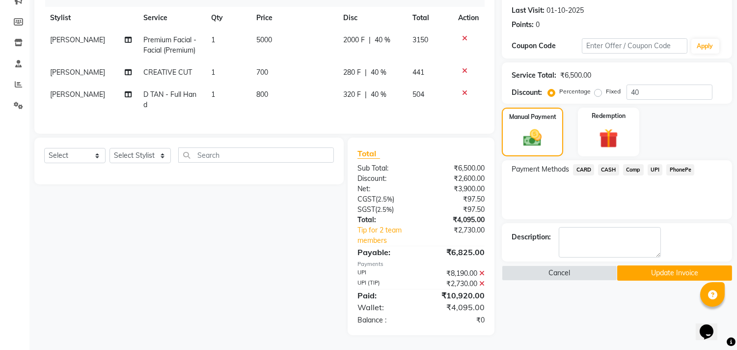
click at [650, 266] on button "Update Invoice" at bounding box center [674, 272] width 115 height 15
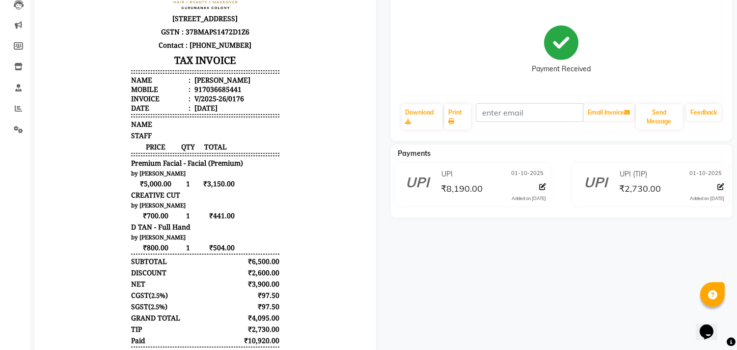
scroll to position [55, 0]
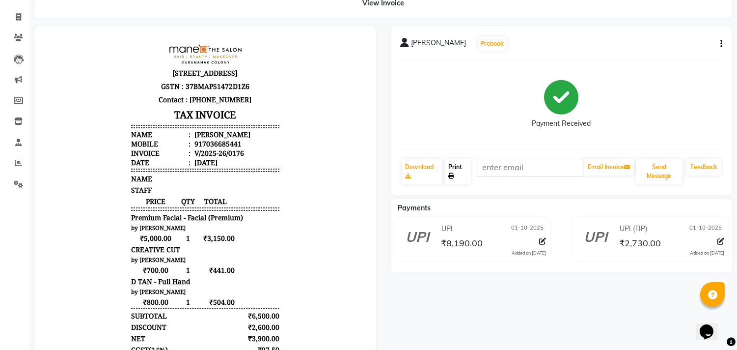
click at [452, 174] on icon at bounding box center [451, 176] width 6 height 6
click at [720, 44] on icon "button" at bounding box center [721, 44] width 2 height 0
click at [662, 55] on div "Edit Invoice" at bounding box center [672, 56] width 67 height 12
select select "service"
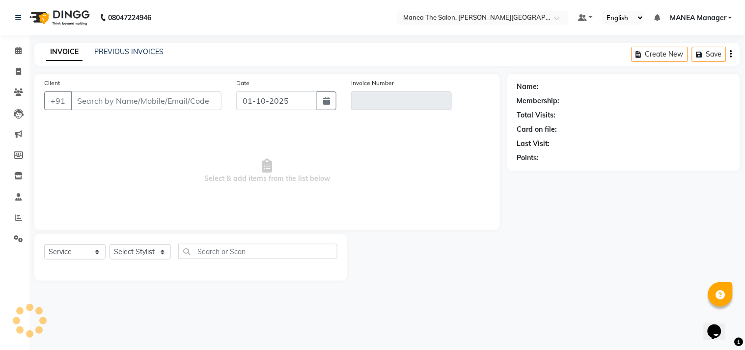
type input "7036685441"
type input "V/2025-26/0176"
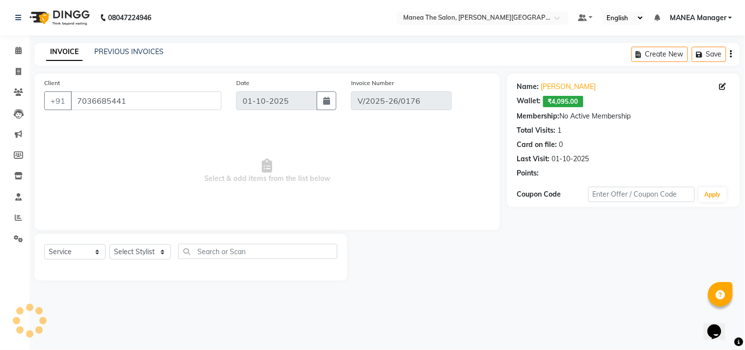
select select "select"
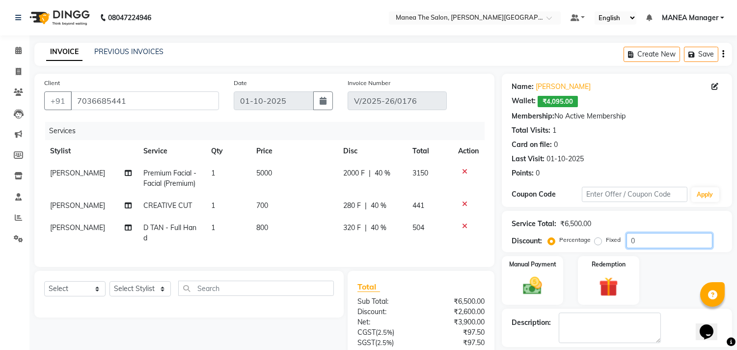
click at [640, 238] on input "0" at bounding box center [670, 240] width 86 height 15
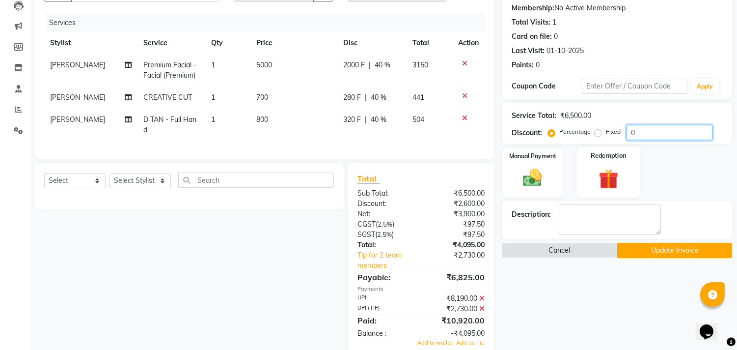
scroll to position [109, 0]
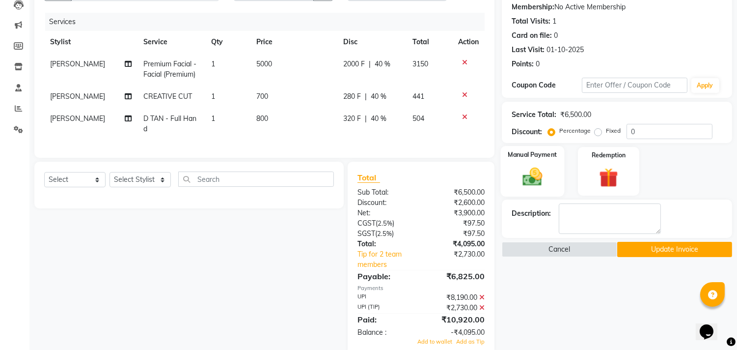
click at [532, 178] on img at bounding box center [533, 176] width 32 height 23
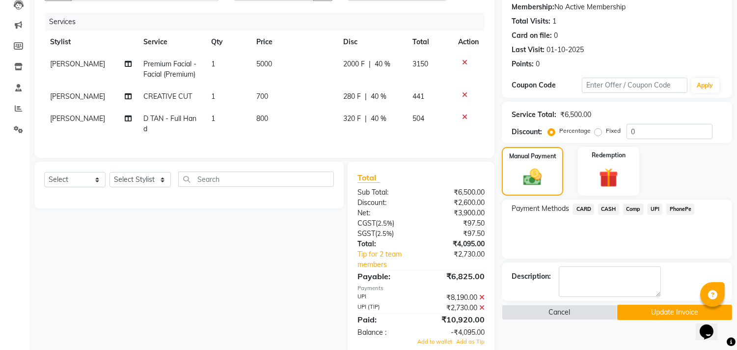
click at [483, 311] on icon at bounding box center [481, 307] width 5 height 7
click at [485, 312] on div "₹2,730.00" at bounding box center [456, 307] width 71 height 10
click at [482, 311] on icon at bounding box center [481, 307] width 5 height 7
click at [484, 311] on icon at bounding box center [481, 307] width 5 height 7
click at [670, 308] on button "Update Invoice" at bounding box center [674, 311] width 115 height 15
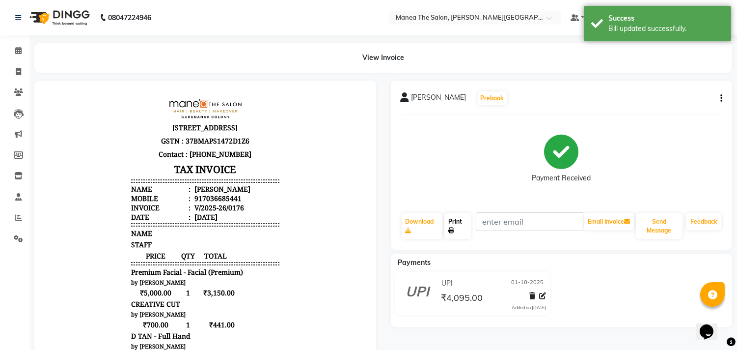
click at [453, 232] on icon at bounding box center [451, 230] width 6 height 6
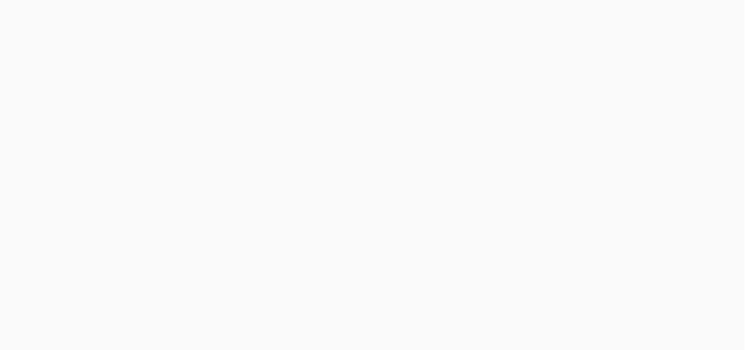
select select "8903"
select select "service"
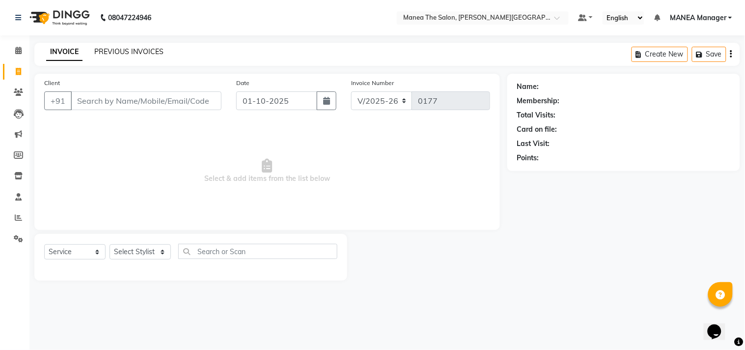
click at [144, 51] on link "PREVIOUS INVOICES" at bounding box center [128, 51] width 69 height 9
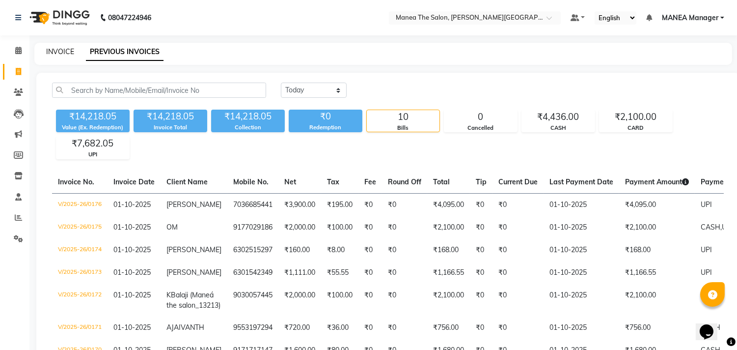
click at [66, 48] on link "INVOICE" at bounding box center [60, 51] width 28 height 9
select select "service"
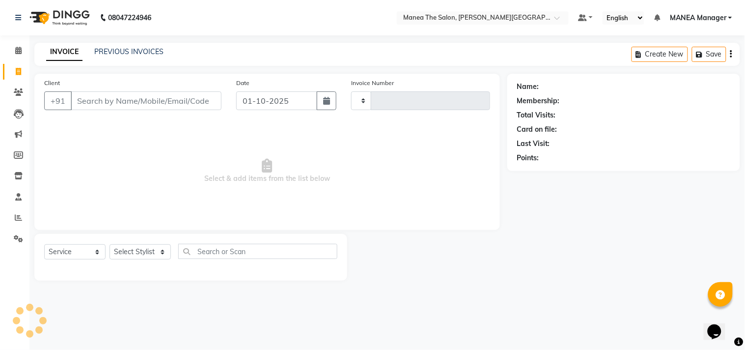
type input "0179"
select select "8903"
click at [119, 50] on link "PREVIOUS INVOICES" at bounding box center [128, 51] width 69 height 9
